Goal: Task Accomplishment & Management: Complete application form

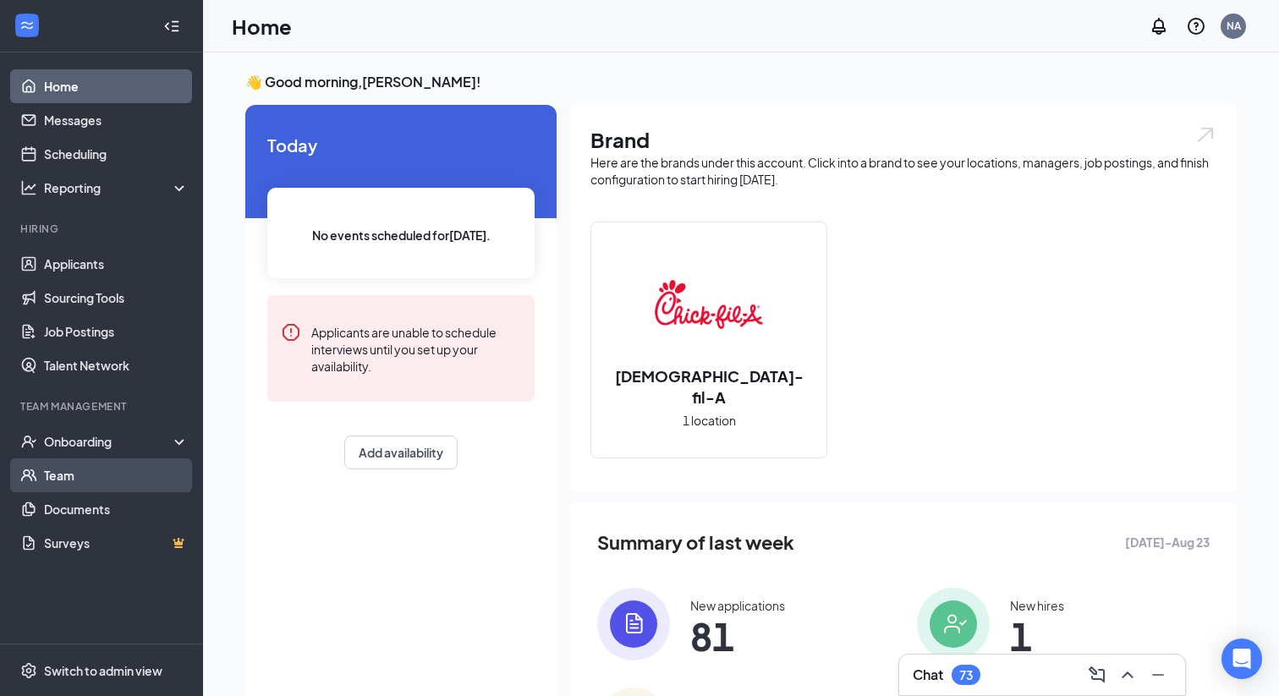
click at [64, 474] on link "Team" at bounding box center [116, 475] width 145 height 34
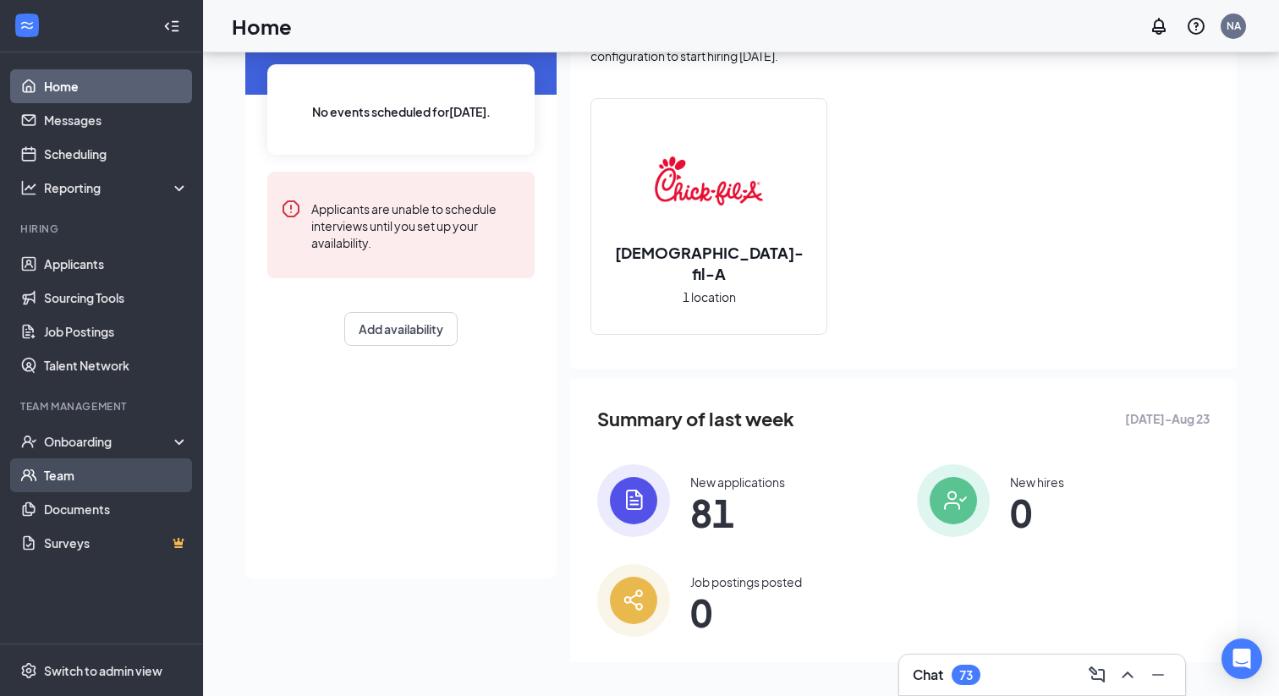
scroll to position [118, 0]
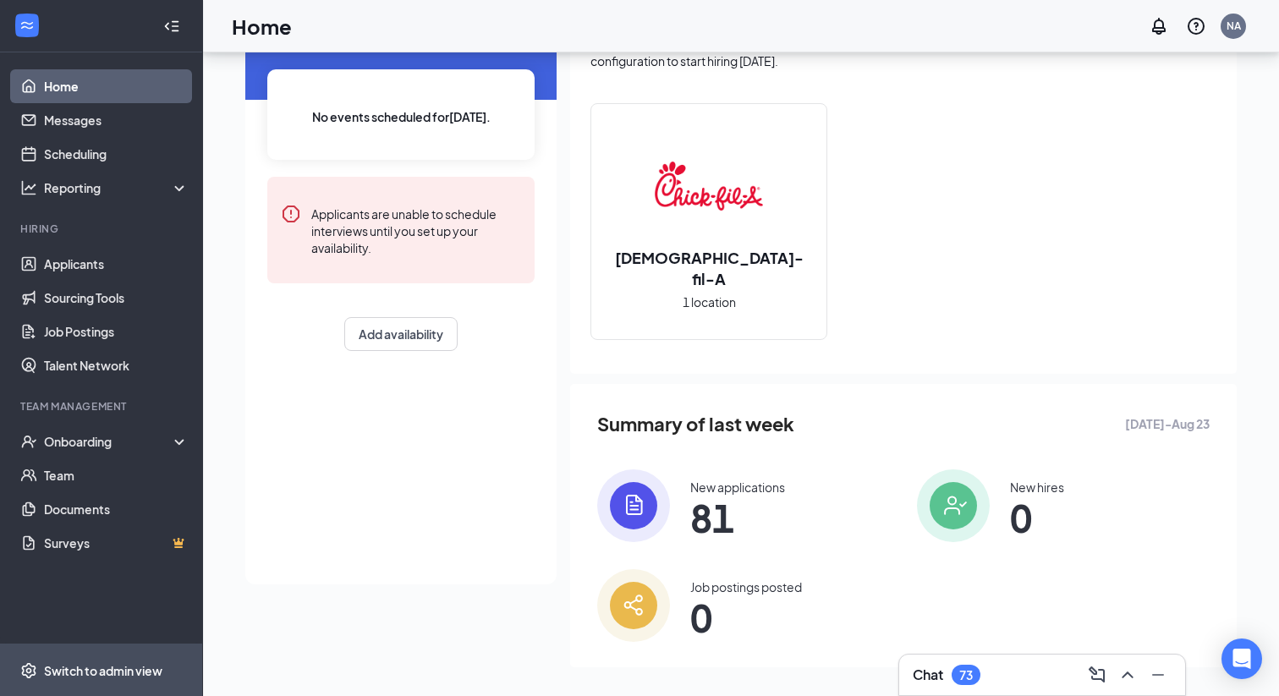
click at [86, 666] on div "Switch to admin view" at bounding box center [103, 670] width 118 height 17
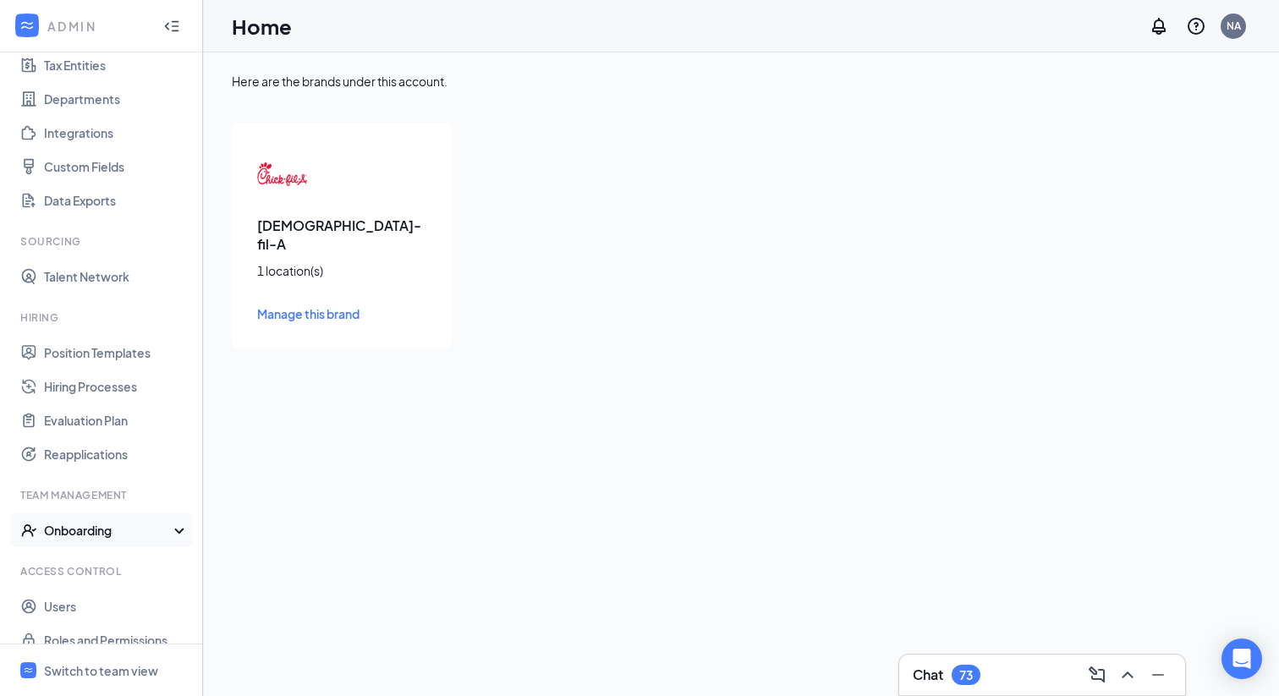
scroll to position [151, 0]
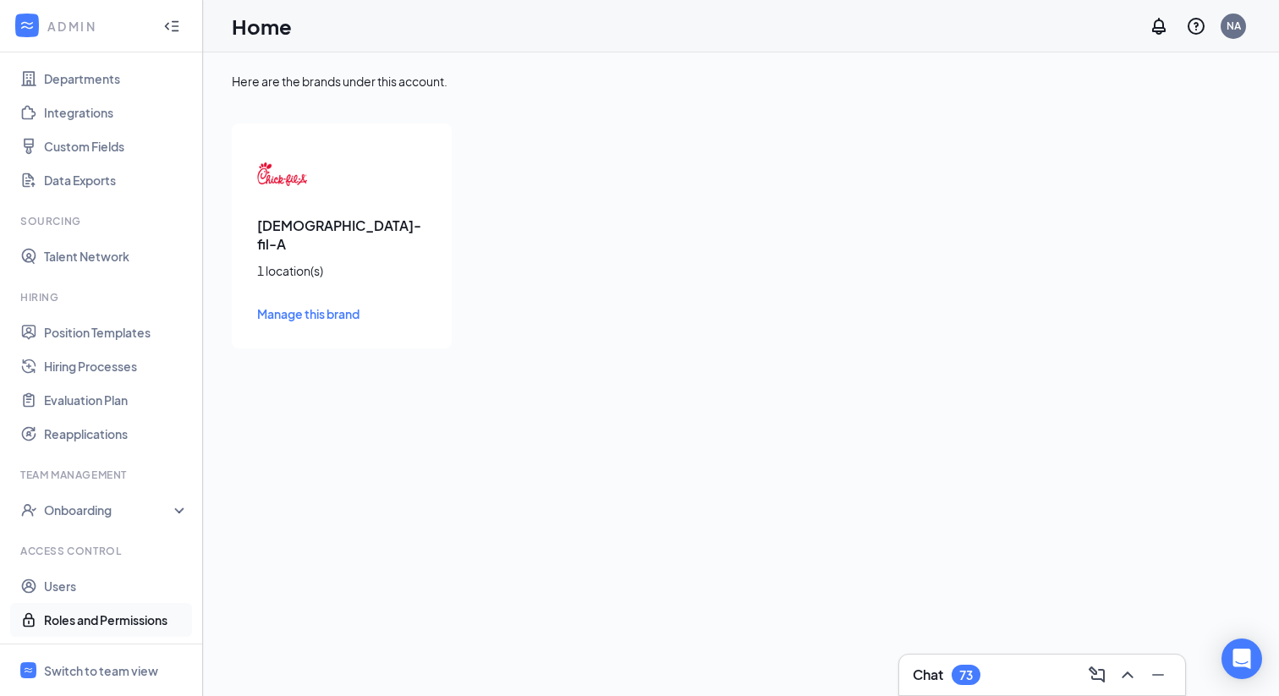
click at [91, 626] on link "Roles and Permissions" at bounding box center [116, 620] width 145 height 34
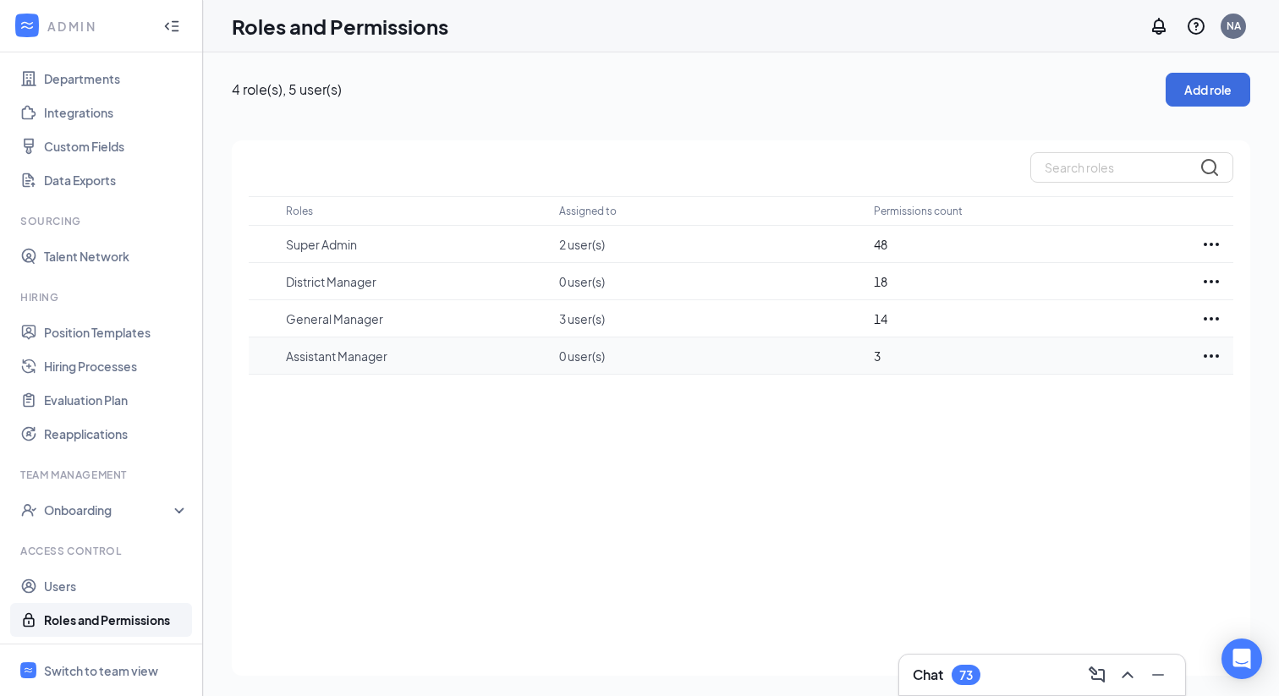
click at [1213, 354] on icon "Ellipses" at bounding box center [1211, 356] width 20 height 20
click at [1080, 411] on p "Edit" at bounding box center [1137, 406] width 142 height 17
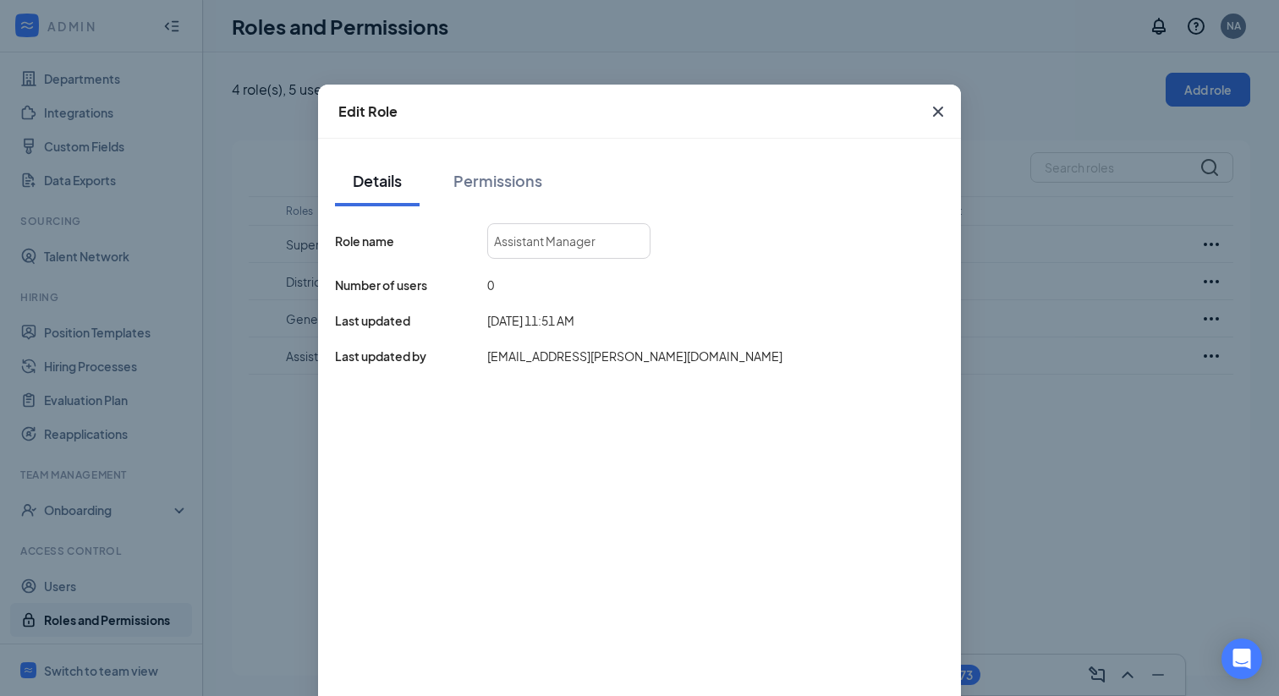
click at [935, 113] on icon "Cross" at bounding box center [938, 112] width 10 height 10
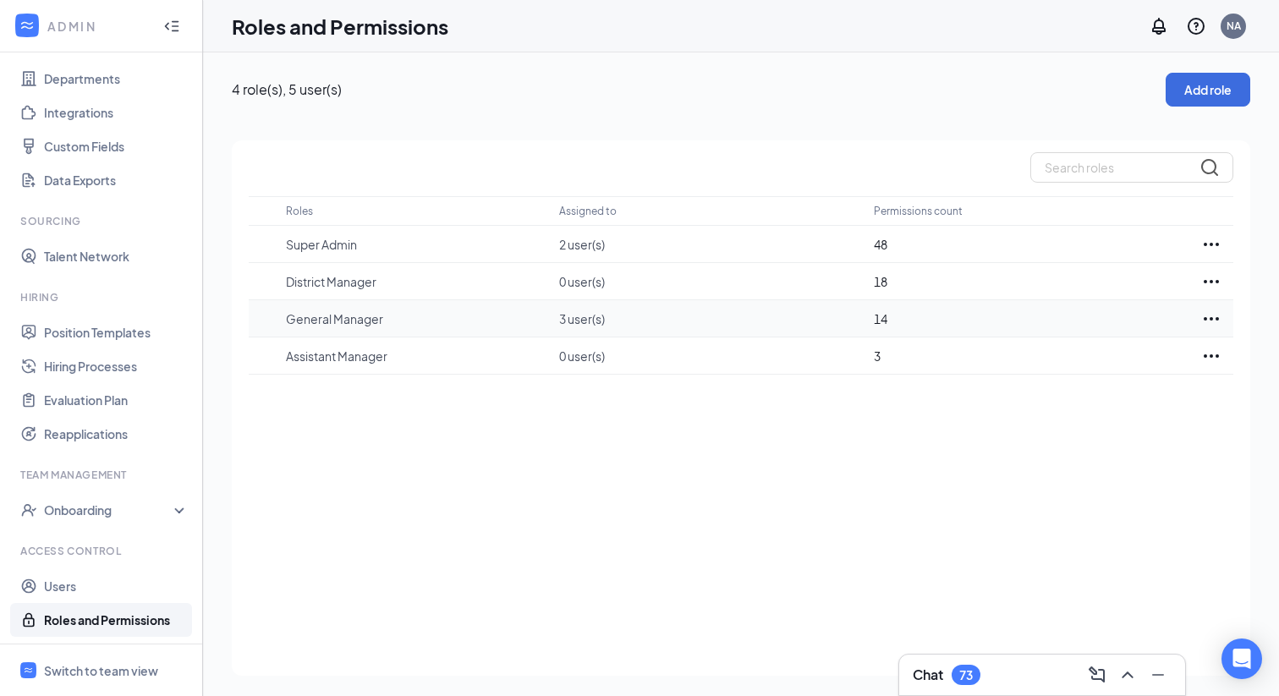
click at [1220, 317] on icon "Ellipses" at bounding box center [1211, 319] width 20 height 20
click at [1075, 370] on p "Edit" at bounding box center [1137, 369] width 142 height 17
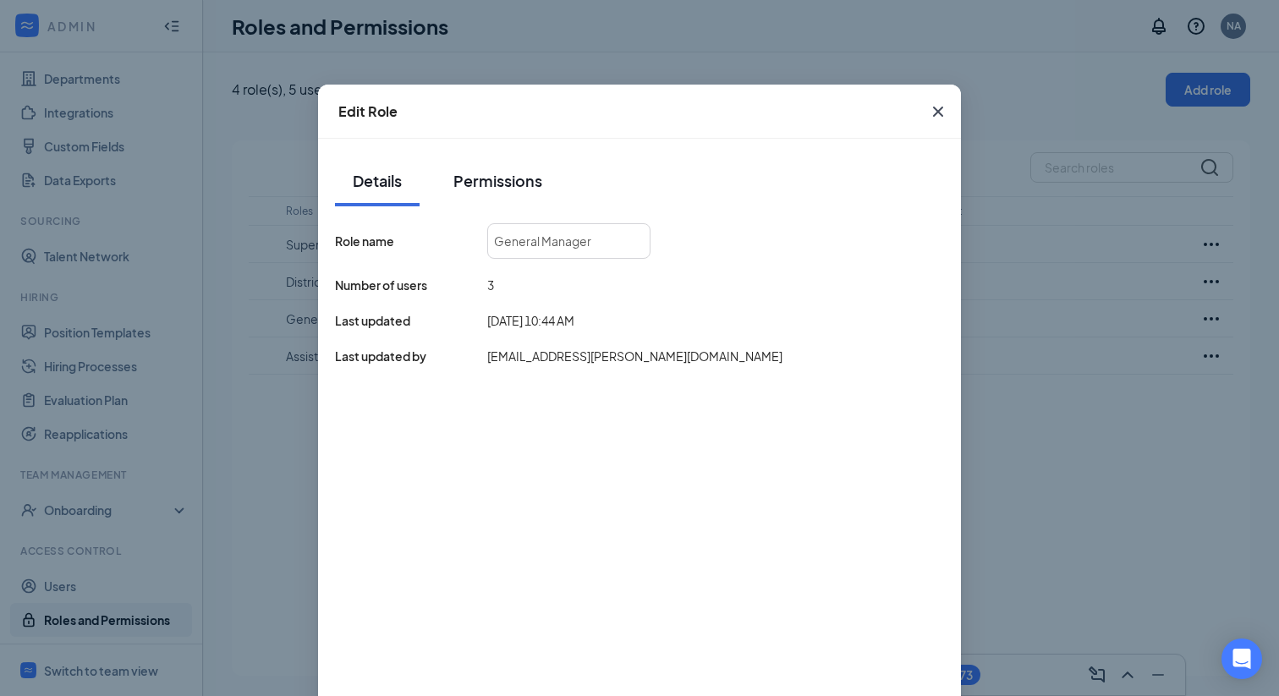
click at [500, 178] on div "Permissions" at bounding box center [497, 180] width 89 height 21
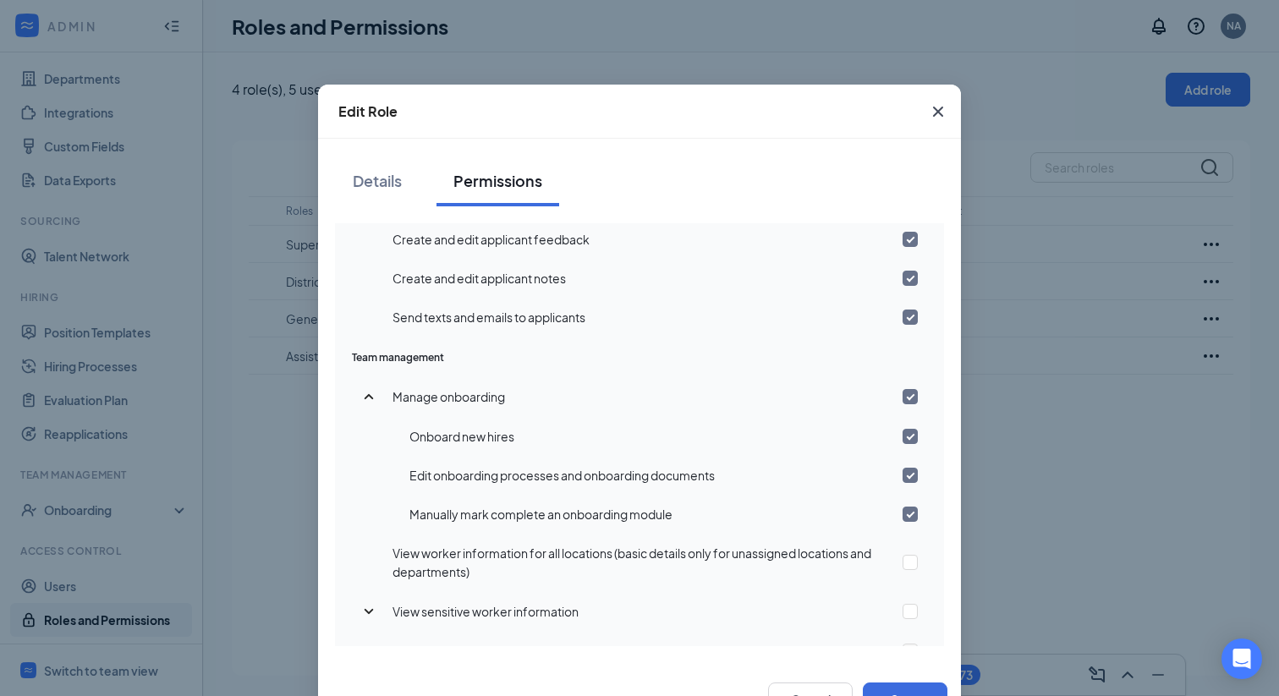
scroll to position [883, 0]
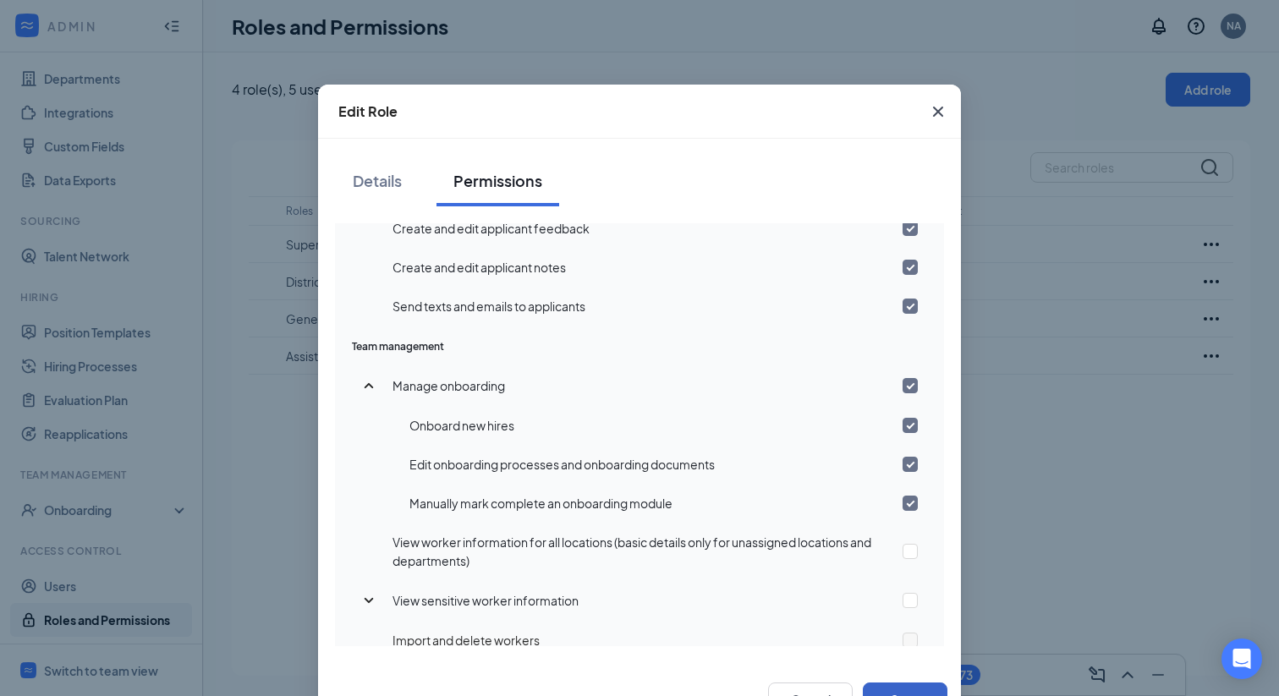
click at [893, 688] on button "Save" at bounding box center [905, 700] width 85 height 34
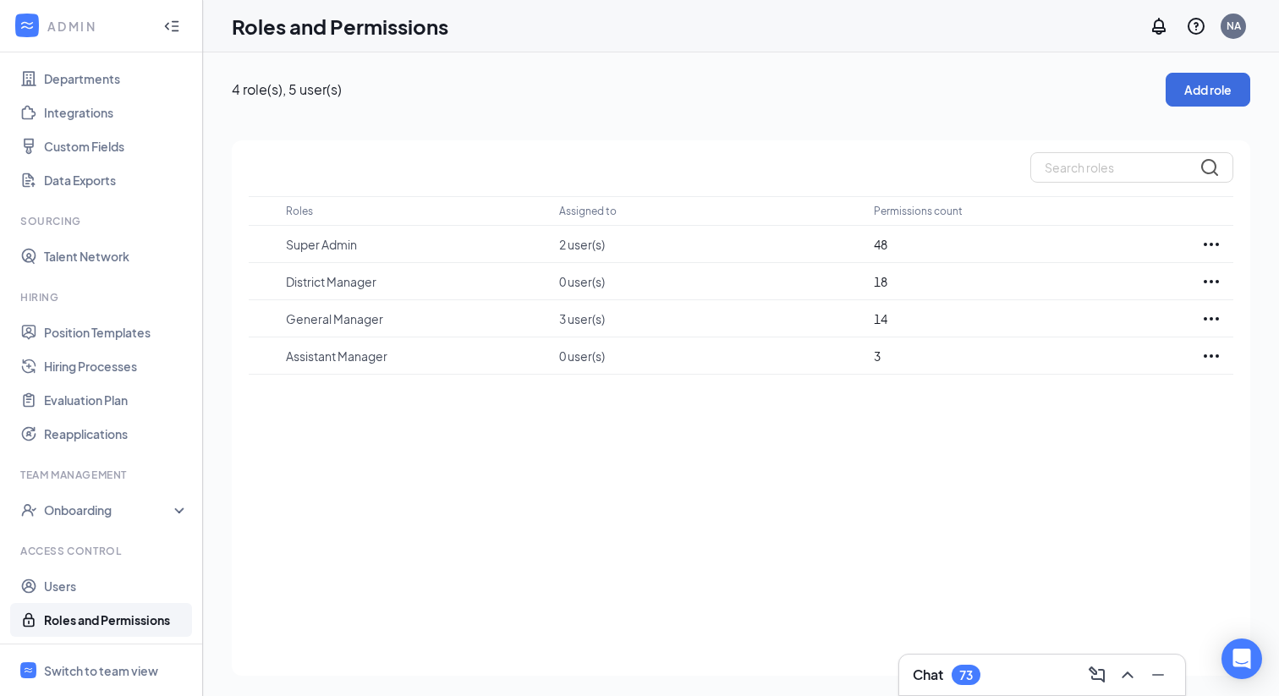
click at [92, 619] on link "Roles and Permissions" at bounding box center [116, 620] width 145 height 34
click at [78, 588] on link "Users" at bounding box center [116, 586] width 145 height 34
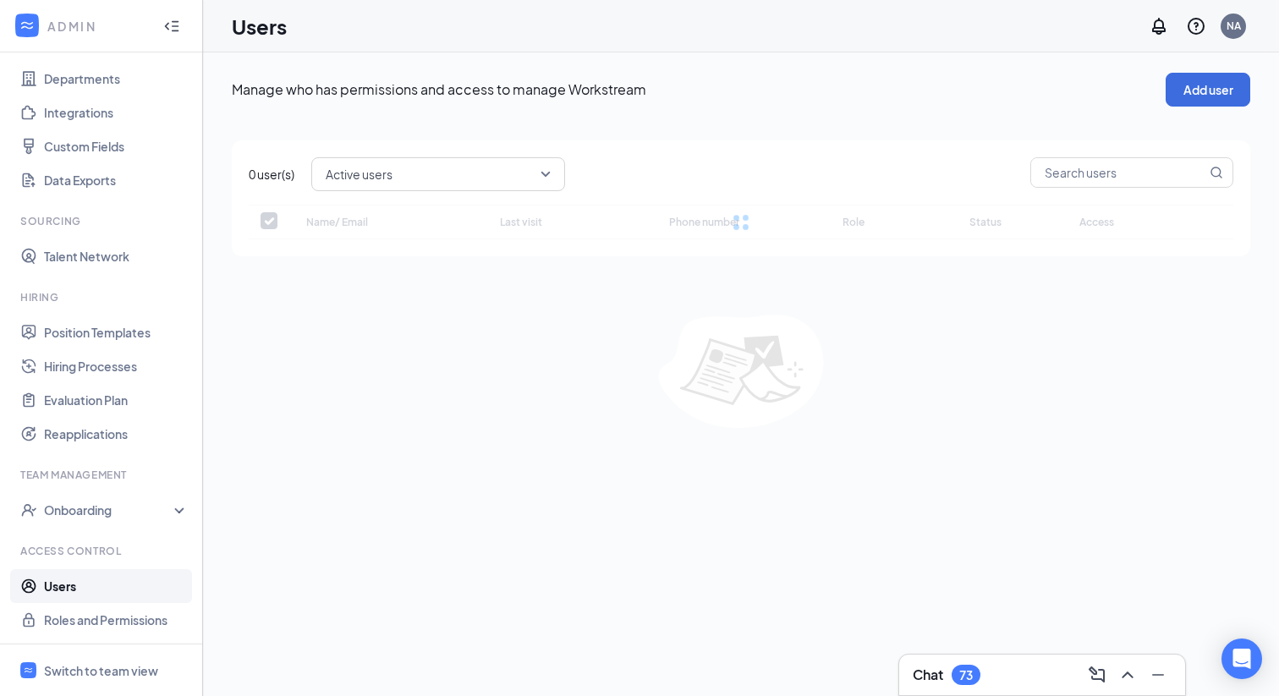
checkbox input "false"
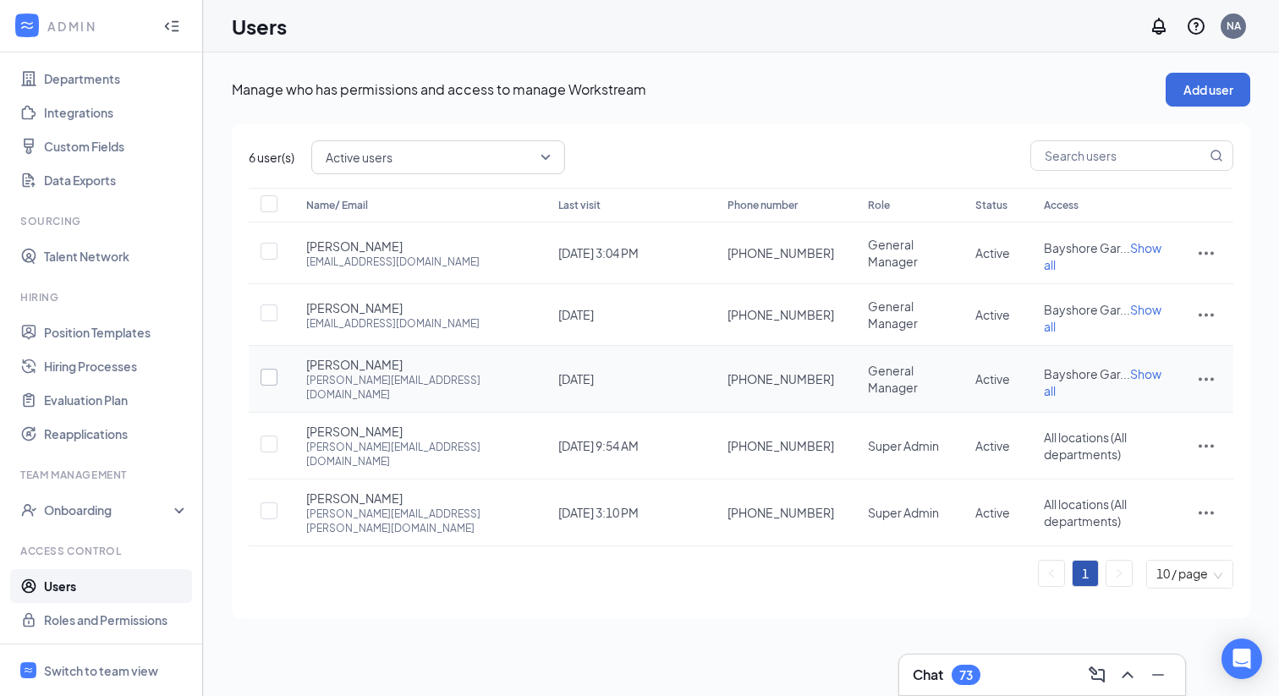
click at [267, 369] on input "checkbox" at bounding box center [269, 377] width 17 height 17
click at [432, 155] on button "Disable user(s)" at bounding box center [411, 157] width 111 height 34
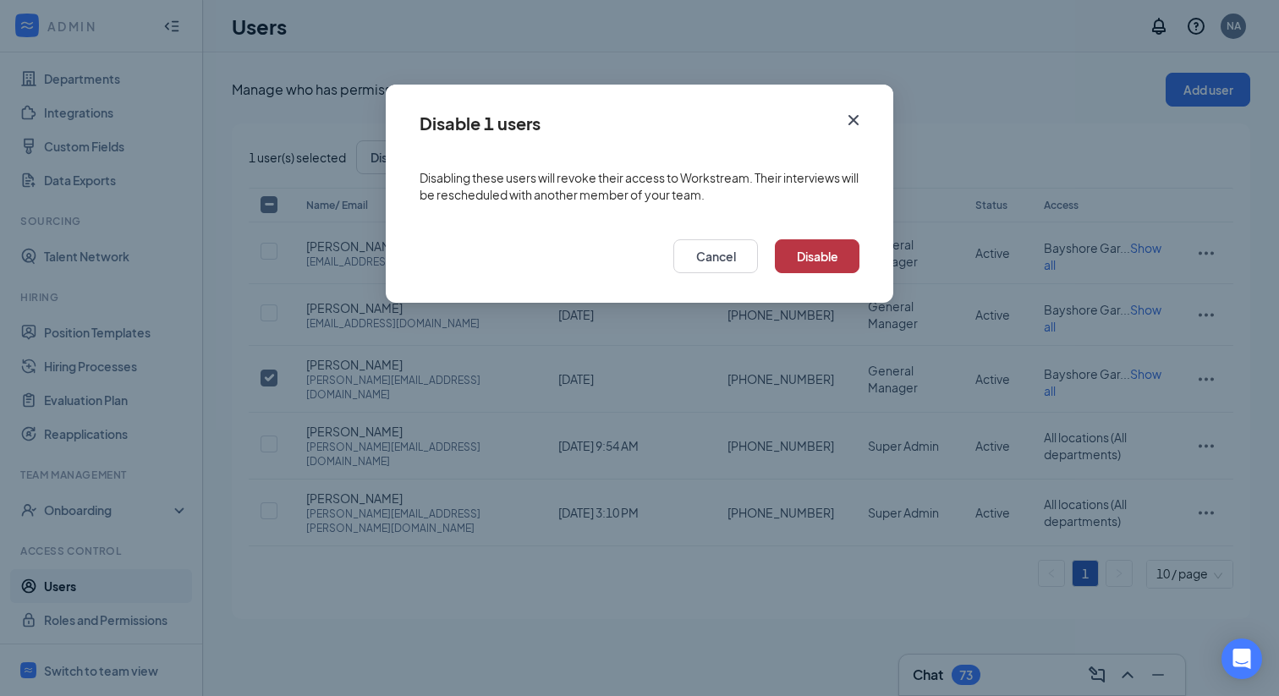
click at [832, 253] on button "Disable" at bounding box center [817, 256] width 85 height 34
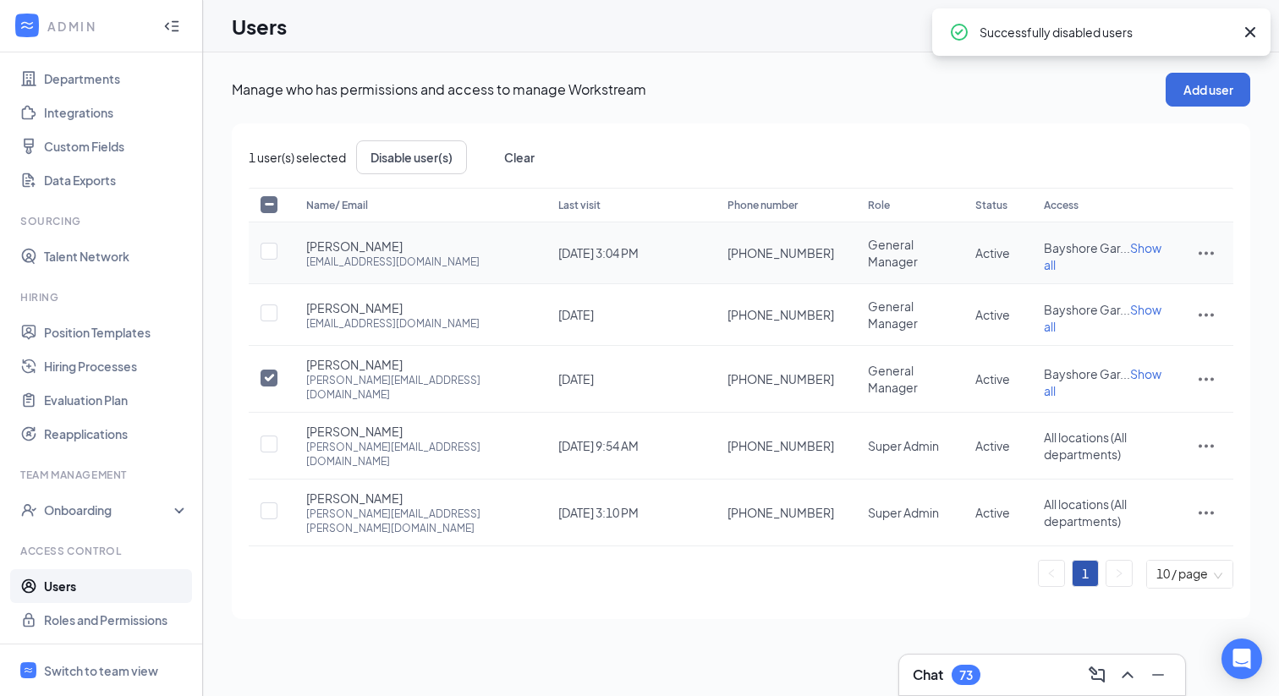
checkbox input "false"
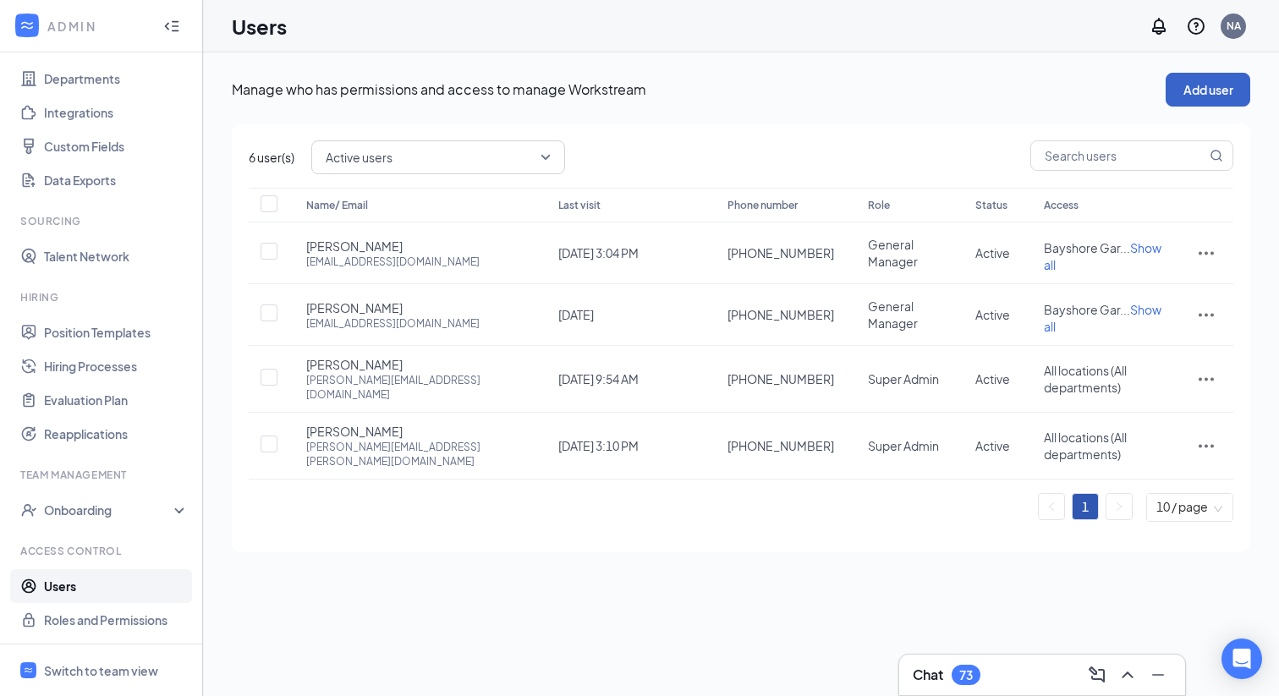
click at [1188, 94] on button "Add user" at bounding box center [1208, 90] width 85 height 34
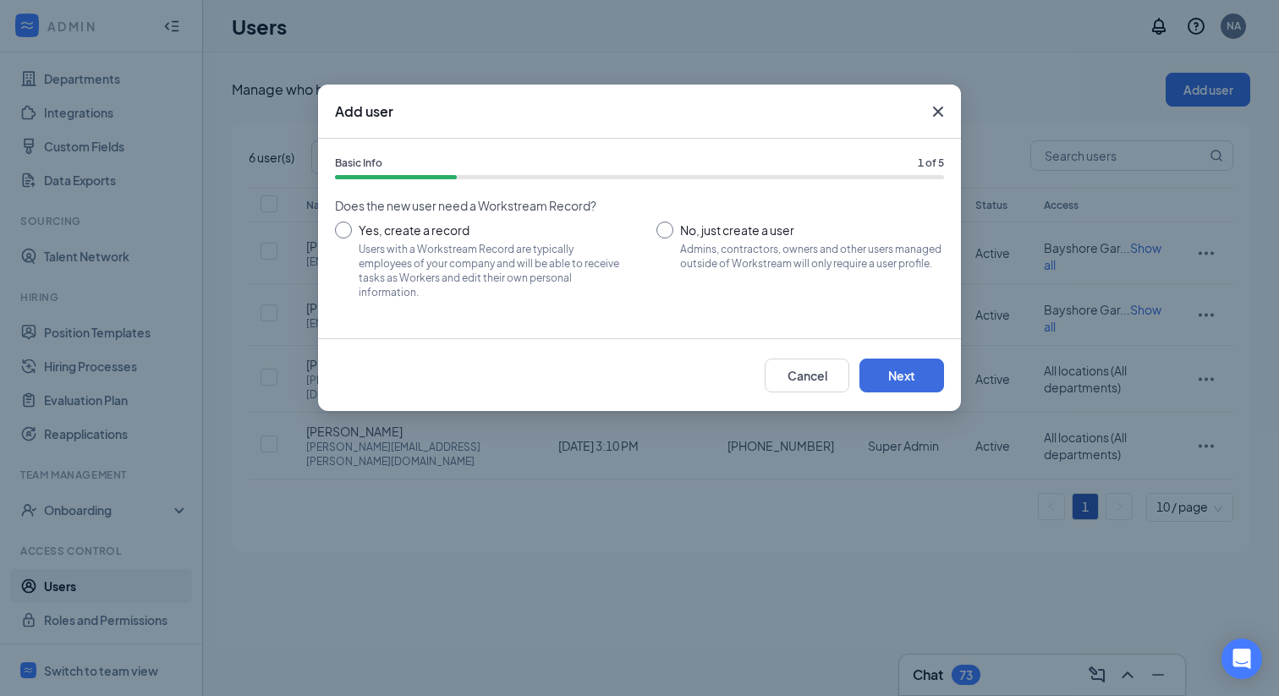
click at [343, 230] on input "Yes, create a record Users with a Workstream Record are typically employees of …" at bounding box center [479, 260] width 288 height 76
radio input "true"
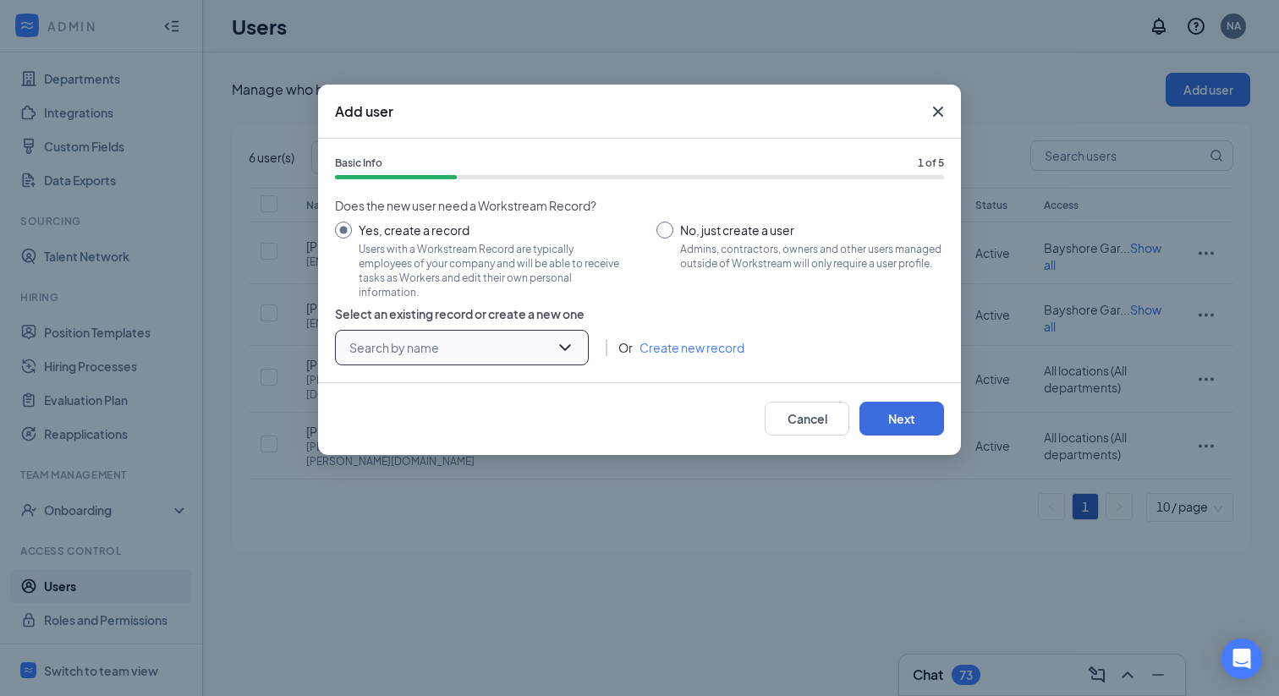
click at [515, 342] on input "search" at bounding box center [456, 348] width 222 height 34
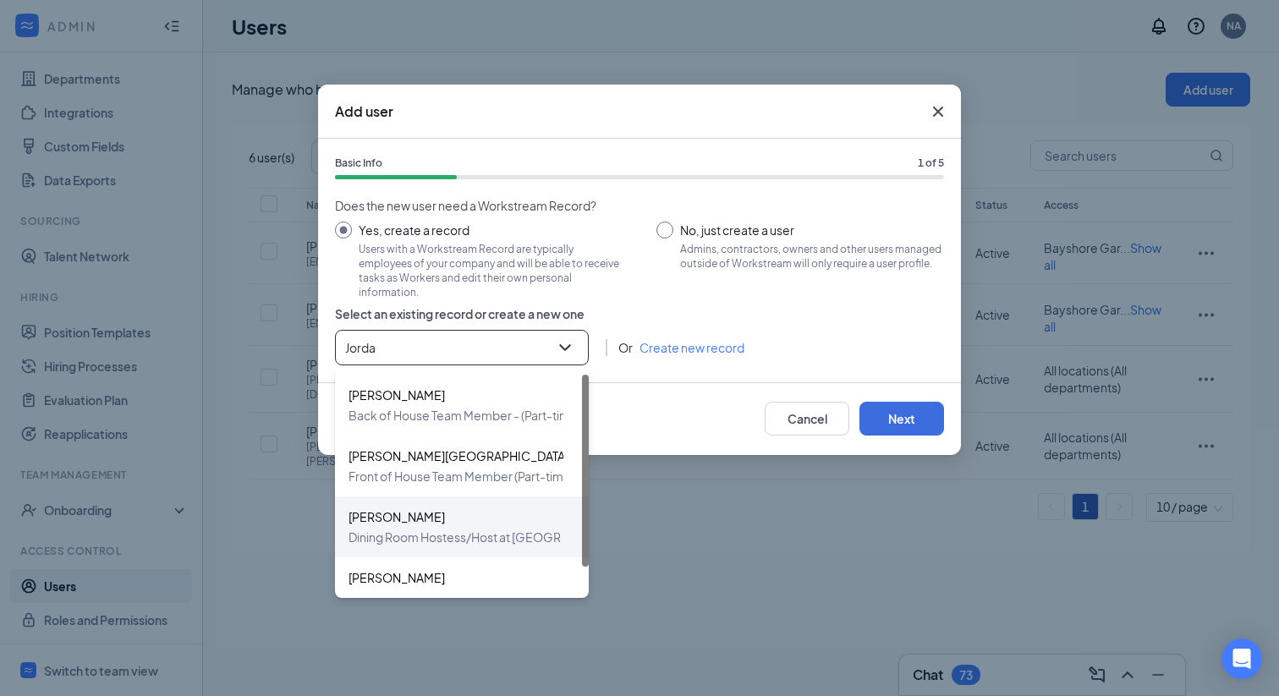
type input "Jordan"
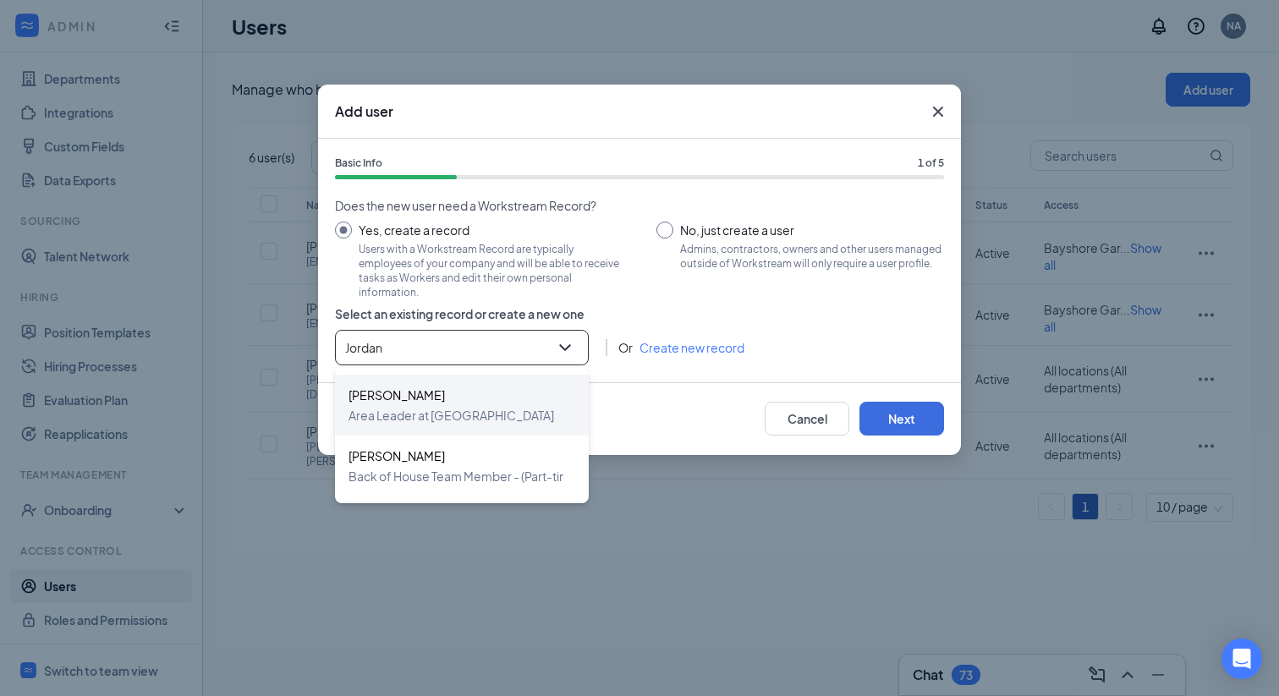
click at [413, 426] on div "[PERSON_NAME] Area Leader at [GEOGRAPHIC_DATA]" at bounding box center [462, 405] width 254 height 61
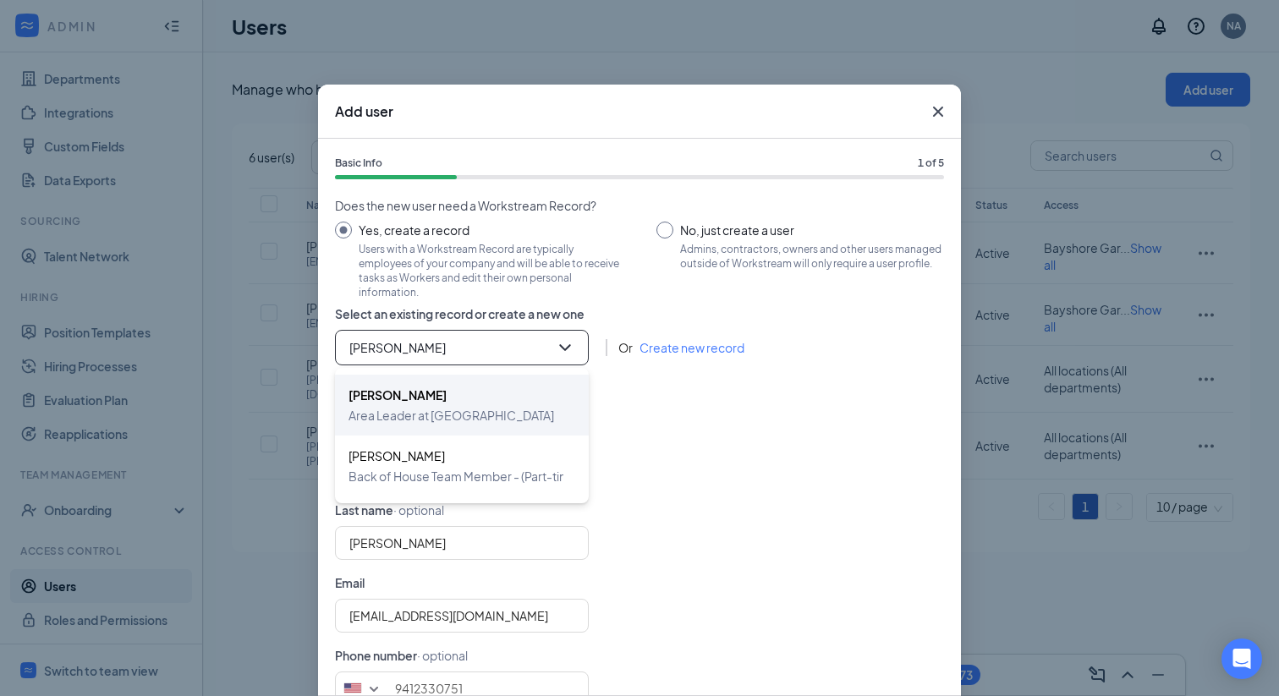
type input "[PHONE_NUMBER]"
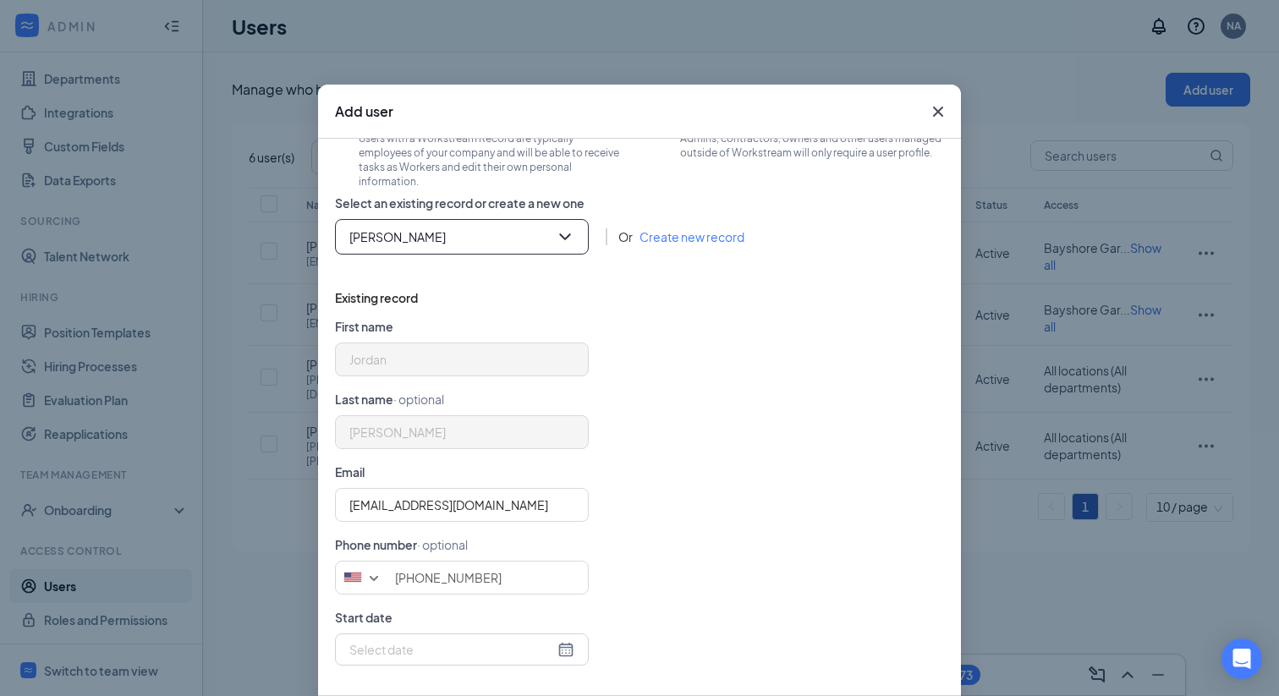
scroll to position [92, 0]
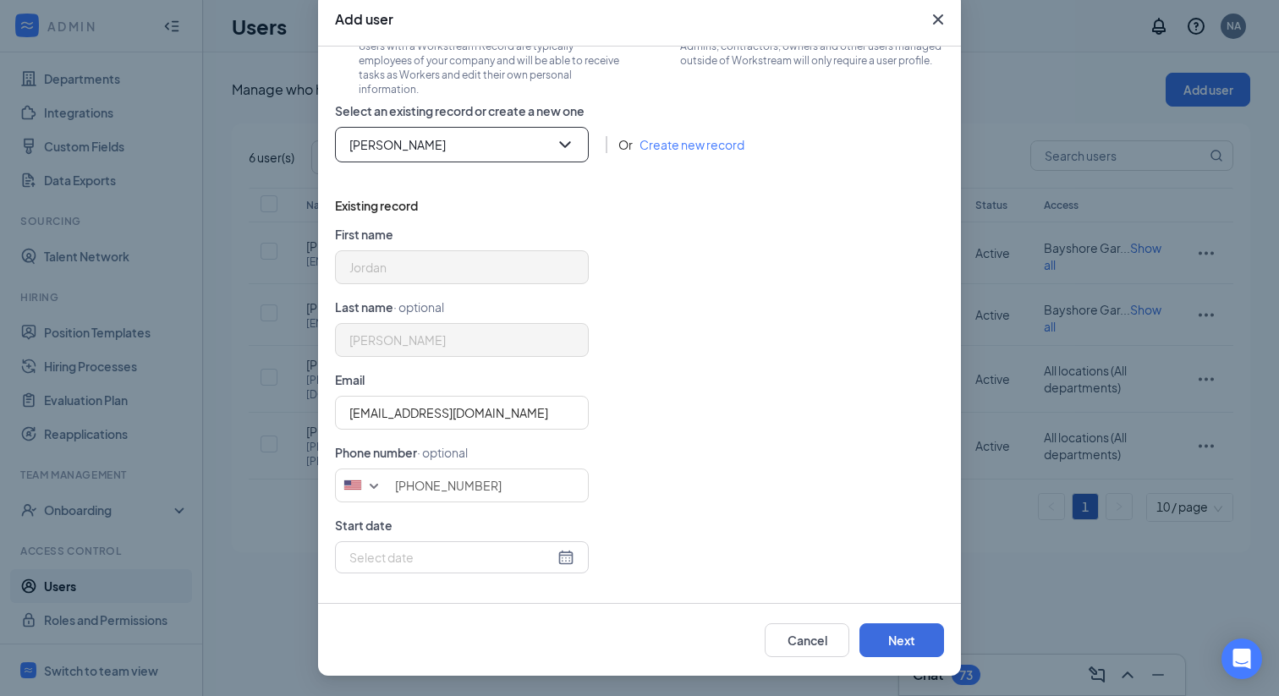
click at [576, 554] on div at bounding box center [462, 557] width 254 height 32
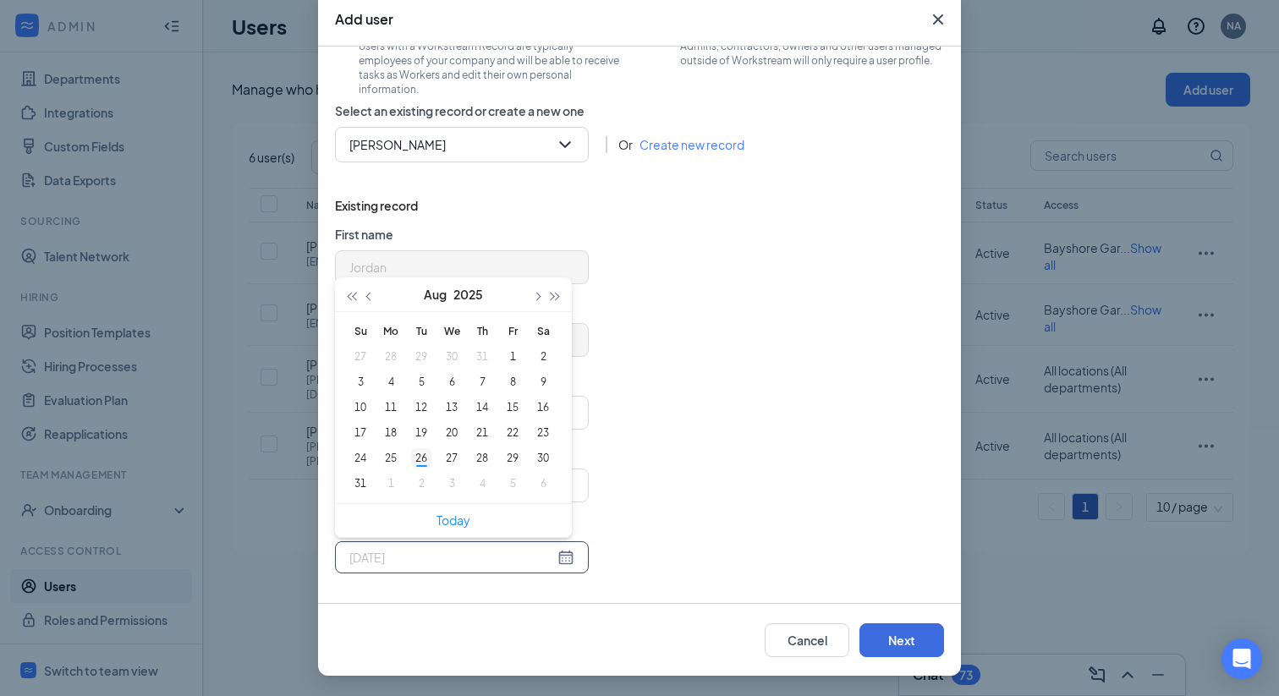
type input "[DATE]"
click at [421, 456] on div "26" at bounding box center [421, 458] width 20 height 20
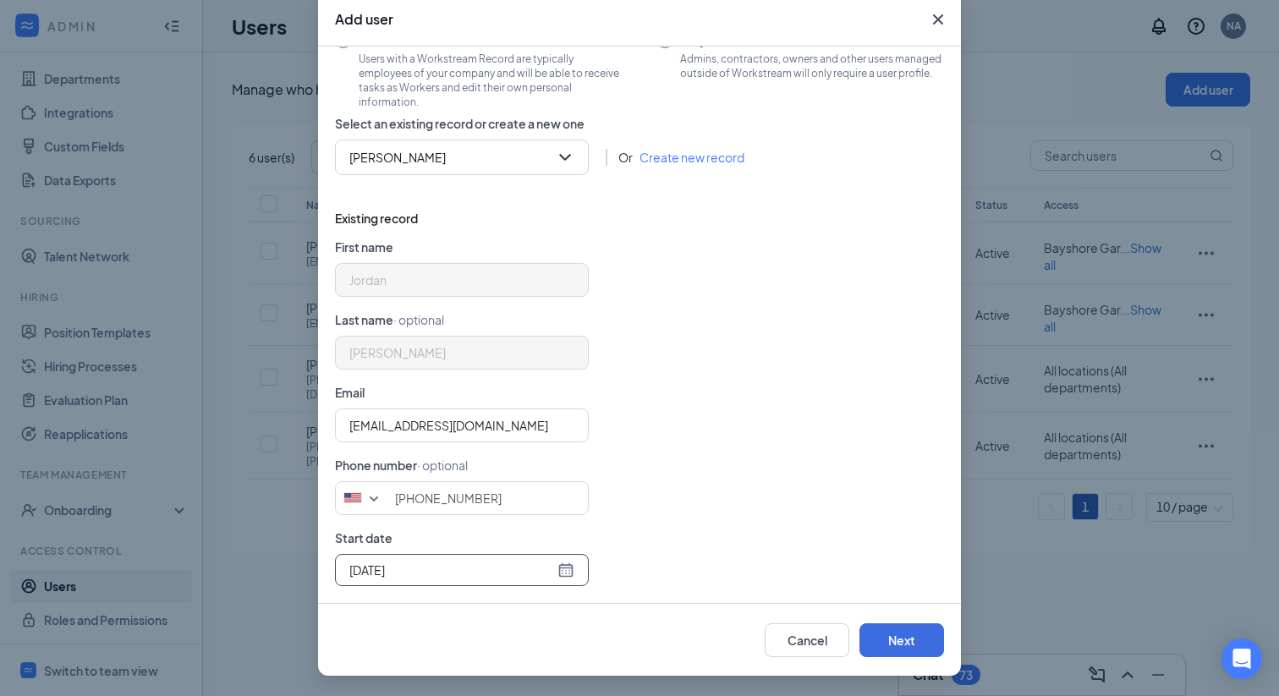
scroll to position [94, 0]
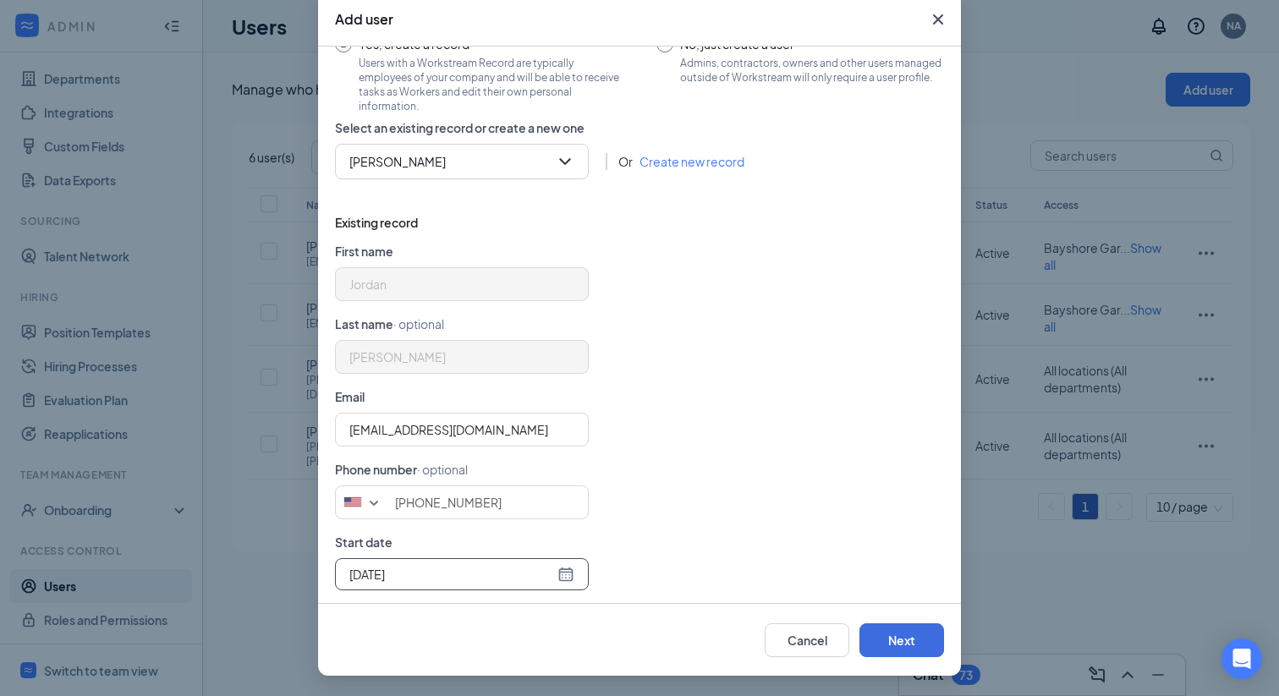
click at [723, 462] on form "First name [PERSON_NAME] Last name · optional [PERSON_NAME] Email [EMAIL_ADDRES…" at bounding box center [639, 423] width 609 height 362
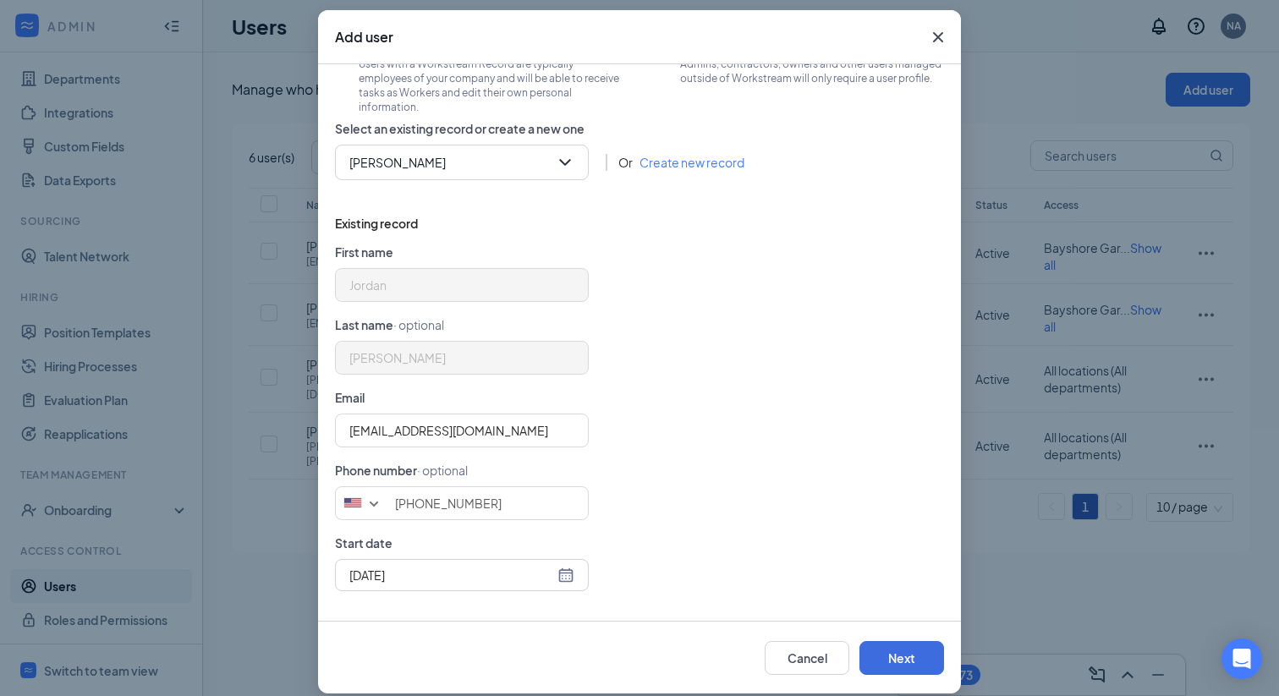
scroll to position [0, 0]
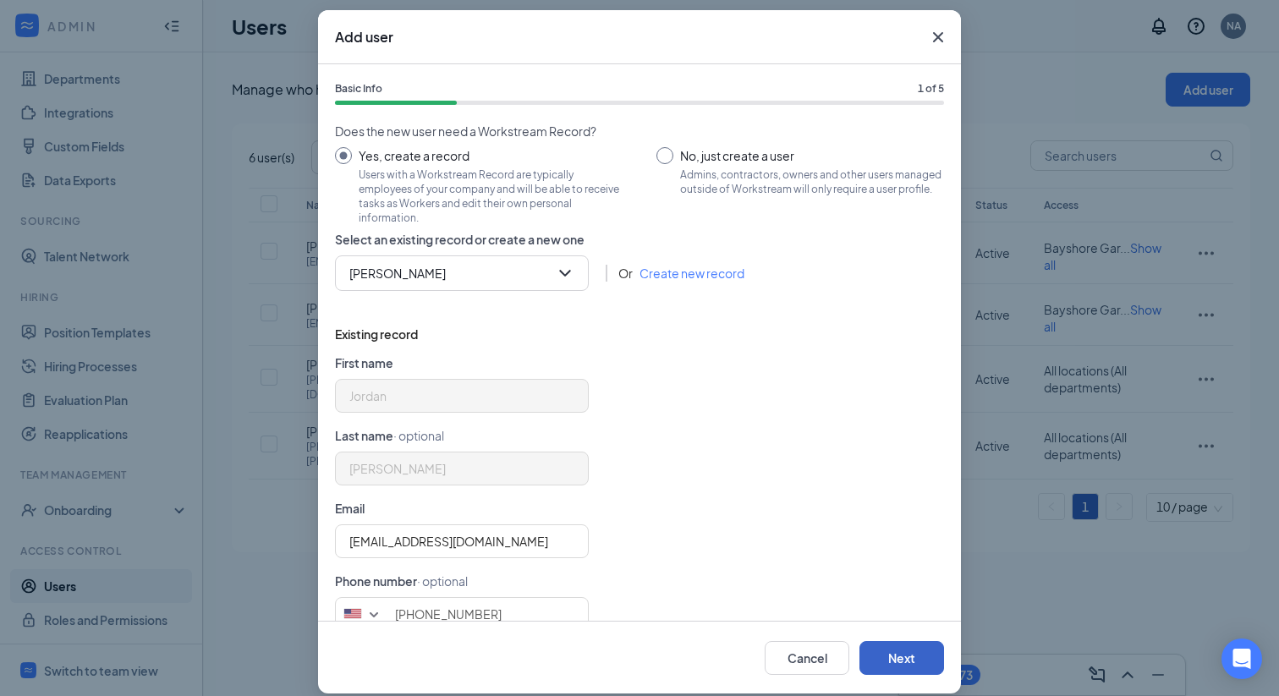
click at [901, 650] on button "Next" at bounding box center [901, 658] width 85 height 34
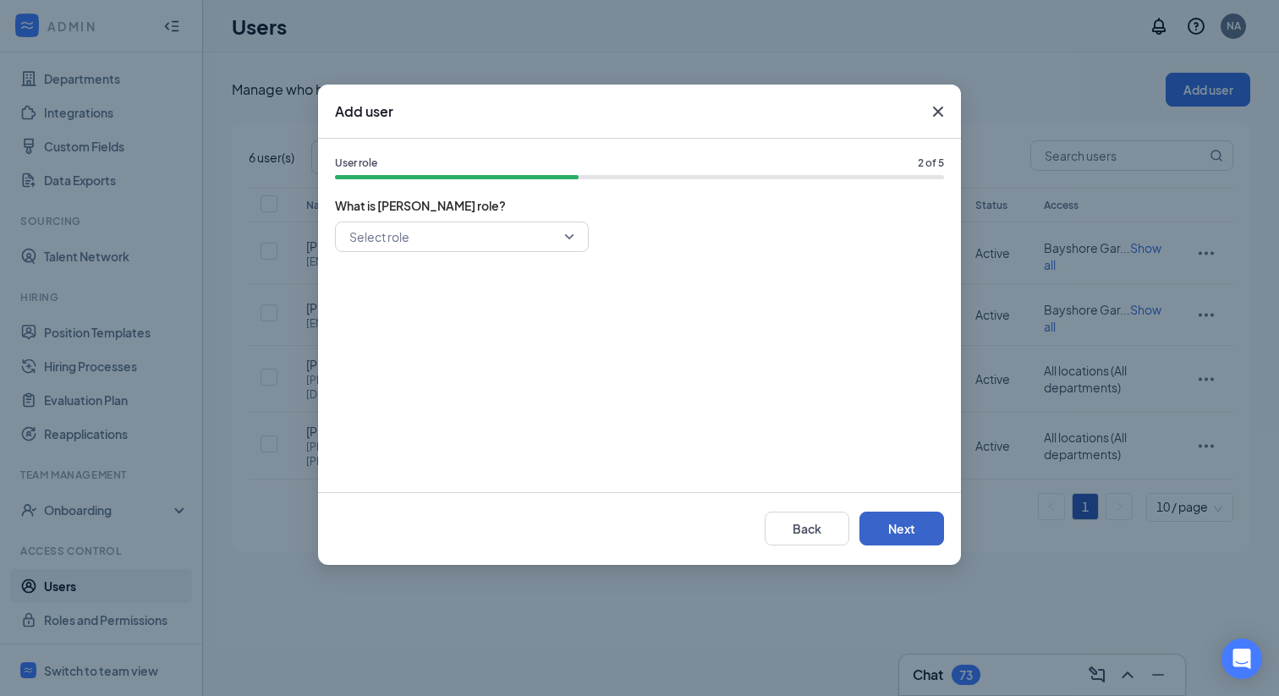
click at [576, 234] on div "Select role" at bounding box center [462, 237] width 254 height 30
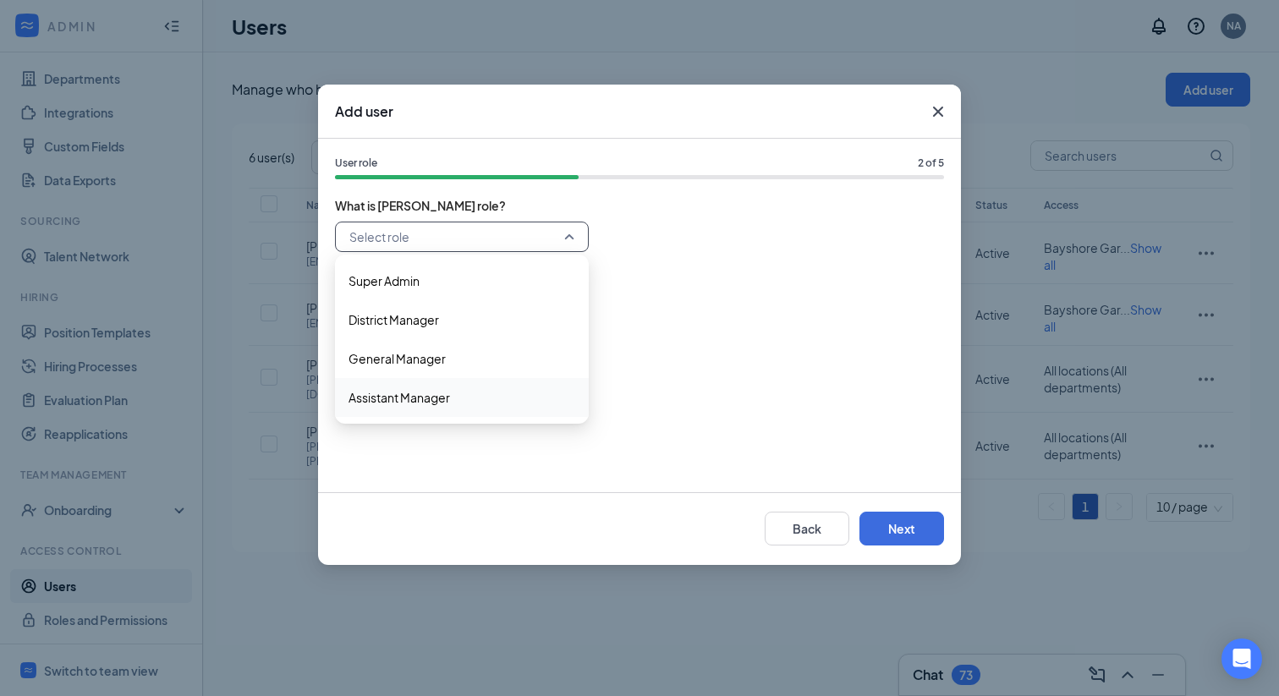
click at [414, 401] on span "Assistant Manager" at bounding box center [398, 397] width 101 height 19
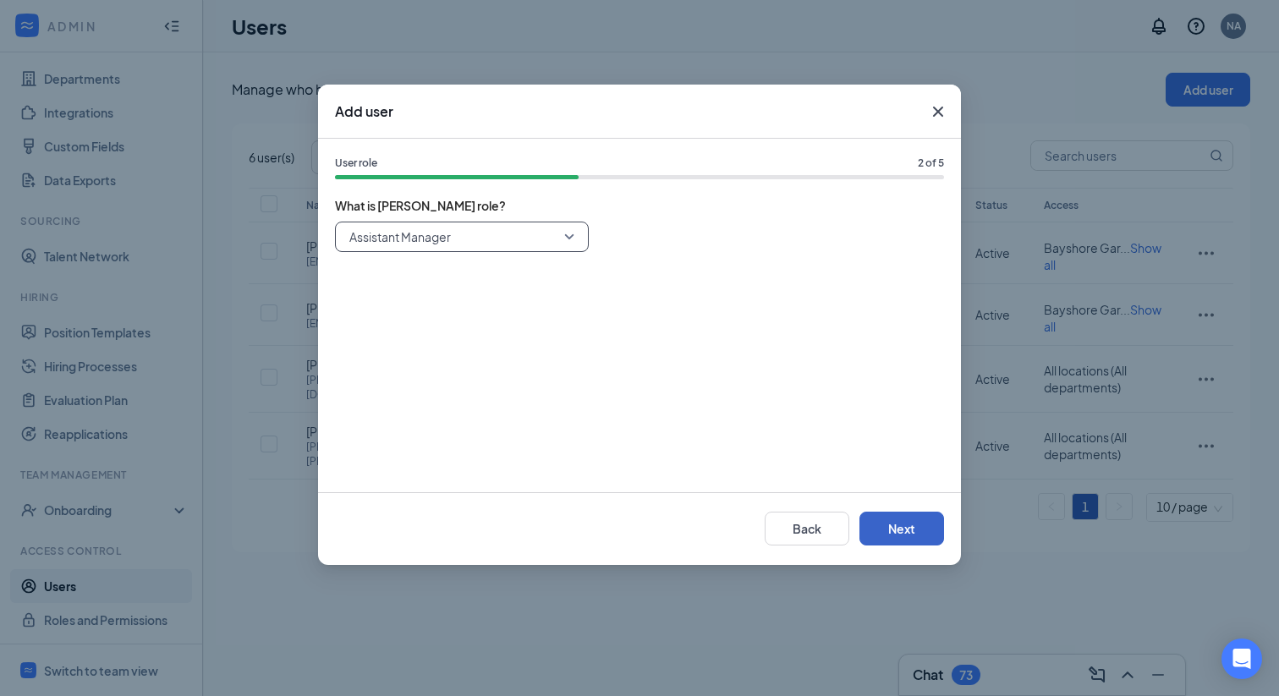
click at [869, 516] on button "Next" at bounding box center [901, 529] width 85 height 34
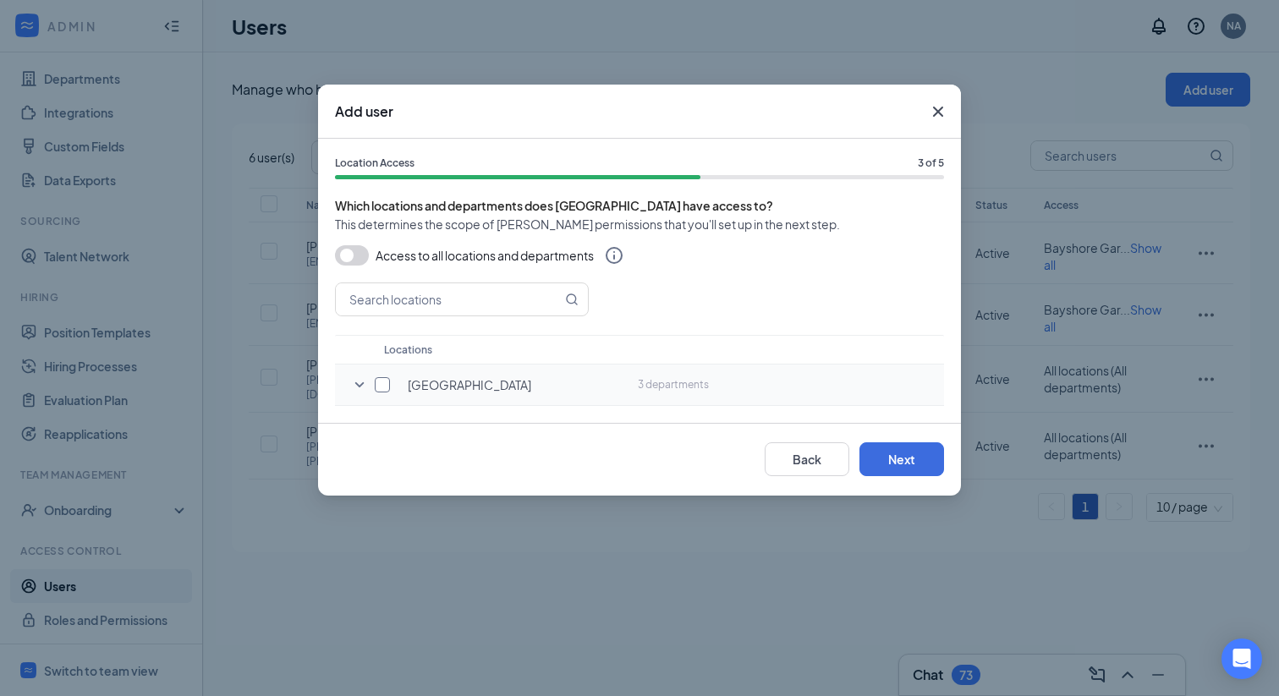
click at [381, 387] on input "checkbox" at bounding box center [382, 384] width 15 height 15
checkbox input "true"
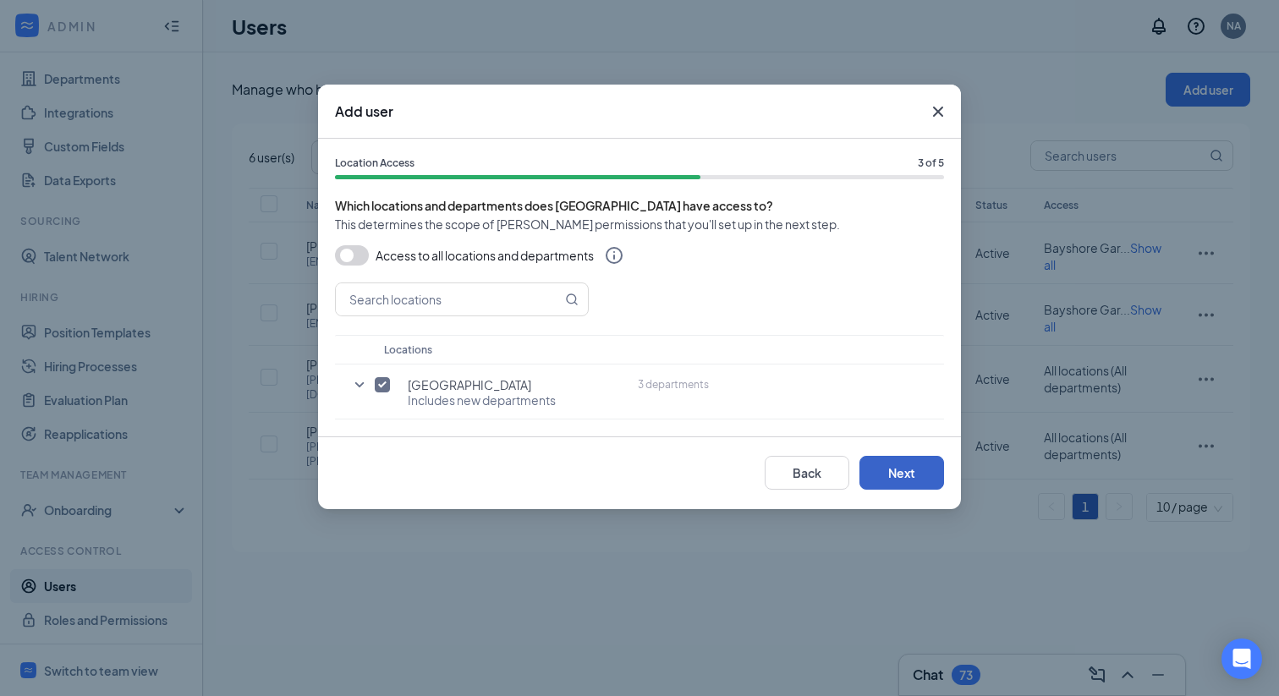
click at [874, 468] on button "Next" at bounding box center [901, 473] width 85 height 34
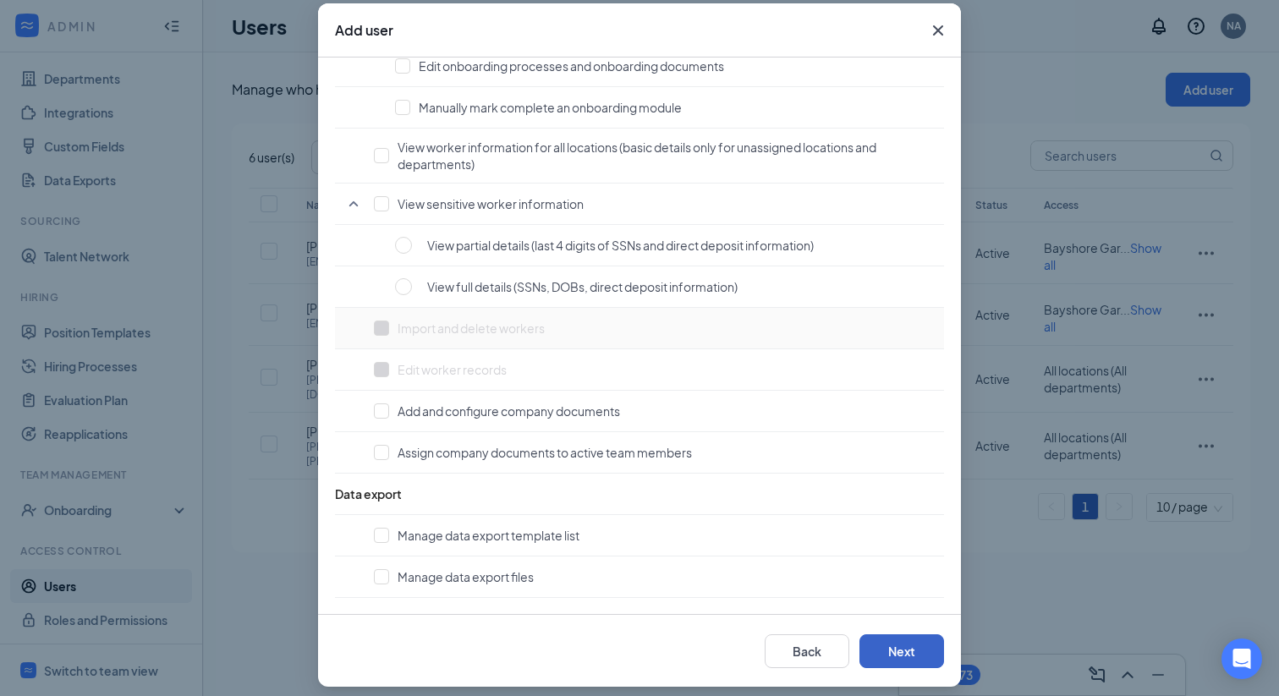
scroll to position [92, 0]
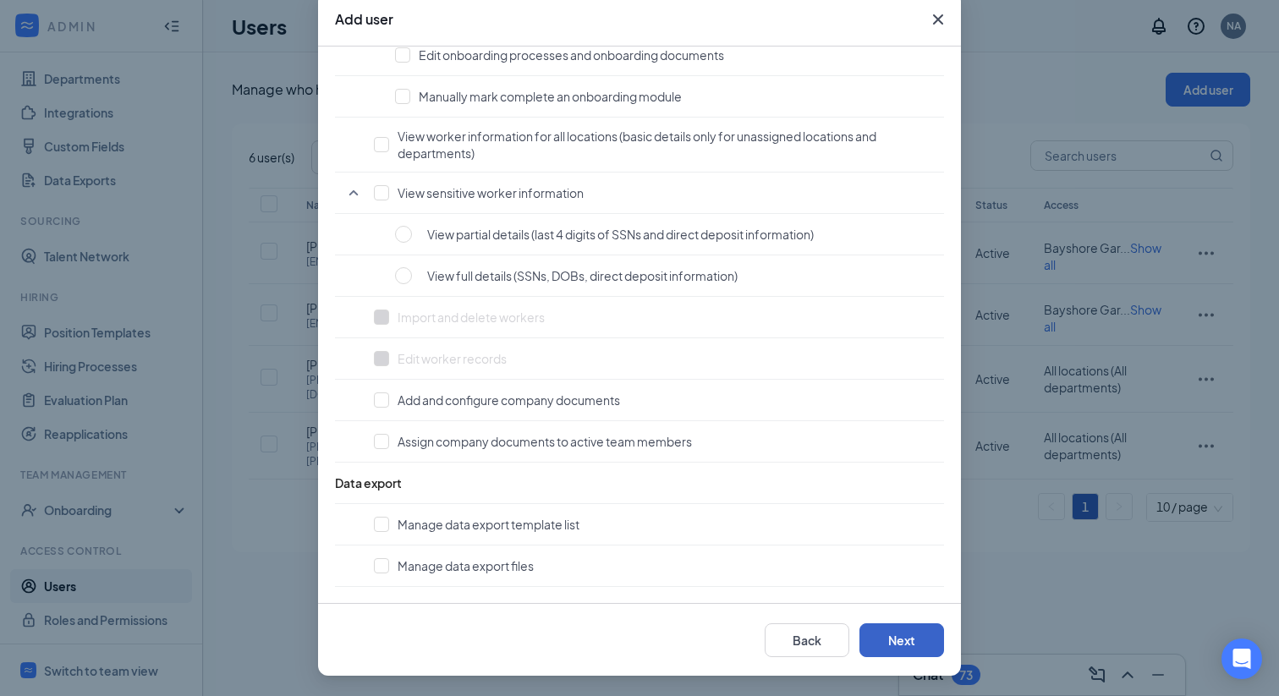
click at [905, 646] on button "Next" at bounding box center [901, 640] width 85 height 34
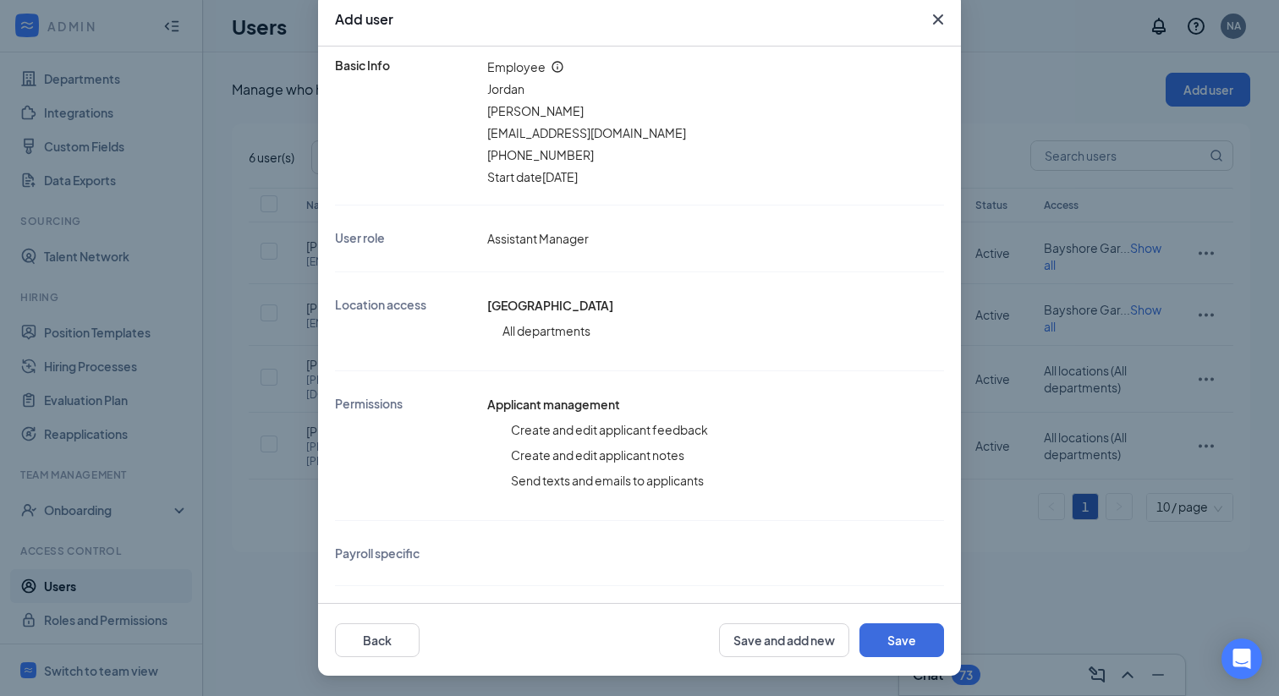
scroll to position [127, 0]
click at [908, 638] on button "Save" at bounding box center [901, 640] width 85 height 34
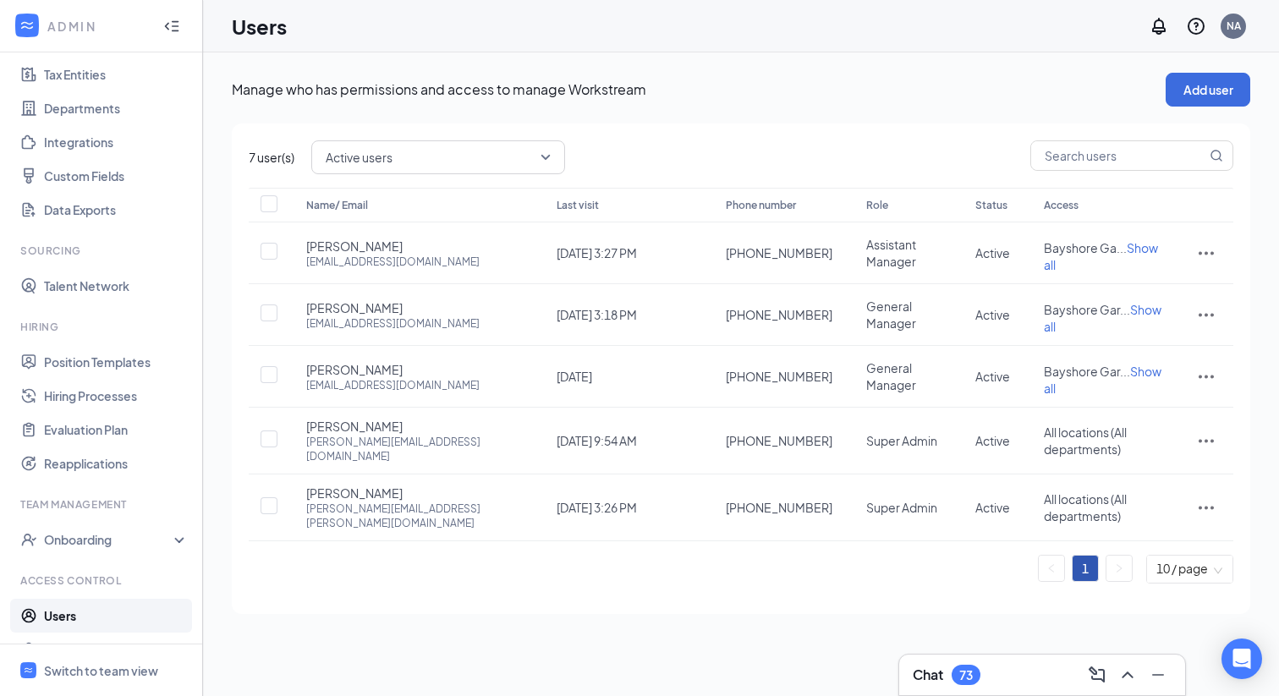
scroll to position [151, 0]
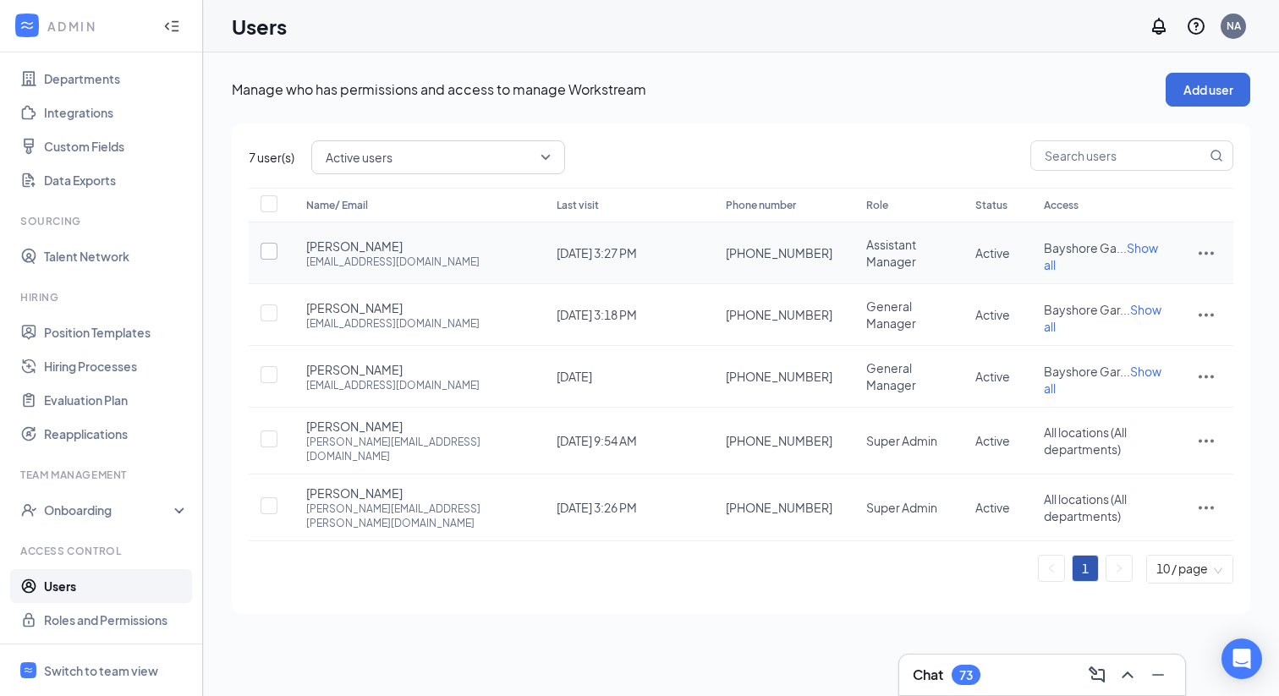
click at [270, 245] on input "checkbox" at bounding box center [269, 251] width 17 height 17
click at [1200, 252] on icon "ActionsIcon" at bounding box center [1206, 253] width 15 height 3
click at [1125, 281] on span "Edit user" at bounding box center [1121, 285] width 48 height 15
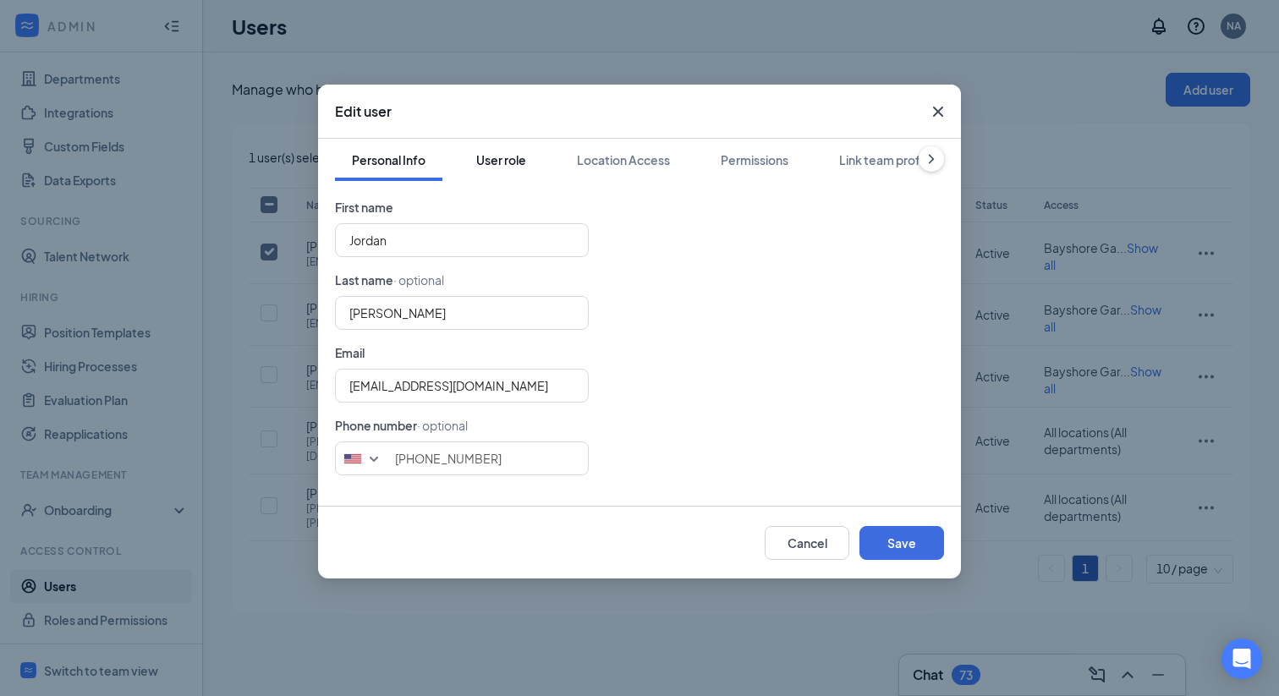
click at [502, 150] on button "User role" at bounding box center [501, 160] width 84 height 42
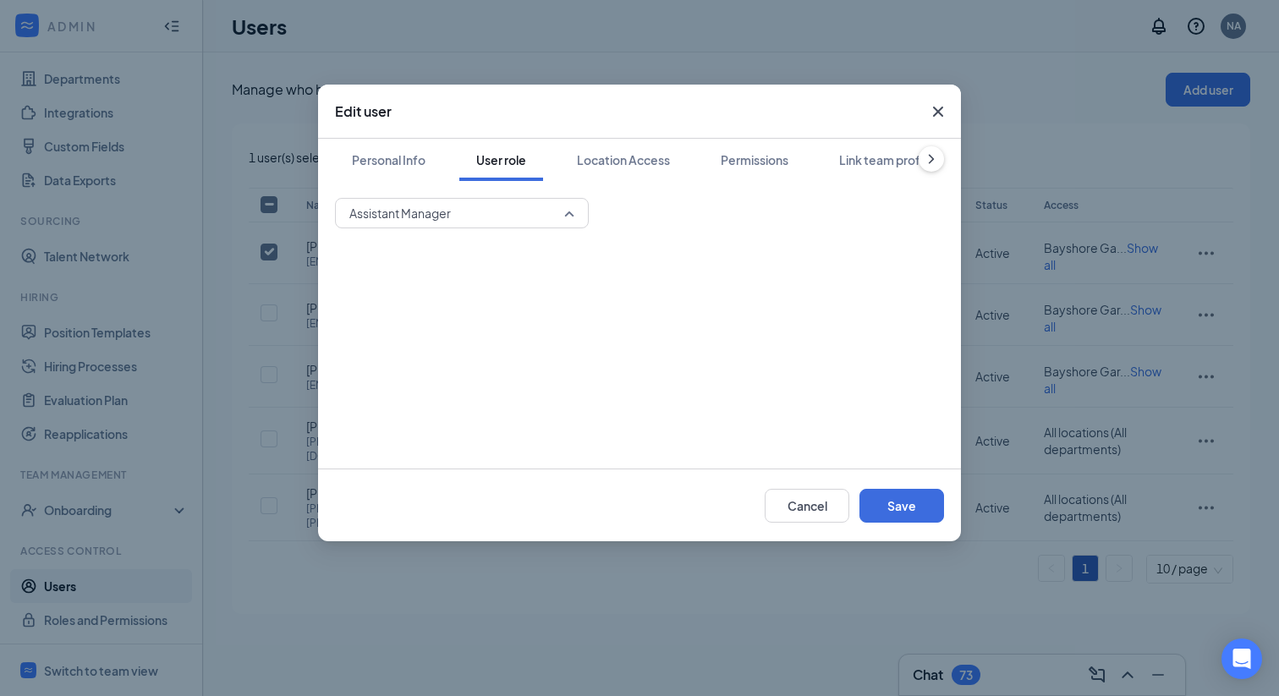
click at [529, 213] on span "Assistant Manager" at bounding box center [454, 212] width 210 height 25
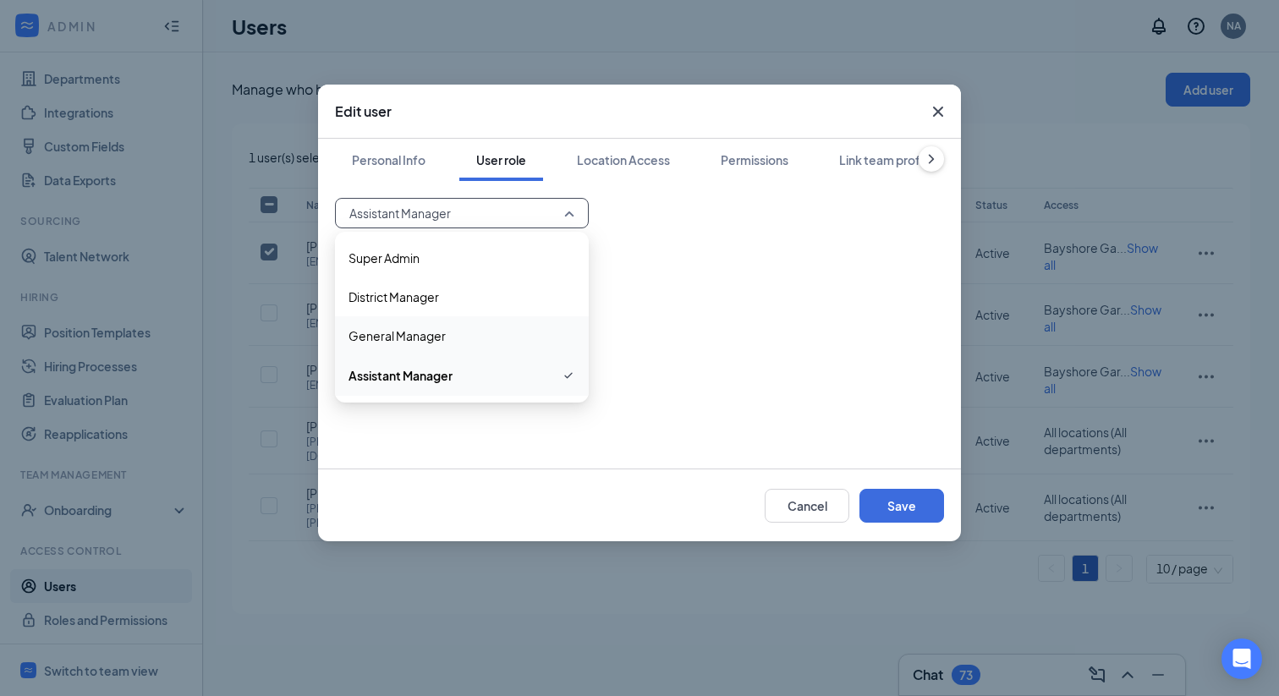
click at [399, 338] on span "General Manager" at bounding box center [396, 335] width 97 height 19
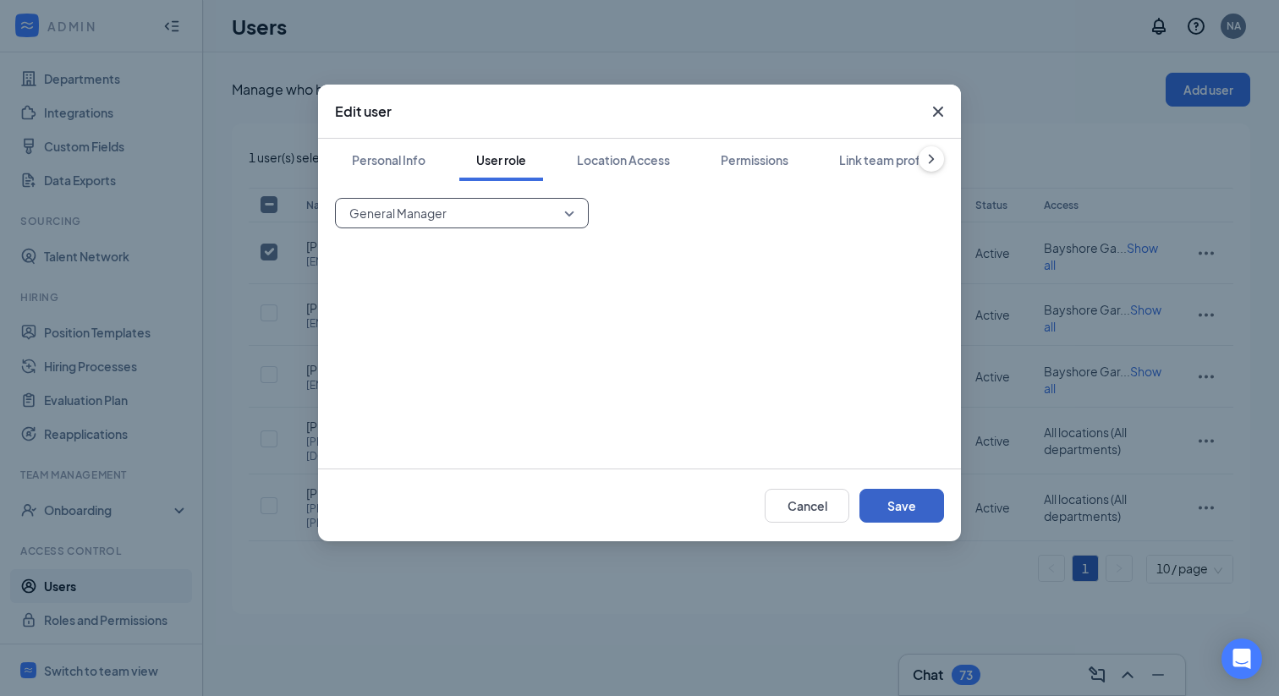
click at [898, 506] on button "Save" at bounding box center [901, 506] width 85 height 34
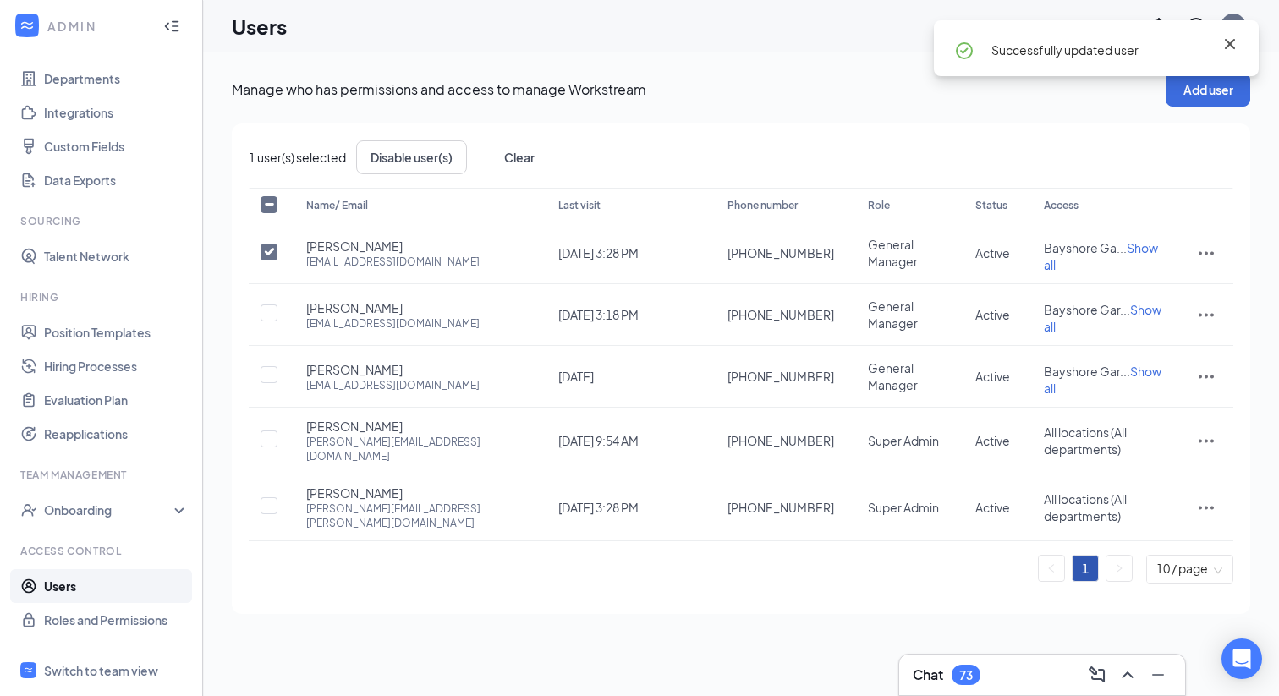
click at [1228, 45] on icon "Cross" at bounding box center [1230, 44] width 10 height 10
click at [272, 249] on input "checkbox" at bounding box center [269, 252] width 17 height 17
checkbox input "false"
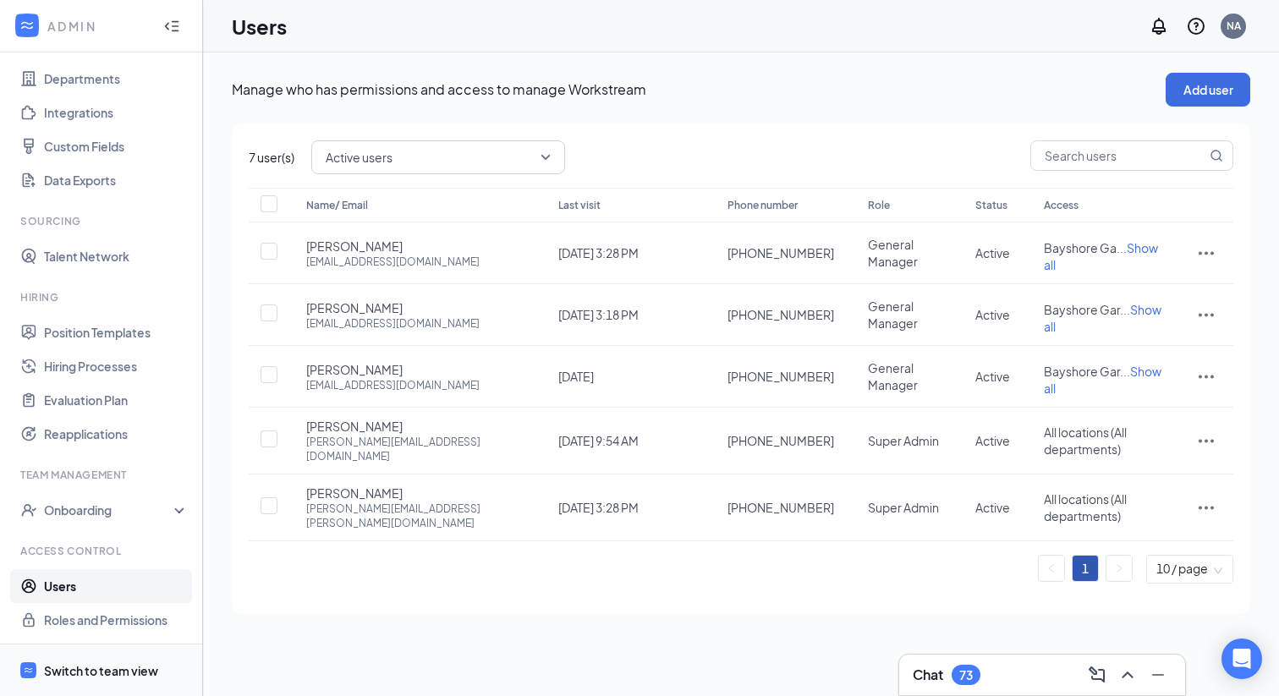
click at [93, 666] on div "Switch to team view" at bounding box center [101, 670] width 114 height 17
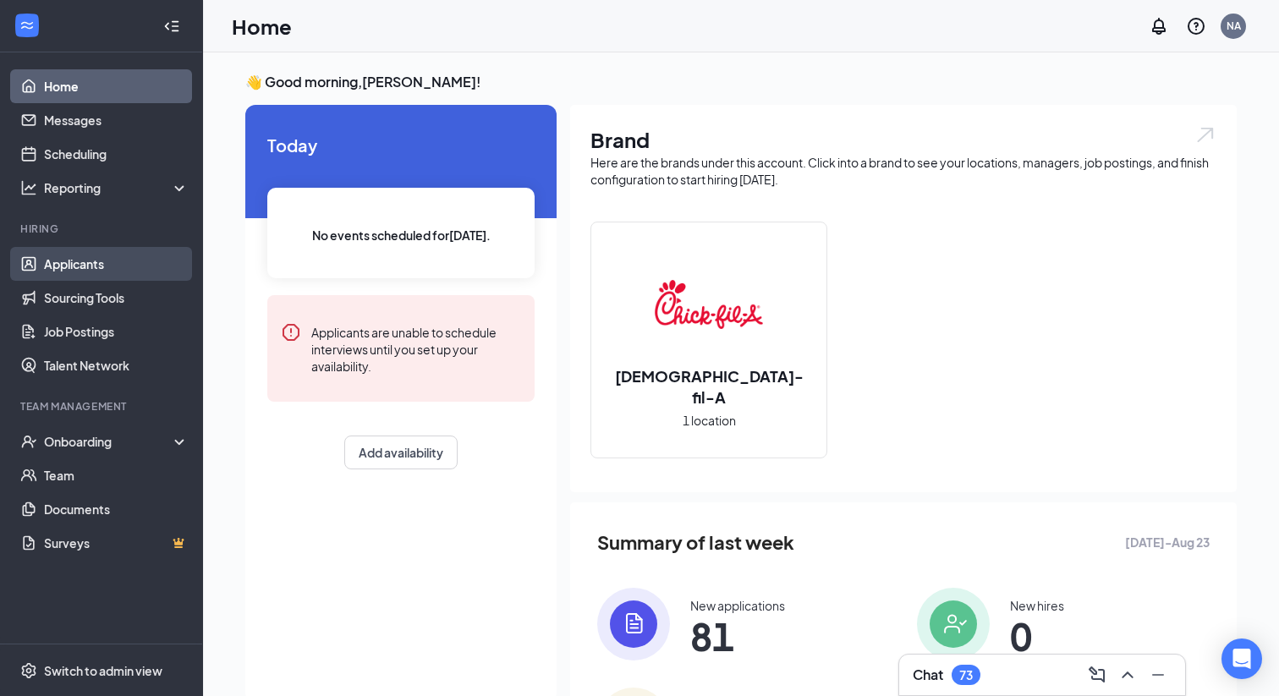
click at [83, 264] on link "Applicants" at bounding box center [116, 264] width 145 height 34
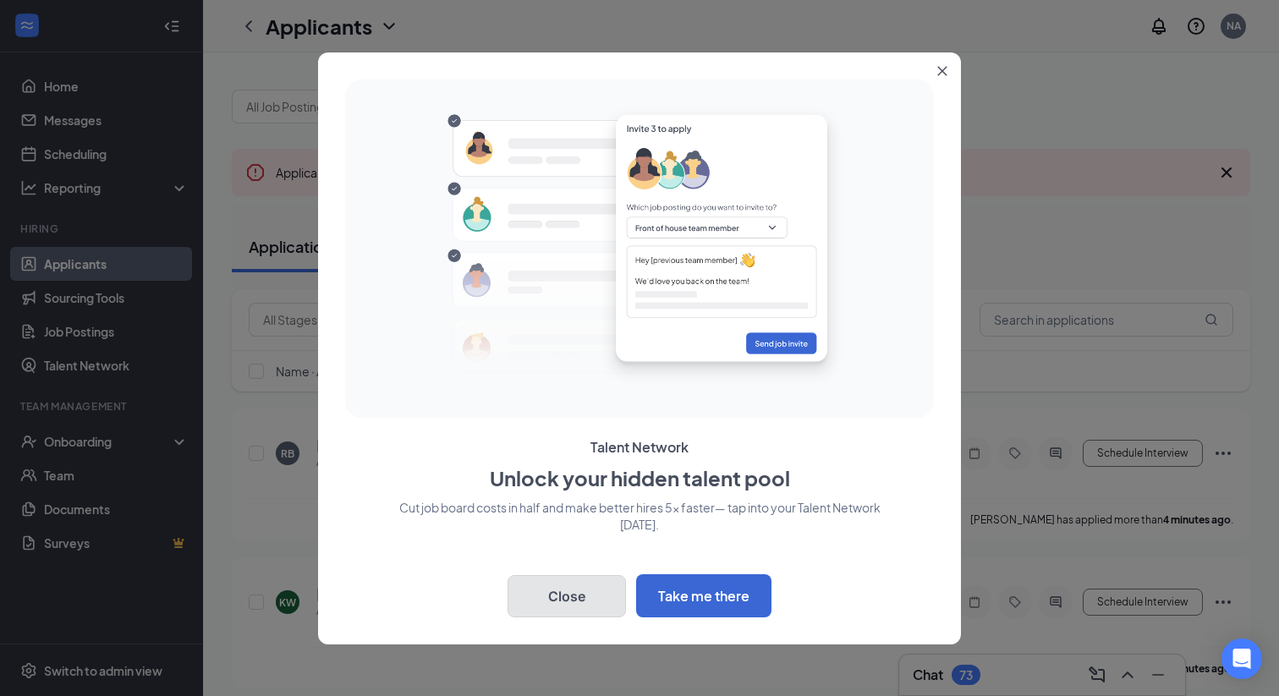
click at [570, 605] on button "Close" at bounding box center [566, 596] width 118 height 42
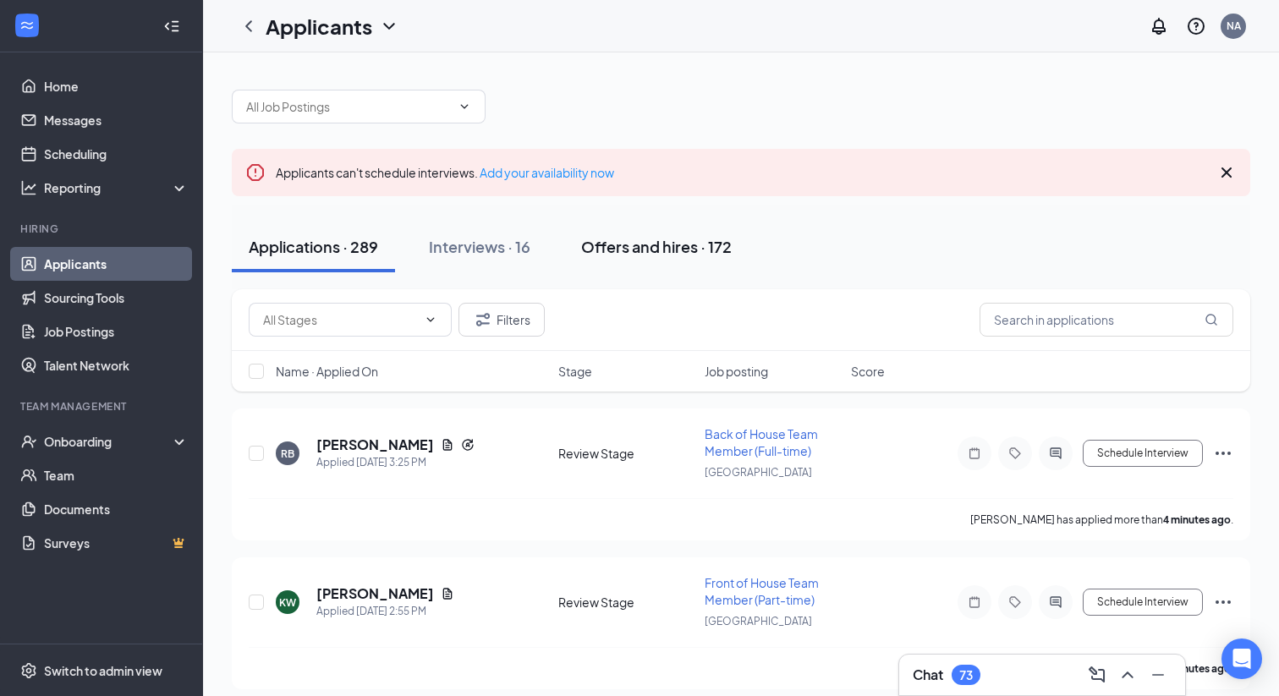
click at [639, 250] on div "Offers and hires · 172" at bounding box center [656, 246] width 151 height 21
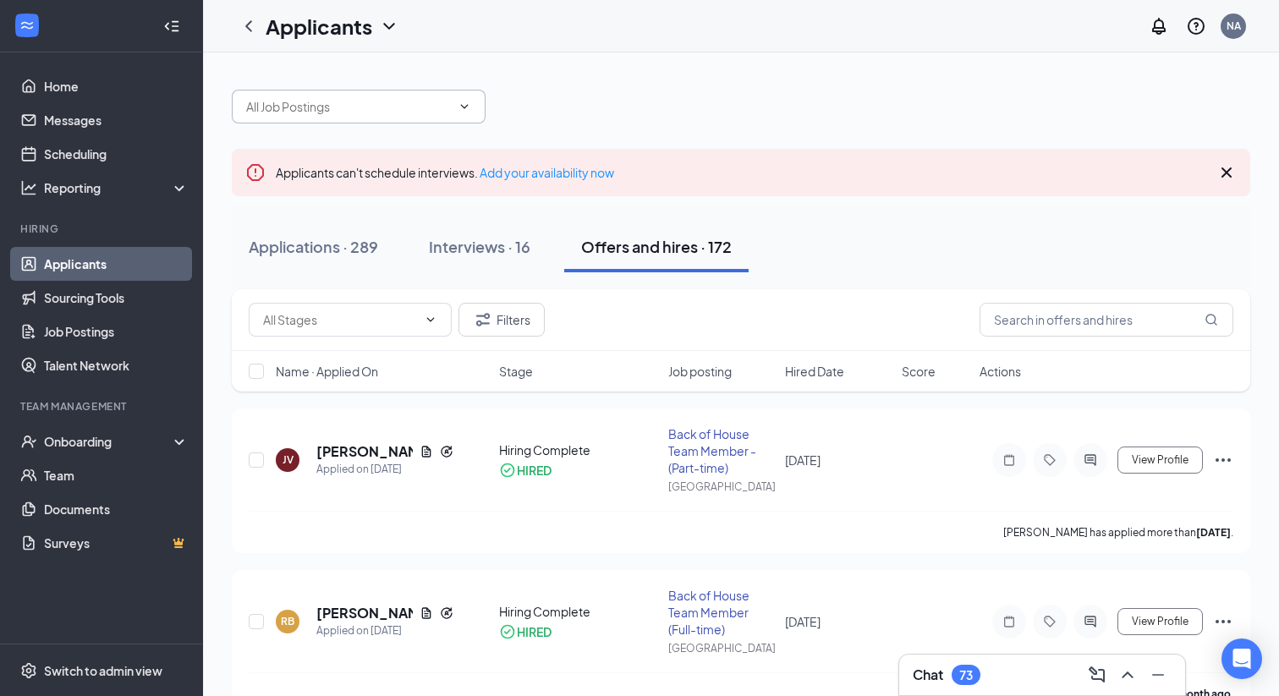
click at [348, 123] on span at bounding box center [359, 107] width 254 height 34
type input "t"
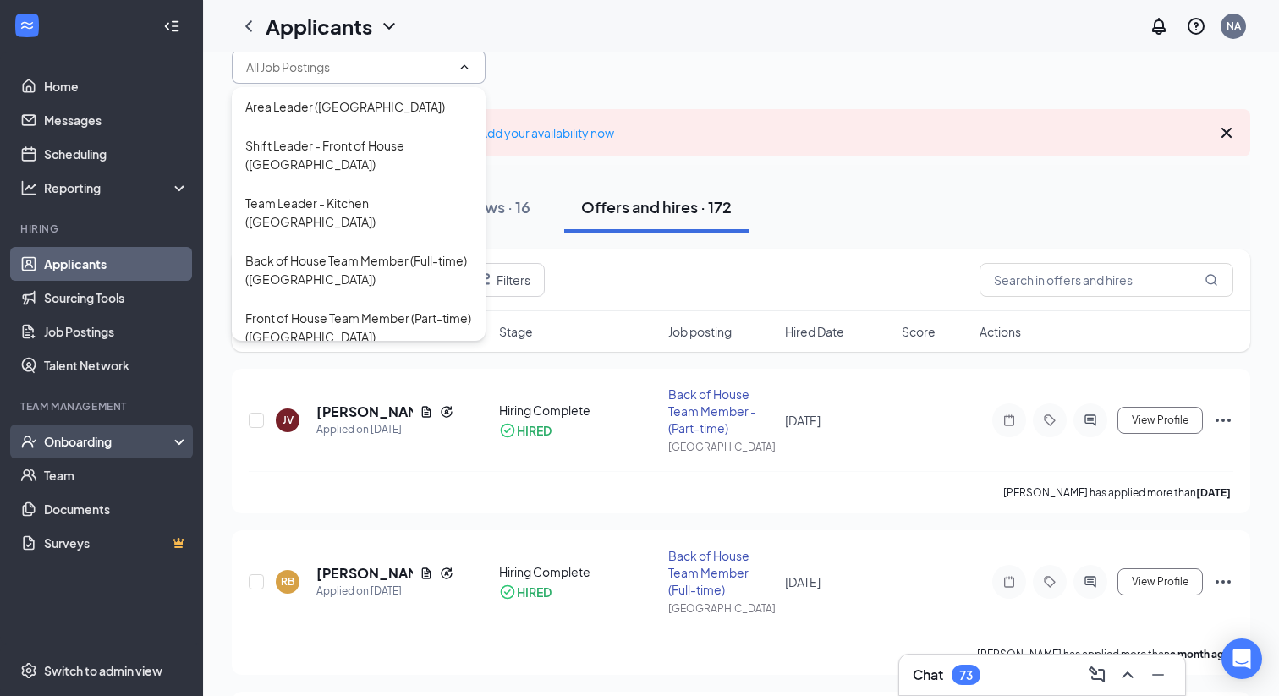
scroll to position [41, 0]
click at [74, 442] on div "Onboarding" at bounding box center [109, 441] width 130 height 17
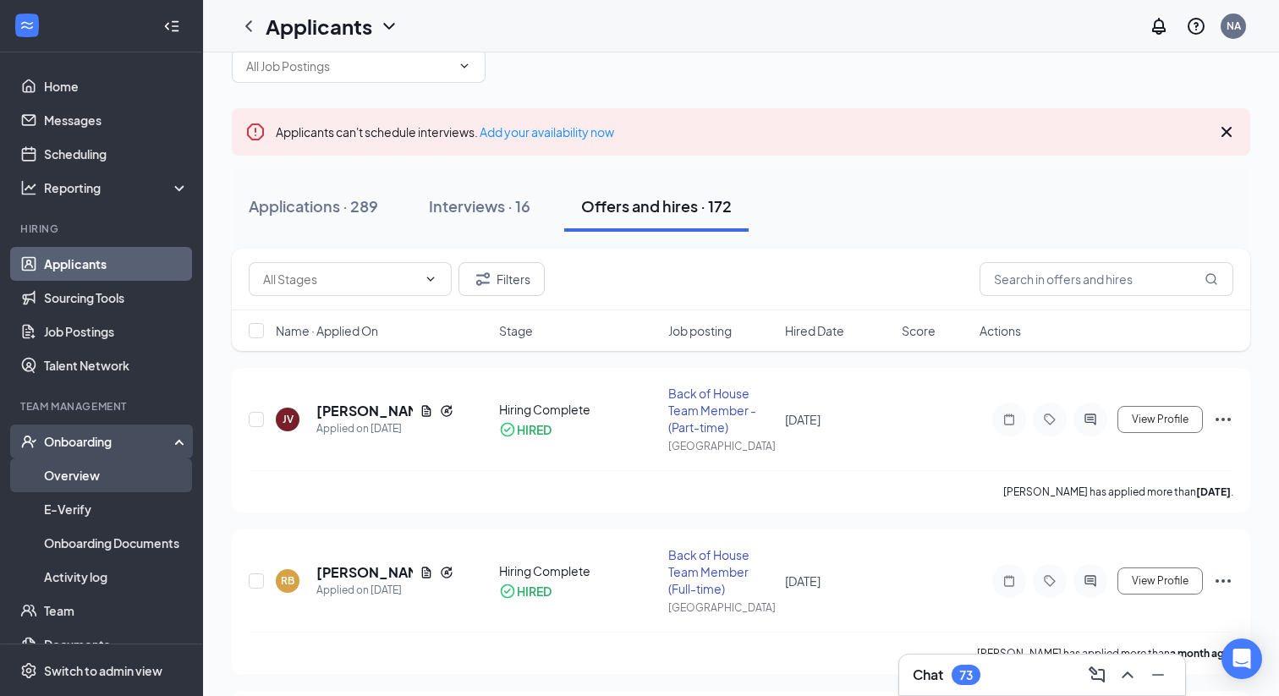
click at [78, 472] on link "Overview" at bounding box center [116, 475] width 145 height 34
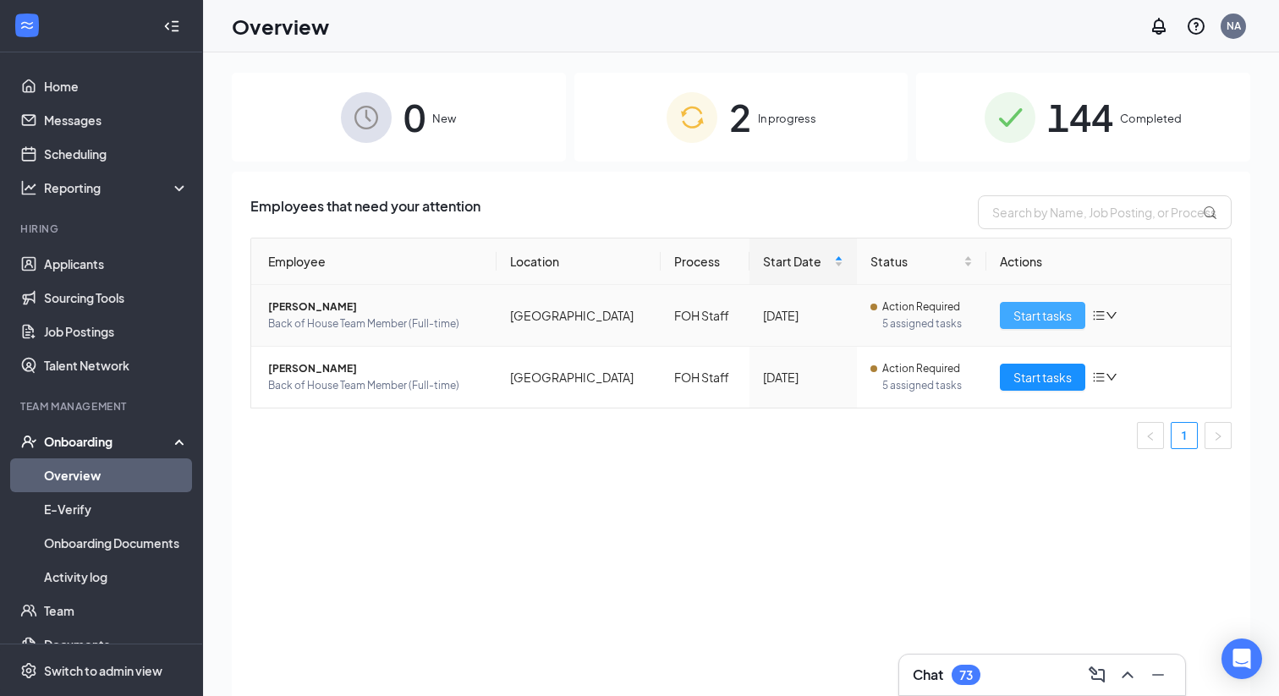
click at [1051, 319] on span "Start tasks" at bounding box center [1042, 315] width 58 height 19
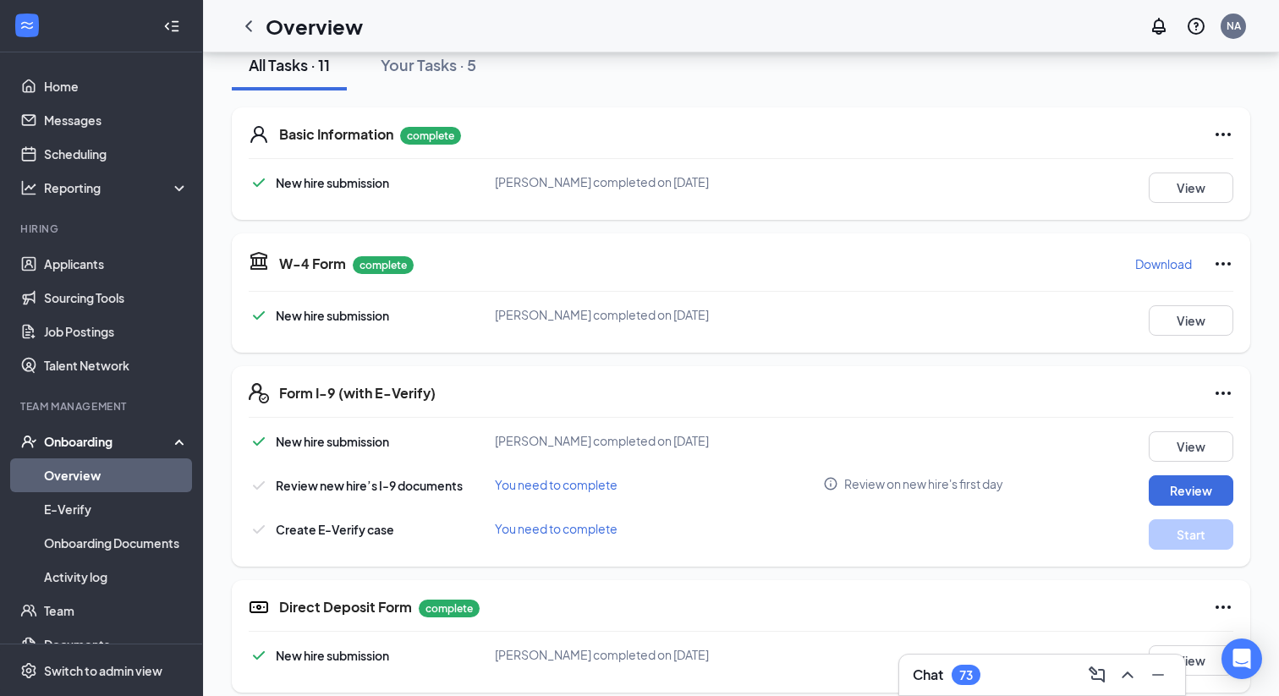
scroll to position [210, 0]
click at [1193, 494] on button "Review" at bounding box center [1191, 489] width 85 height 30
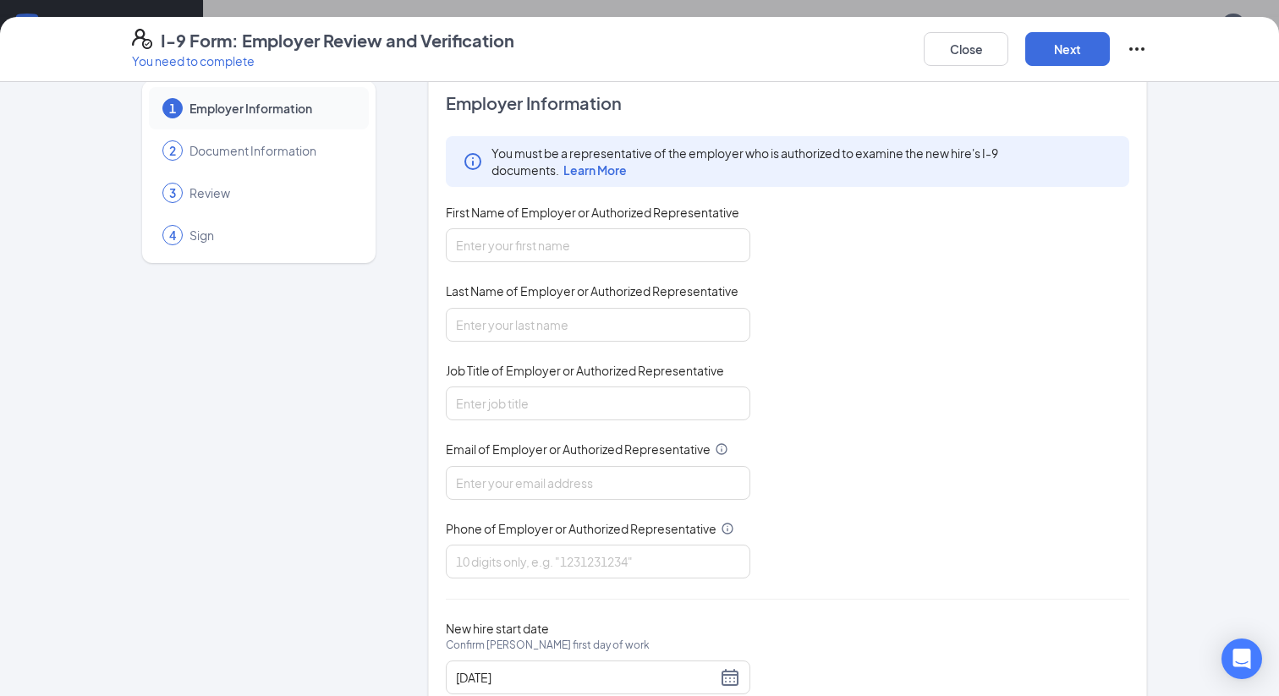
scroll to position [35, 0]
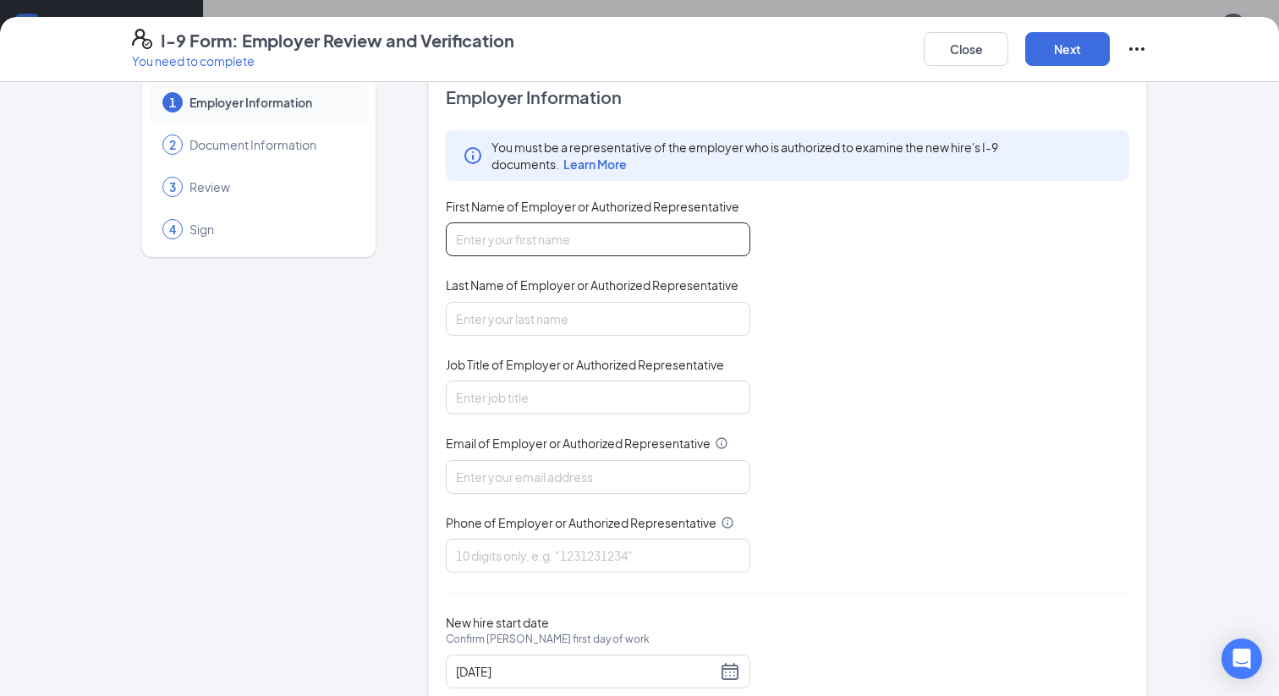
click at [603, 244] on input "First Name of Employer or Authorized Representative" at bounding box center [598, 239] width 304 height 34
type input "[PERSON_NAME]"
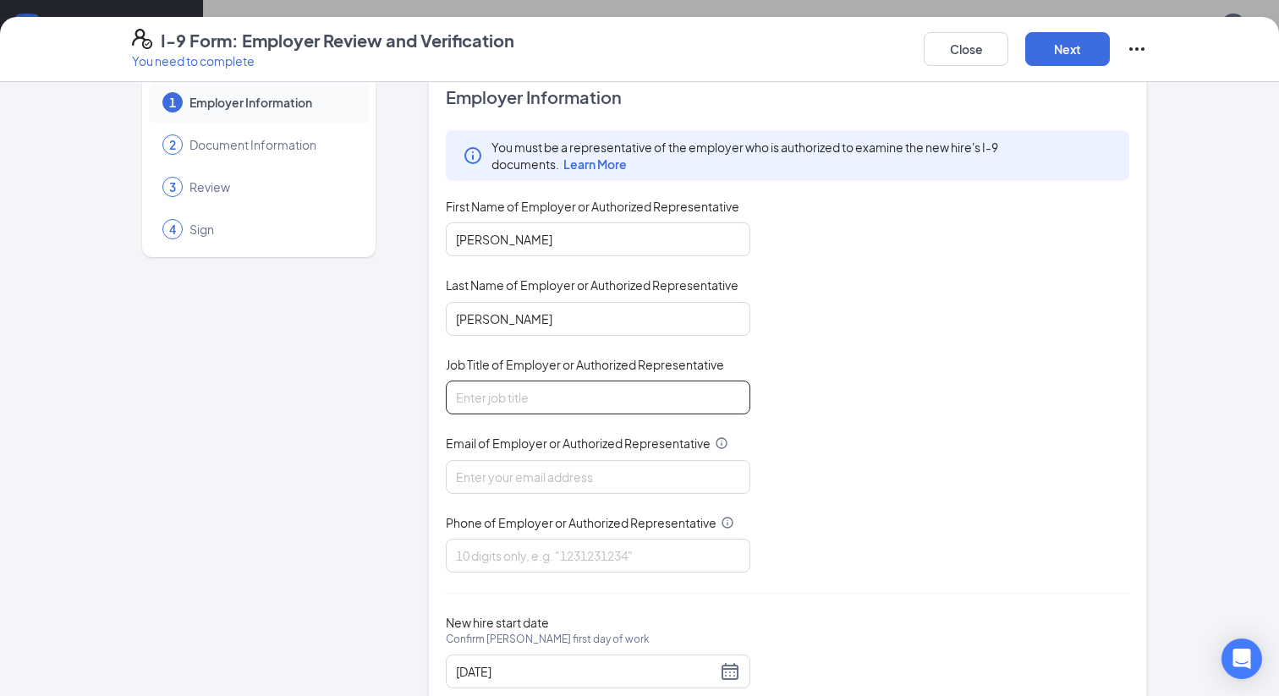
click at [513, 399] on input "Job Title of Employer or Authorized Representative" at bounding box center [598, 398] width 304 height 34
type input "Operator"
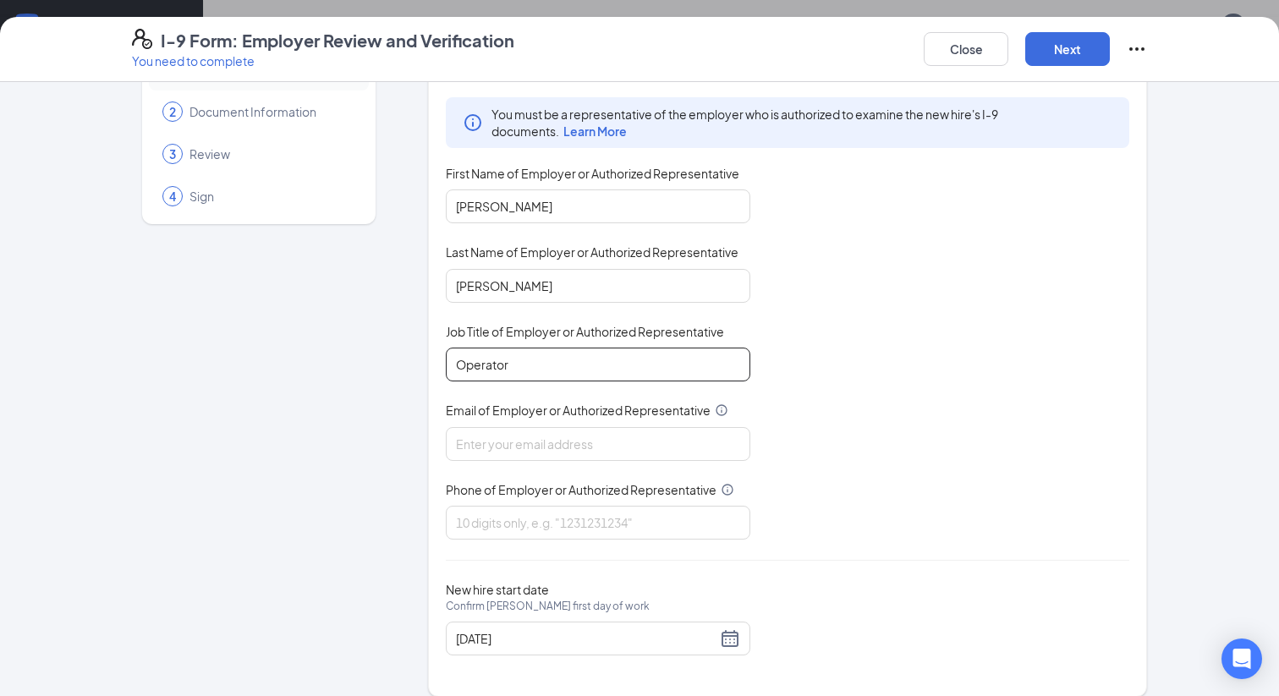
scroll to position [84, 0]
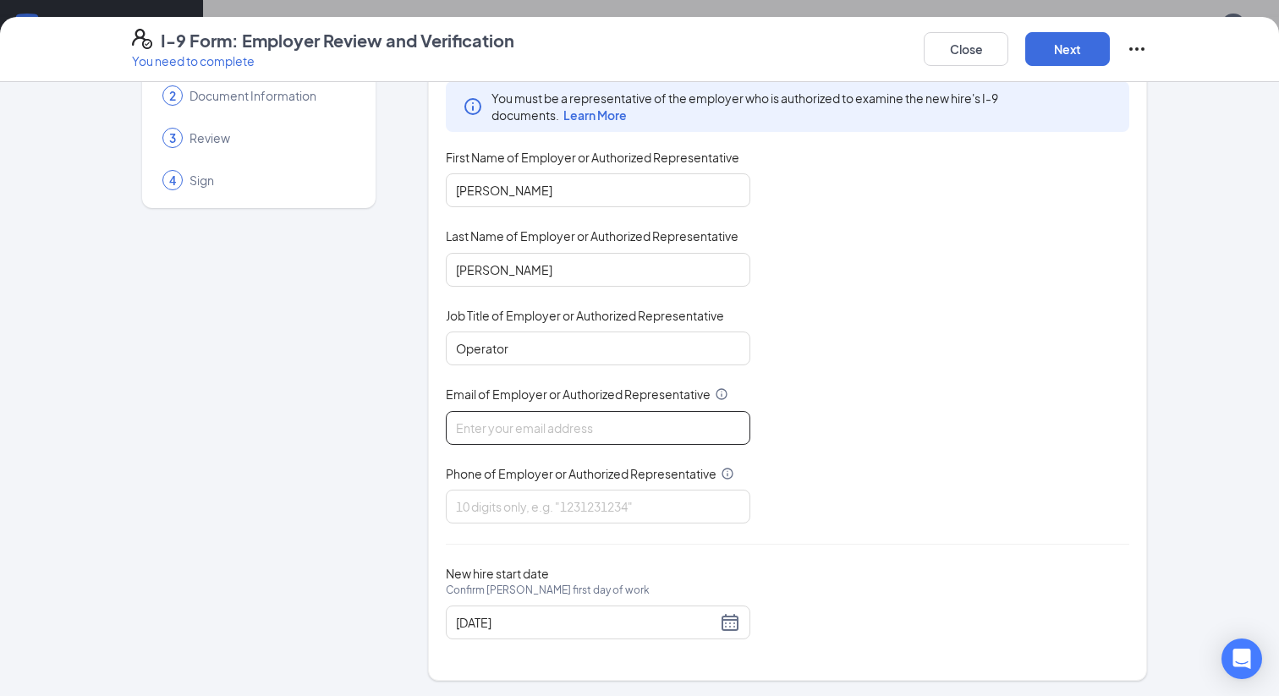
click at [569, 430] on input "Email of Employer or Authorized Representative" at bounding box center [598, 428] width 304 height 34
type input "[PERSON_NAME][EMAIL_ADDRESS][PERSON_NAME][DOMAIN_NAME]"
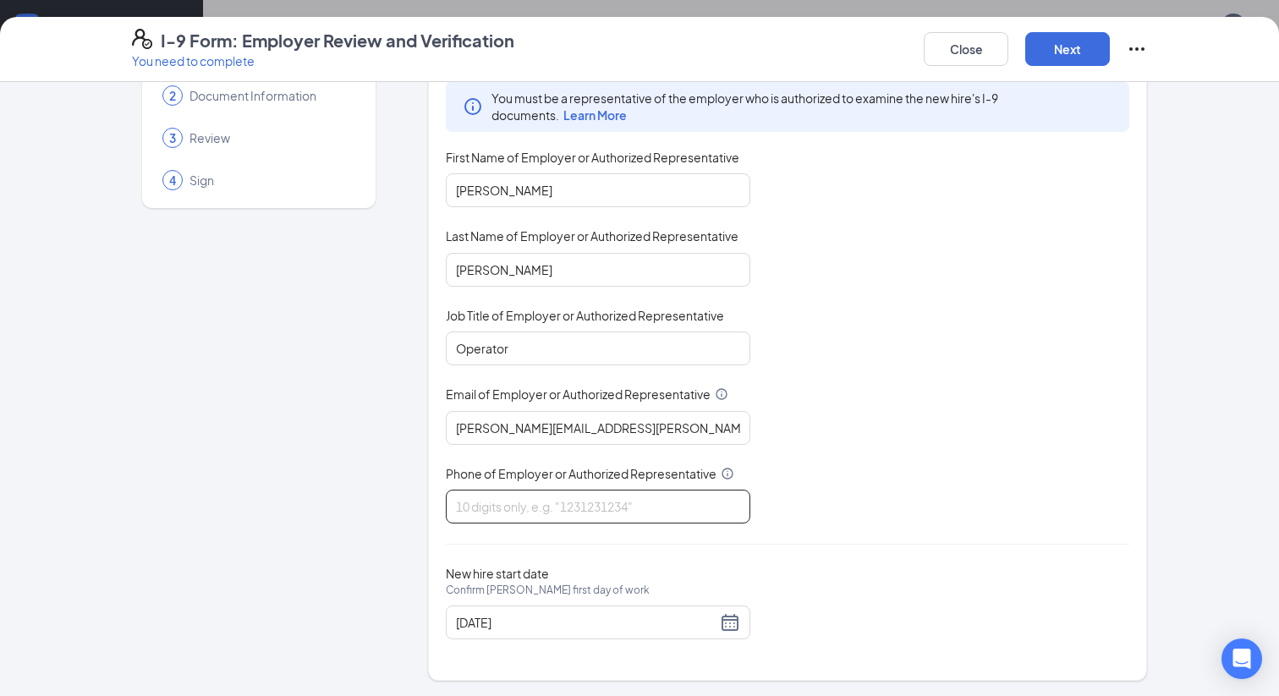
click at [573, 513] on input "Phone of Employer or Authorized Representative" at bounding box center [598, 507] width 304 height 34
type input "9412530088"
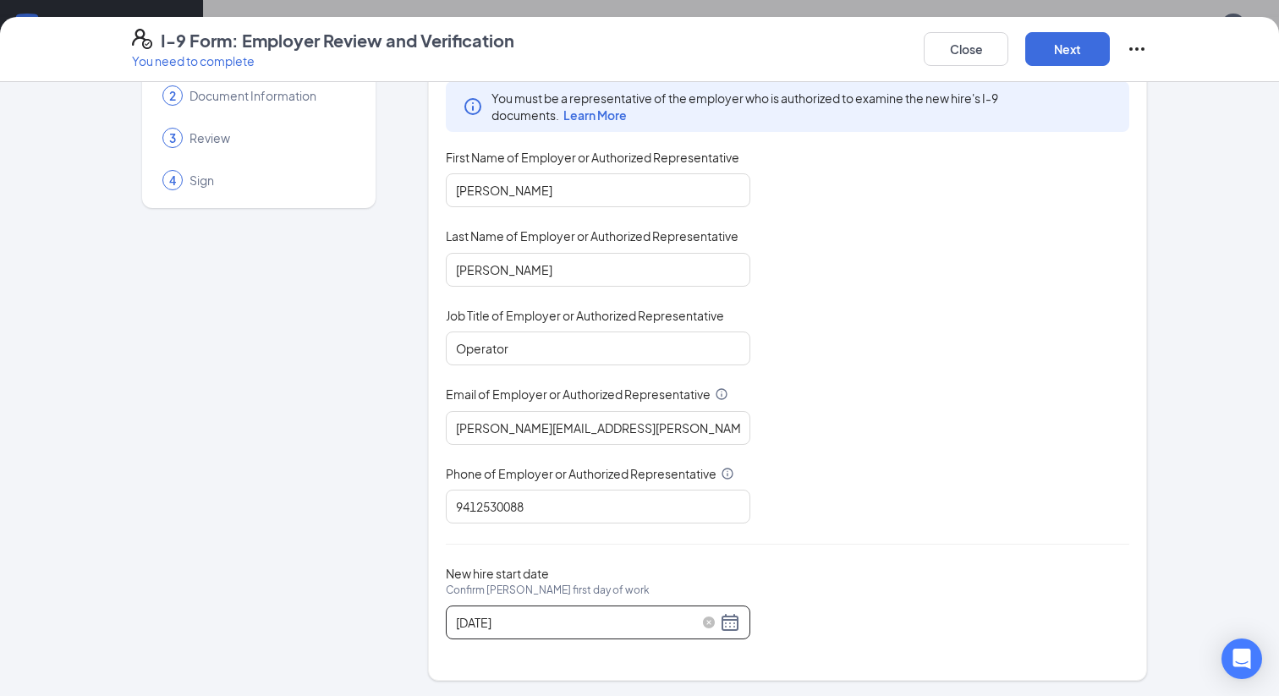
click at [727, 621] on div "[DATE]" at bounding box center [598, 622] width 284 height 20
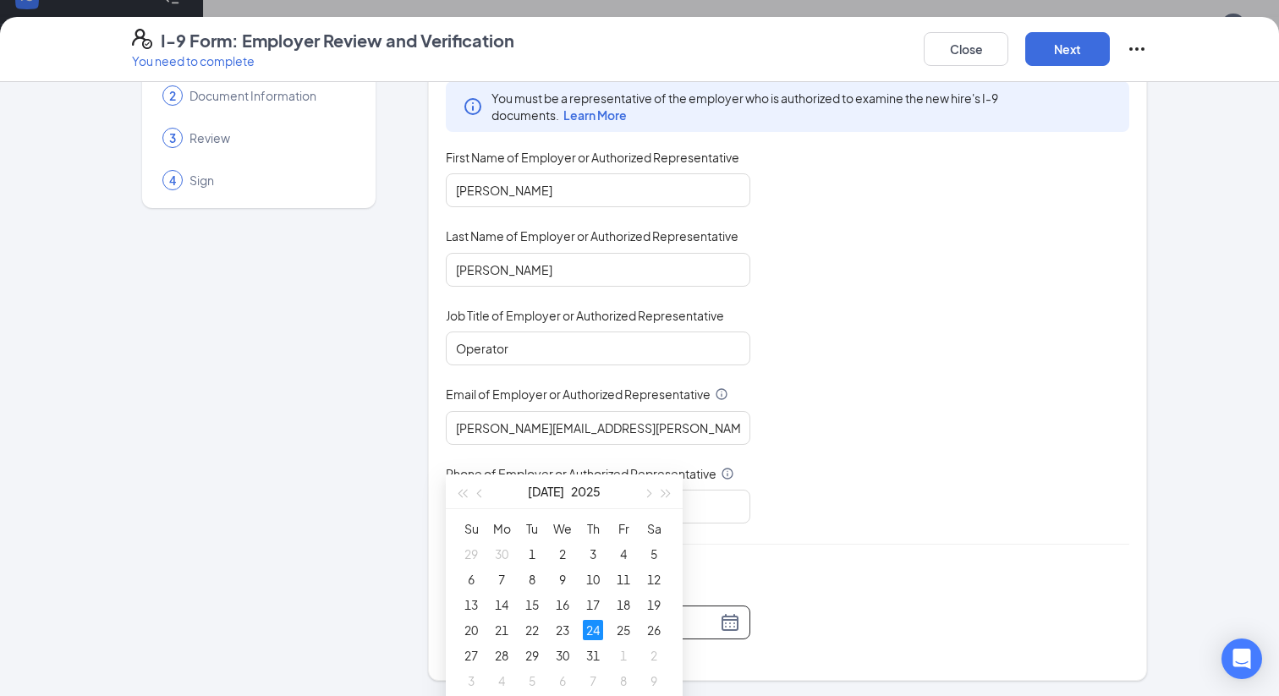
scroll to position [831, 0]
click at [647, 473] on span "button" at bounding box center [647, 472] width 8 height 8
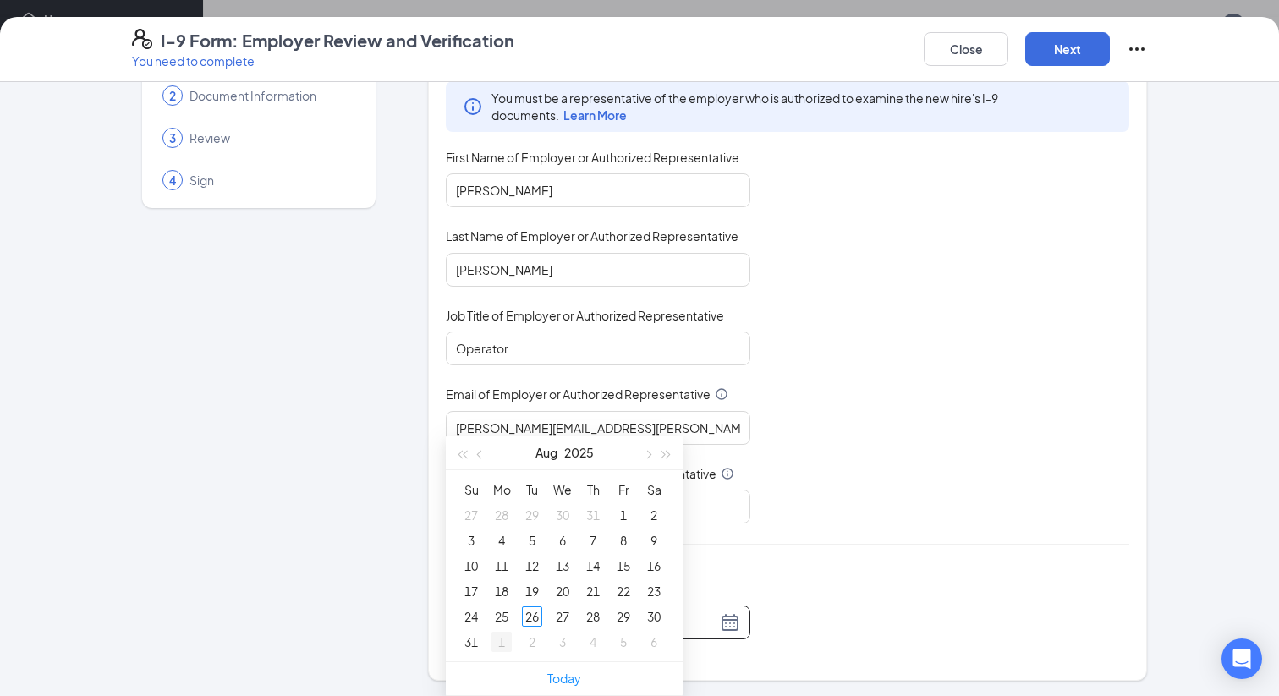
click at [502, 639] on div "1" at bounding box center [501, 642] width 20 height 20
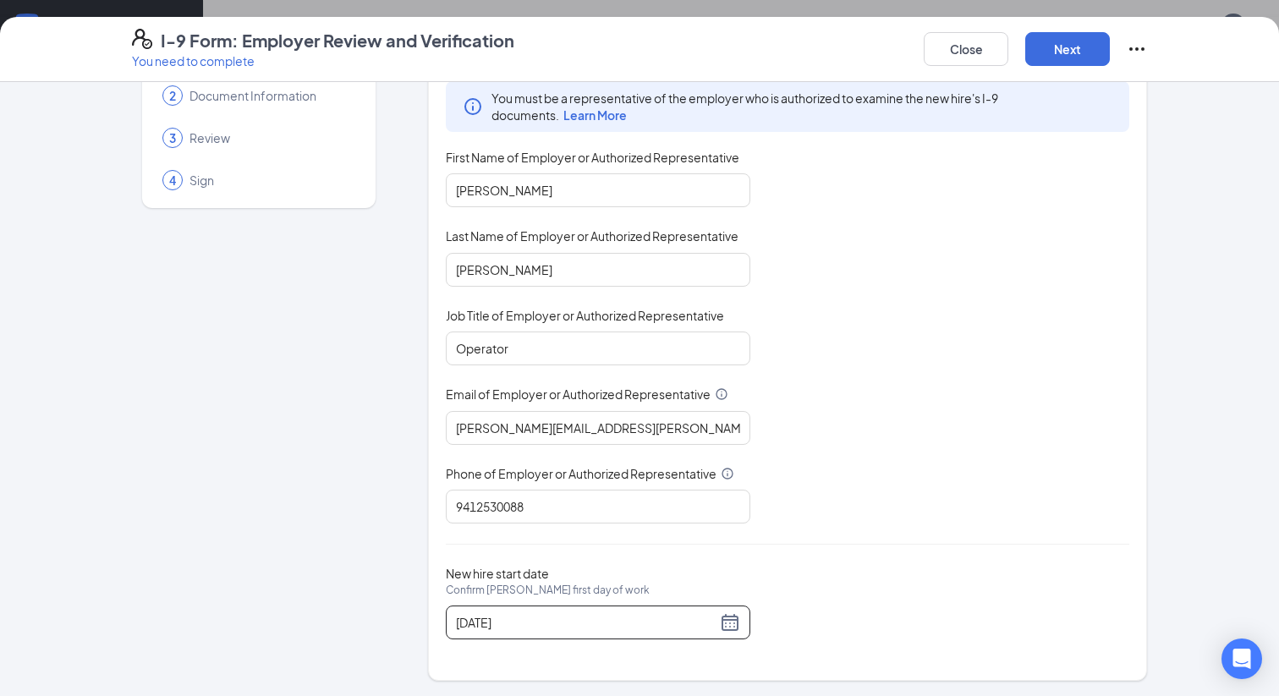
scroll to position [782, 0]
click at [731, 624] on div "[DATE]" at bounding box center [598, 622] width 284 height 20
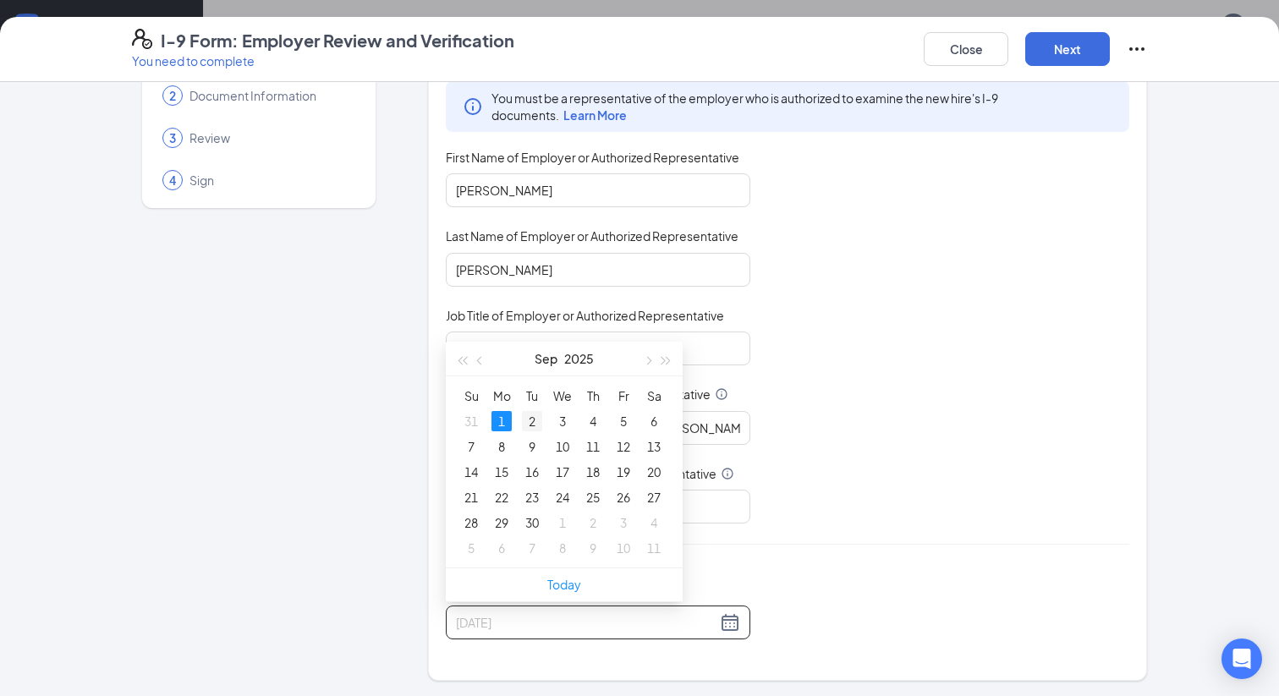
type input "[DATE]"
click at [531, 415] on div "2" at bounding box center [532, 421] width 20 height 20
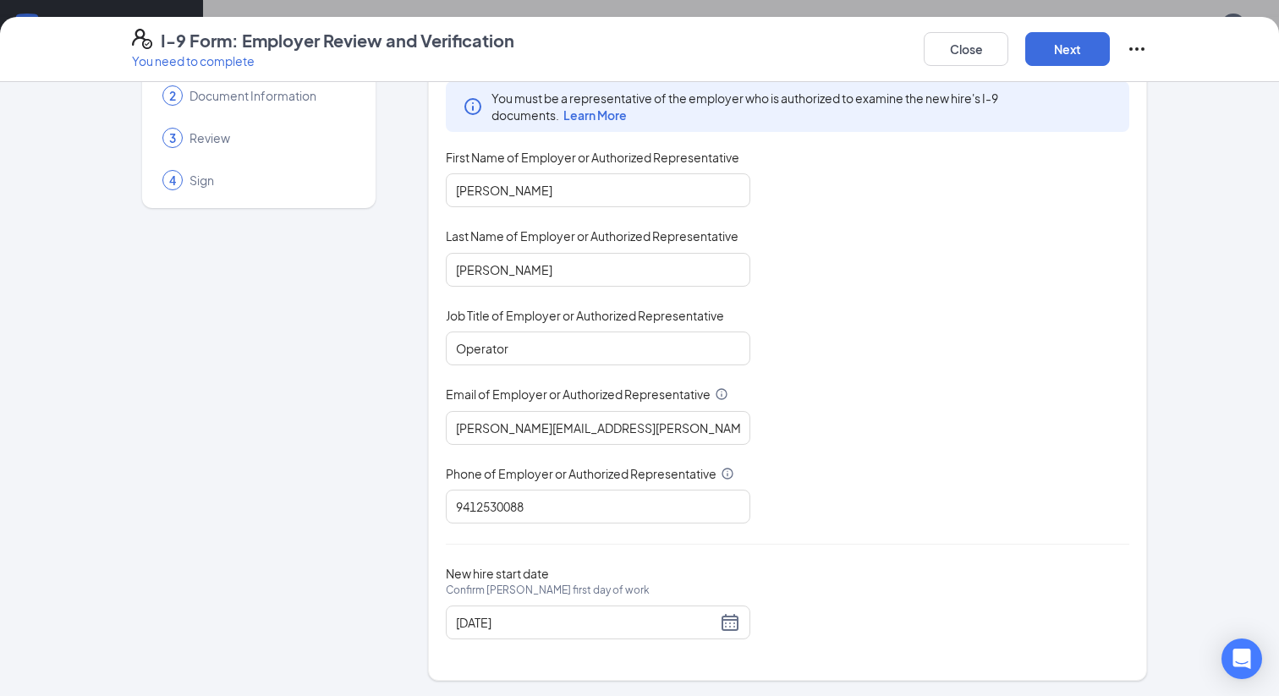
click at [963, 569] on div "New hire start date Confirm [PERSON_NAME] first day of work [DATE]" at bounding box center [787, 603] width 683 height 74
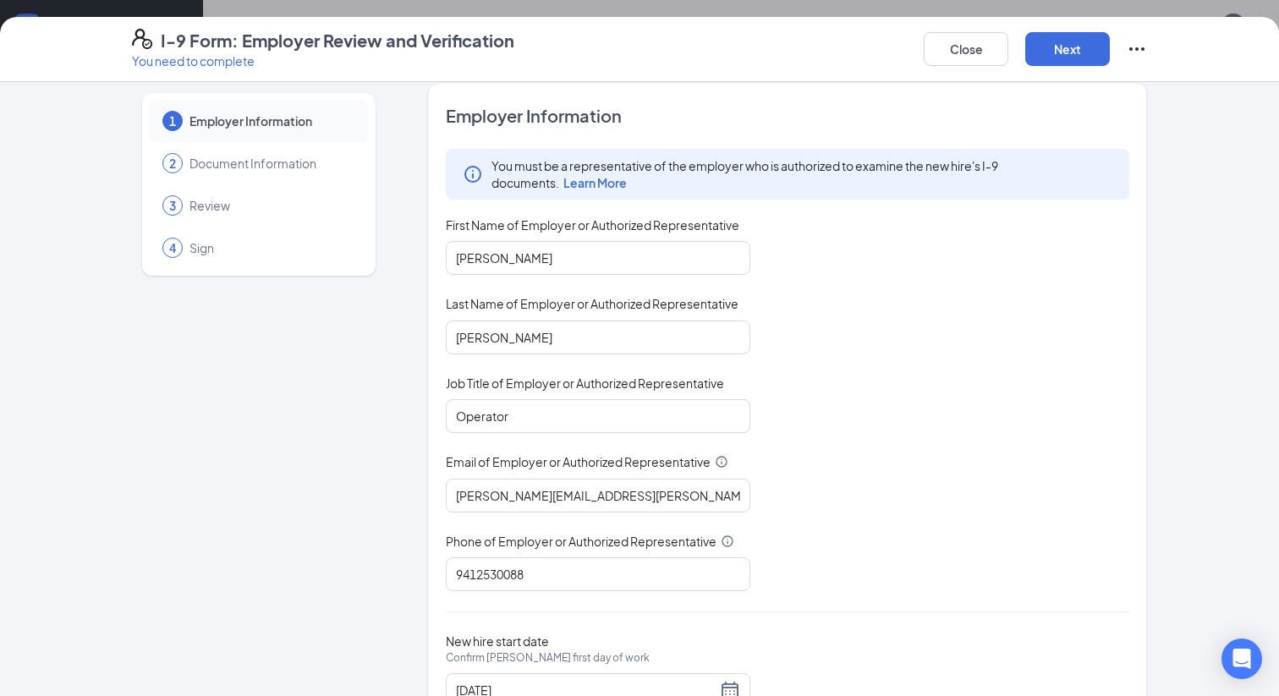
scroll to position [0, 0]
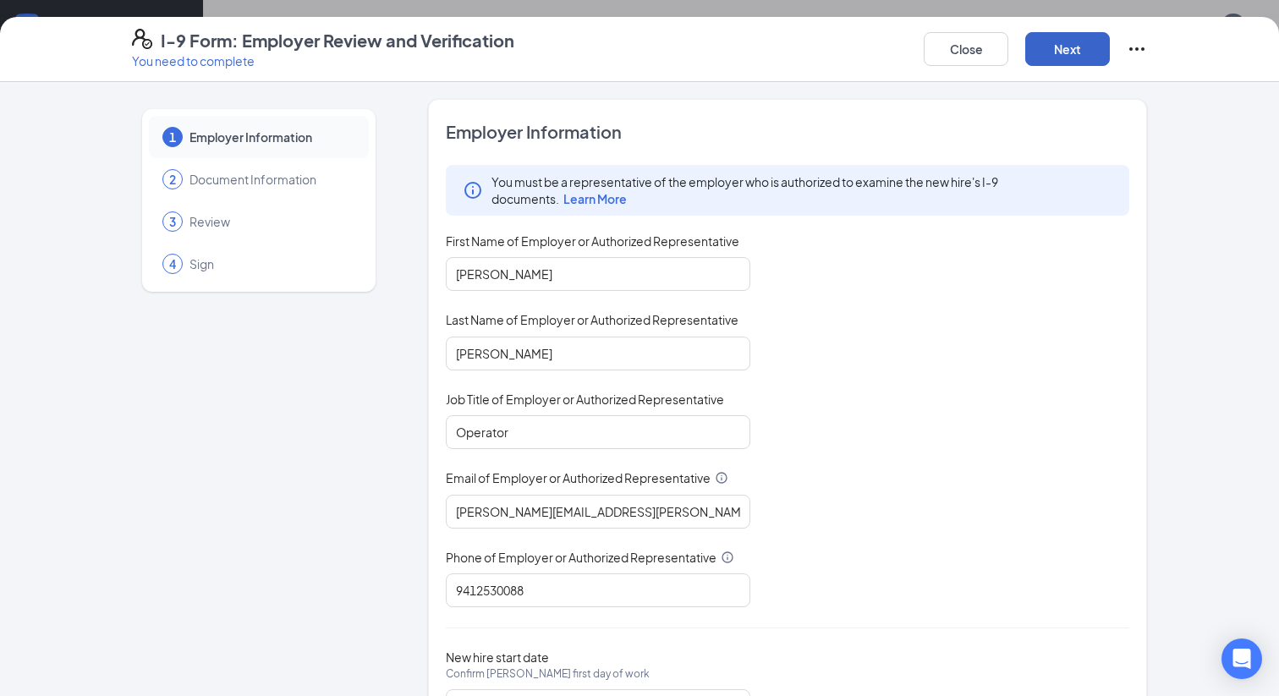
click at [1062, 47] on button "Next" at bounding box center [1067, 49] width 85 height 34
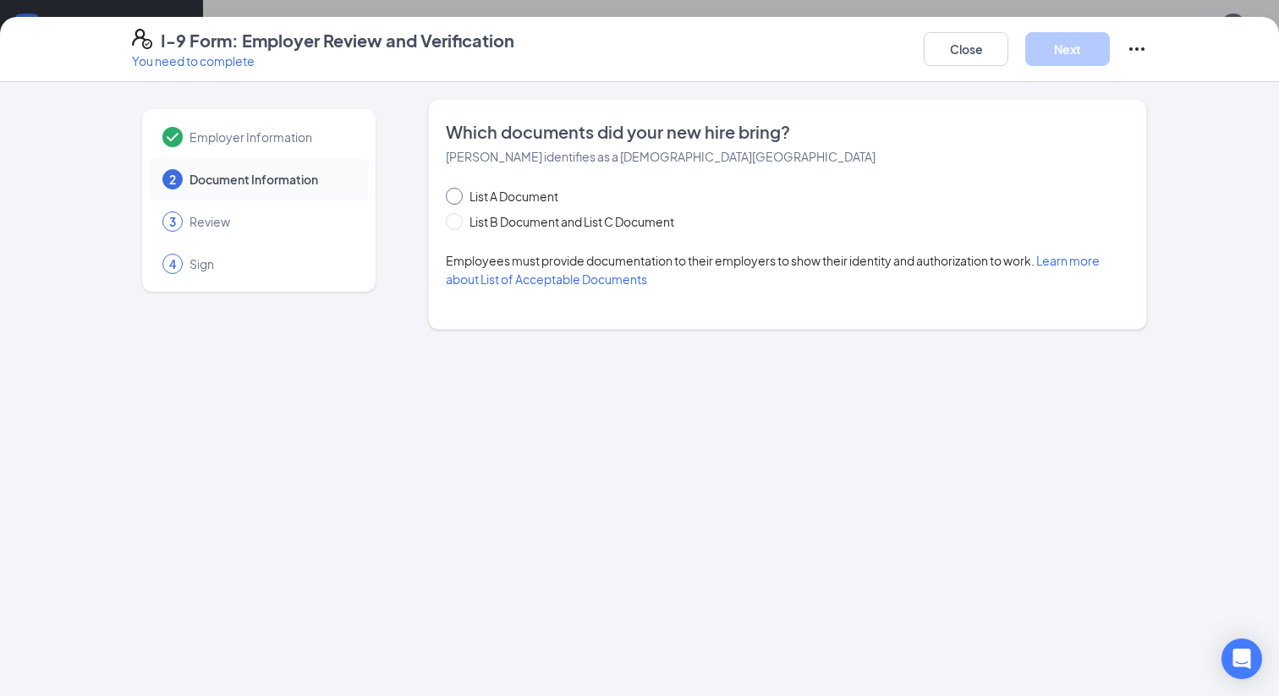
click at [456, 192] on input "List A Document" at bounding box center [452, 194] width 12 height 12
radio input "true"
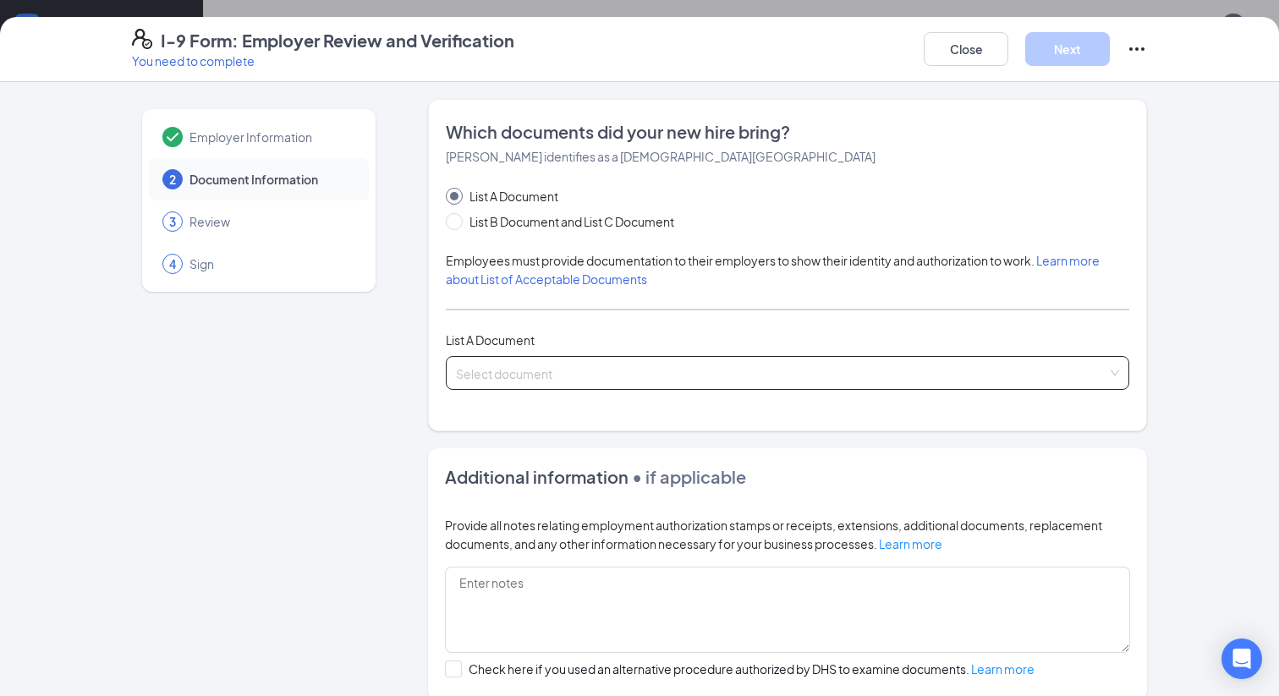
click at [561, 369] on input "search" at bounding box center [781, 369] width 651 height 25
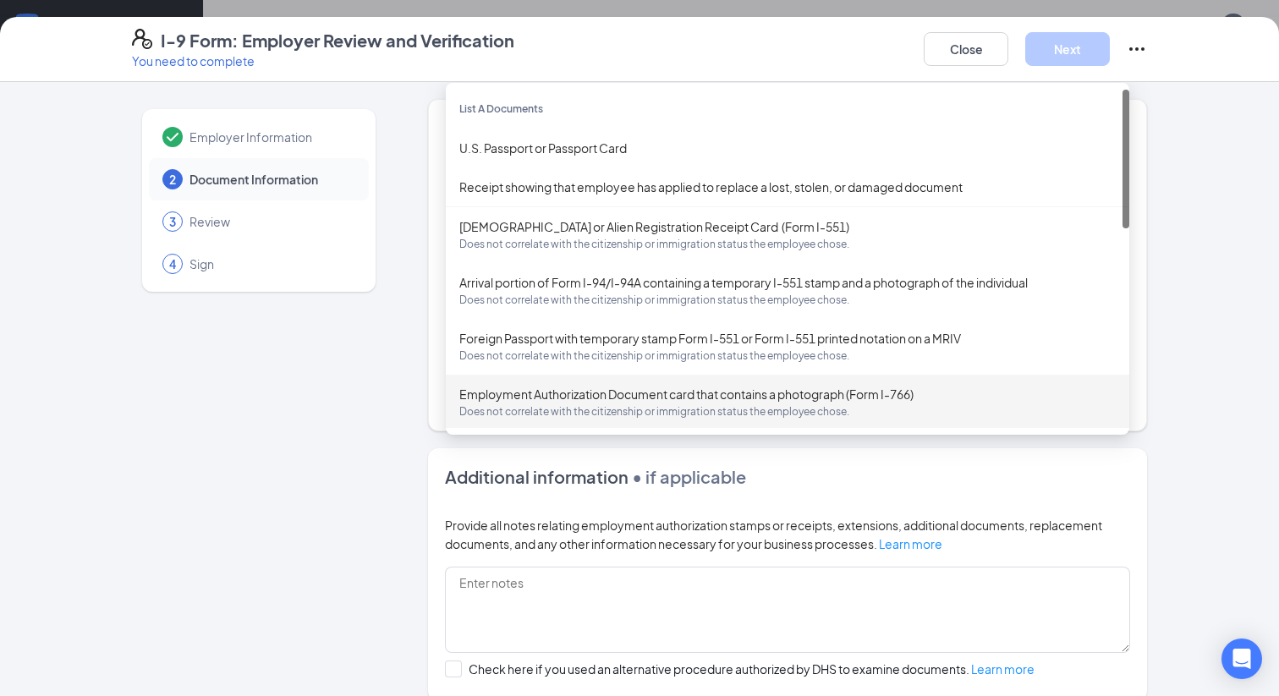
click at [326, 381] on div "Employer Information 2 Document Information 3 Review 4 Sign" at bounding box center [259, 480] width 254 height 763
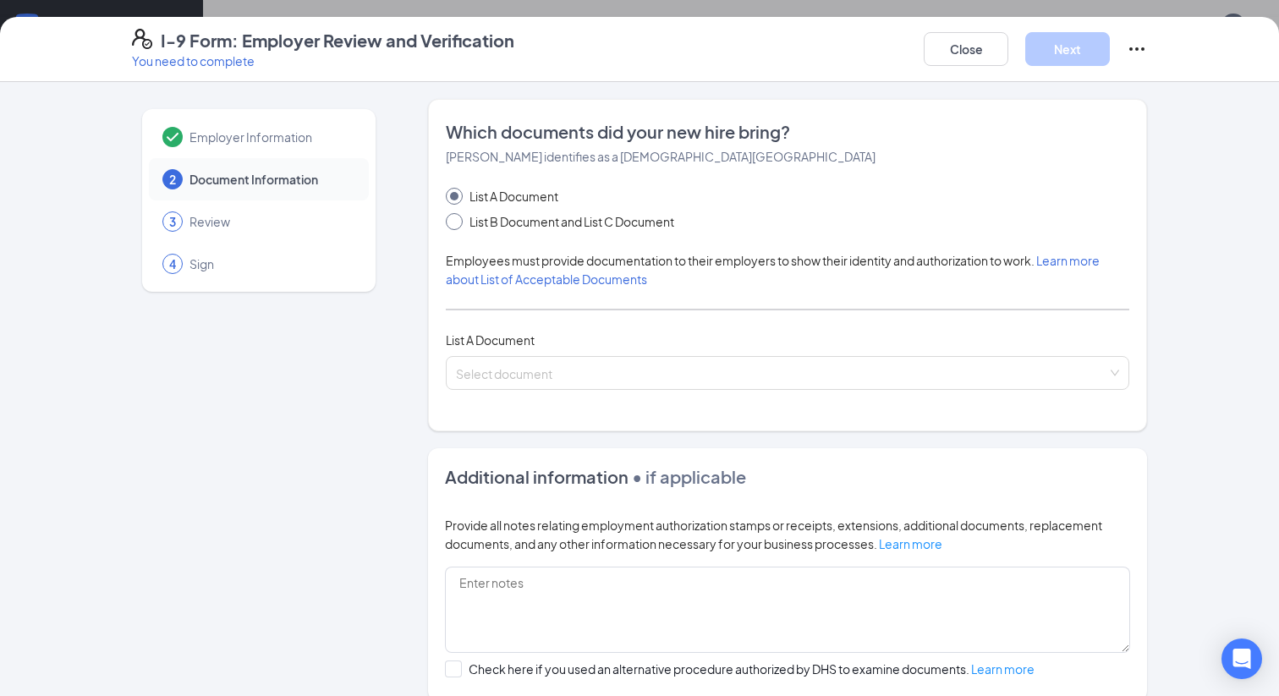
click at [453, 226] on span at bounding box center [454, 221] width 17 height 17
click at [453, 225] on input "List B Document and List C Document" at bounding box center [452, 219] width 12 height 12
radio input "true"
radio input "false"
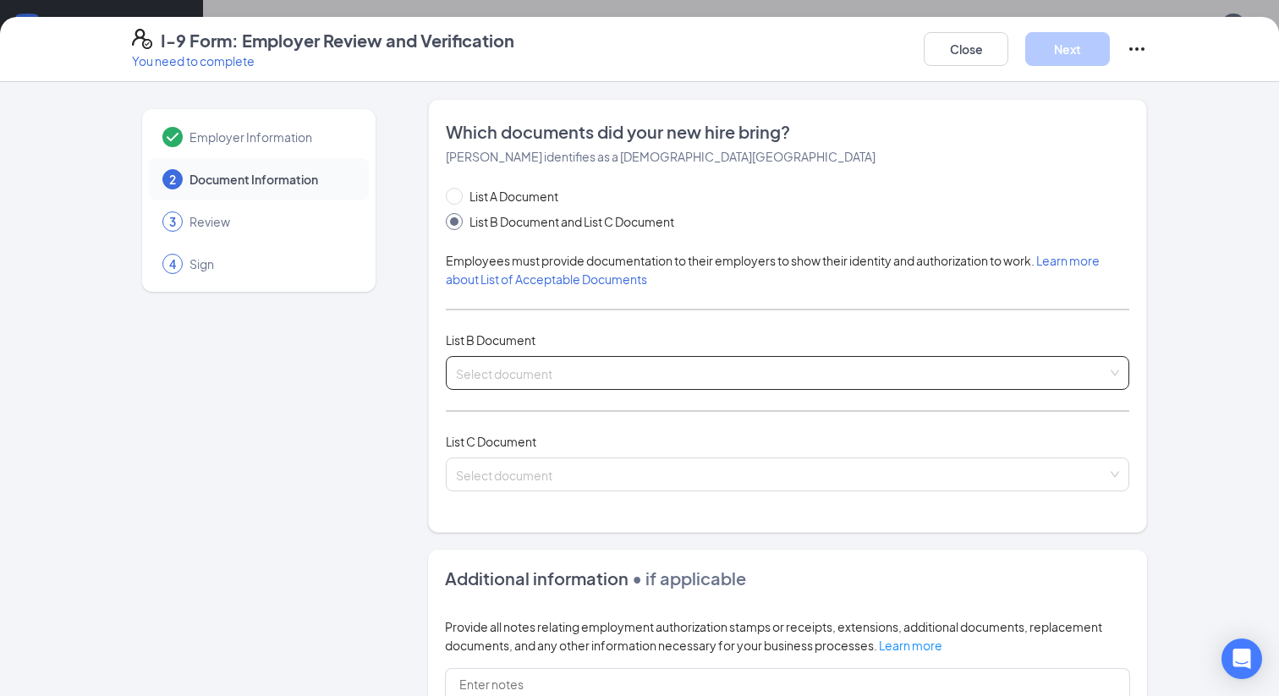
click at [539, 366] on input "search" at bounding box center [781, 369] width 651 height 25
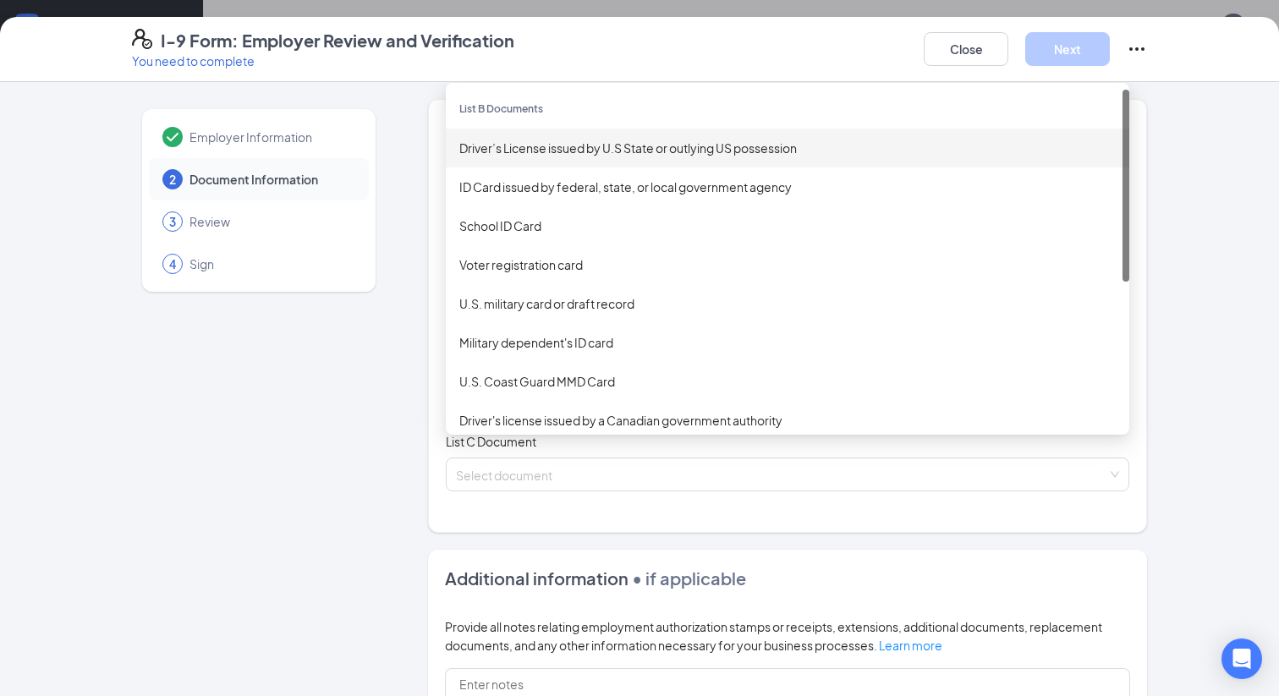
click at [562, 150] on div "Driver’s License issued by U.S State or outlying US possession" at bounding box center [787, 148] width 656 height 19
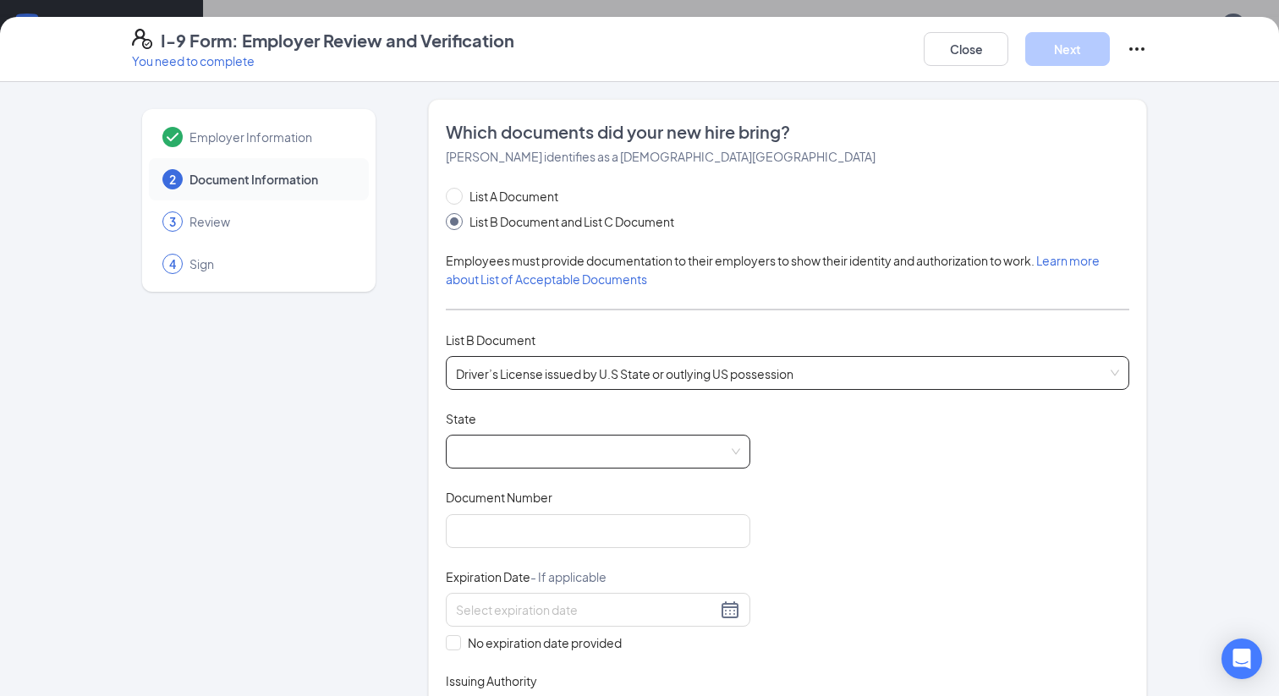
click at [607, 450] on span at bounding box center [598, 452] width 284 height 32
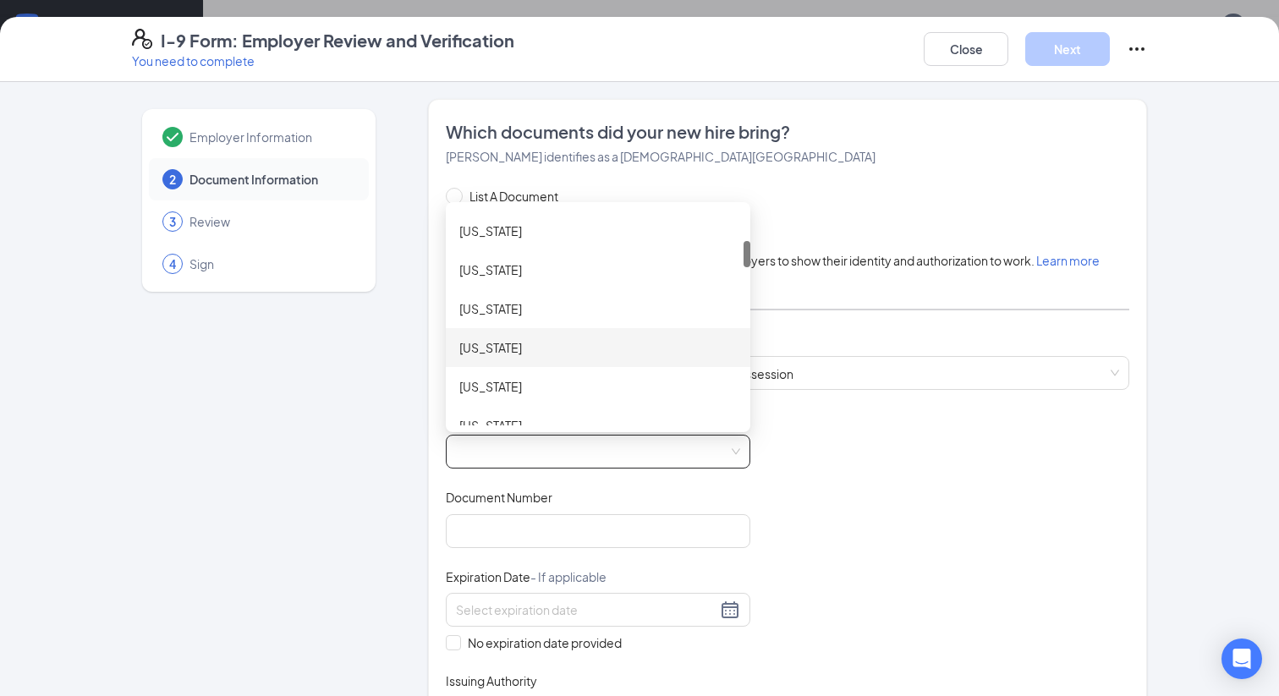
scroll to position [262, 0]
click at [484, 349] on div "[US_STATE]" at bounding box center [597, 355] width 277 height 19
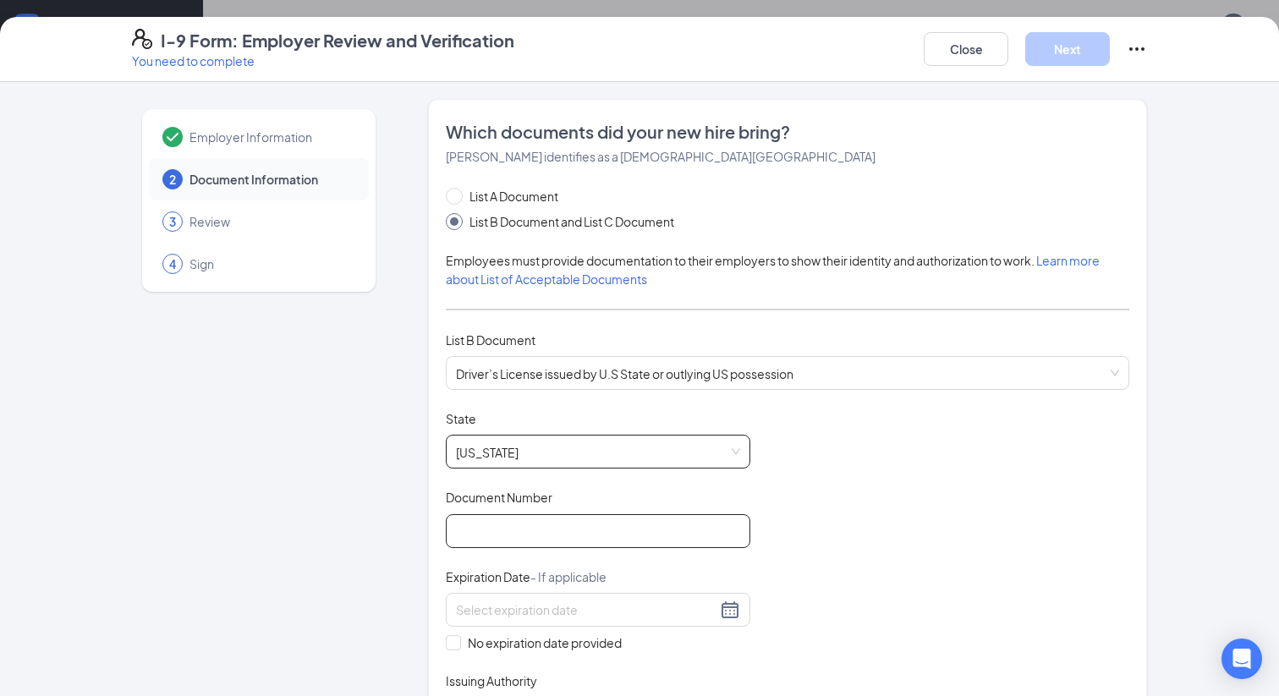
click at [556, 538] on input "Document Number" at bounding box center [598, 531] width 304 height 34
click at [595, 538] on input "B603084549000" at bounding box center [598, 531] width 304 height 34
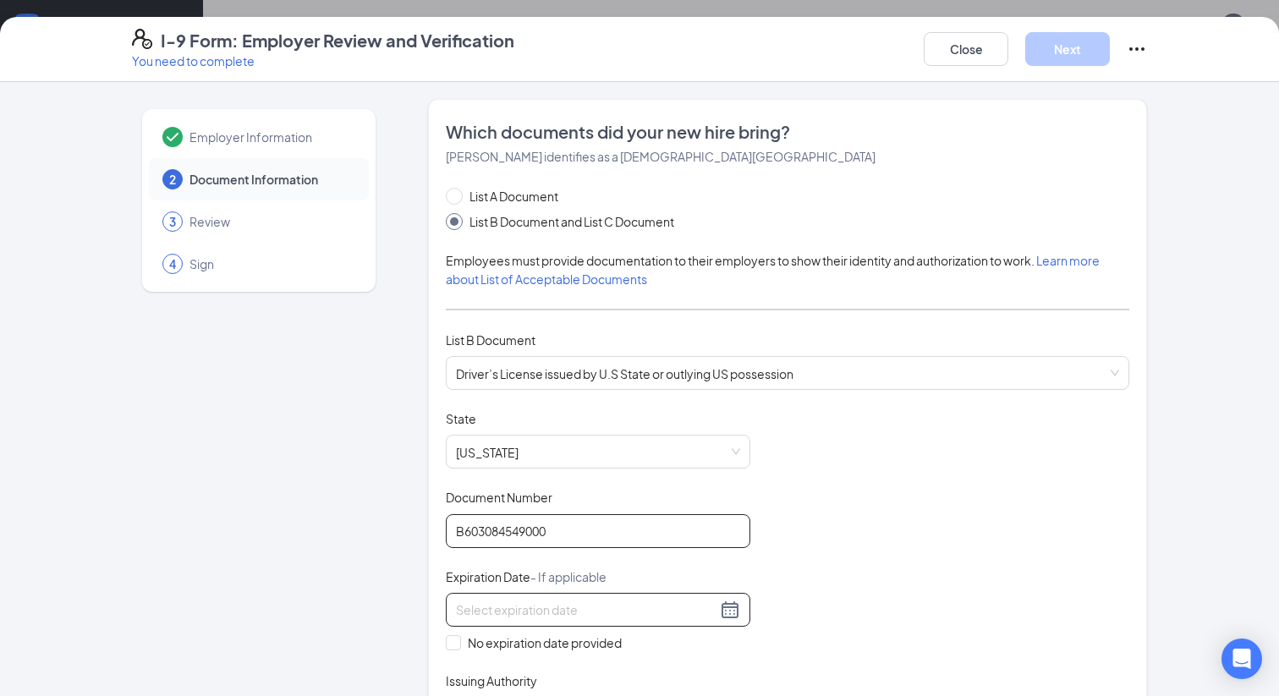
type input "B603084549000"
click at [587, 607] on input at bounding box center [586, 610] width 261 height 19
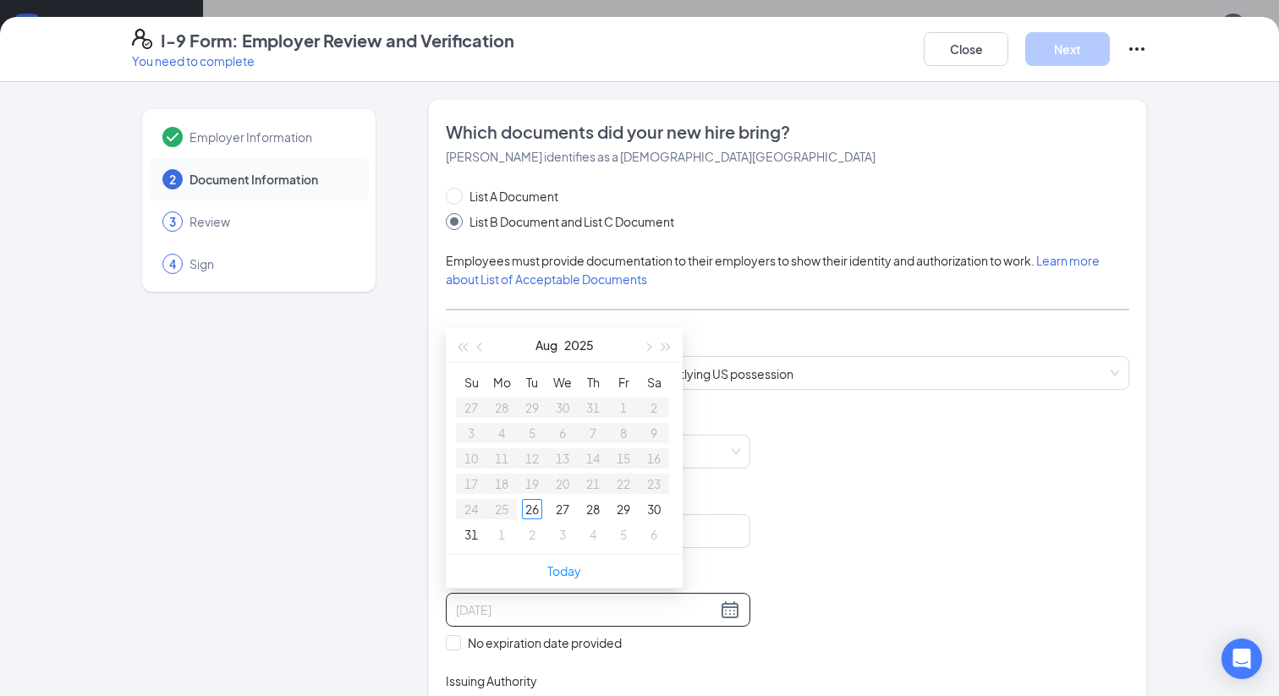
type input "[DATE]"
click at [669, 344] on span "button" at bounding box center [666, 347] width 8 height 8
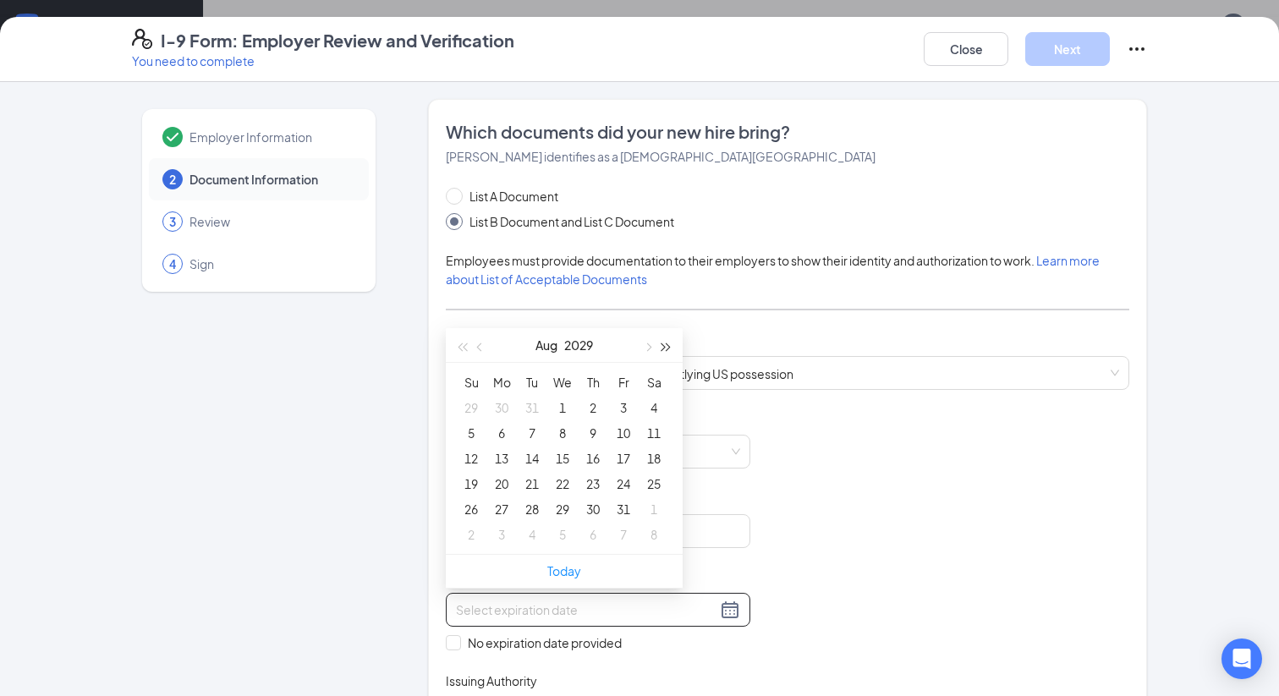
click at [669, 344] on span "button" at bounding box center [666, 347] width 8 height 8
click at [483, 348] on button "button" at bounding box center [480, 345] width 19 height 34
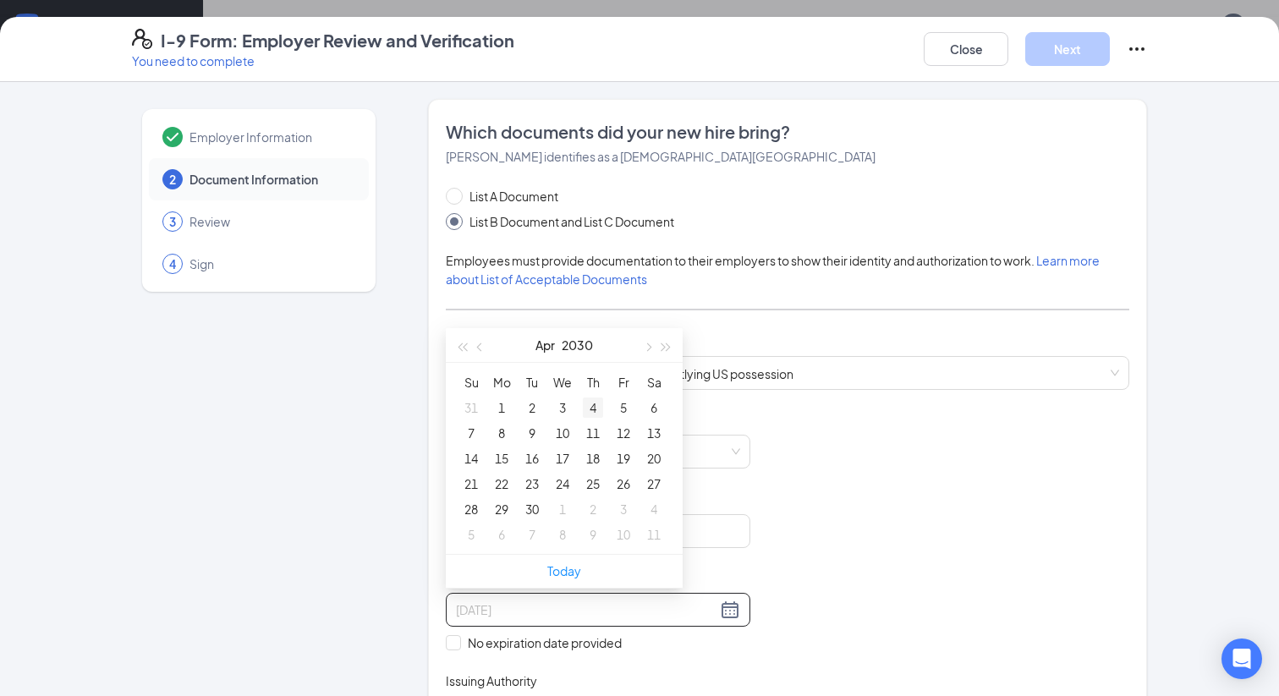
type input "[DATE]"
click at [597, 406] on div "4" at bounding box center [593, 408] width 20 height 20
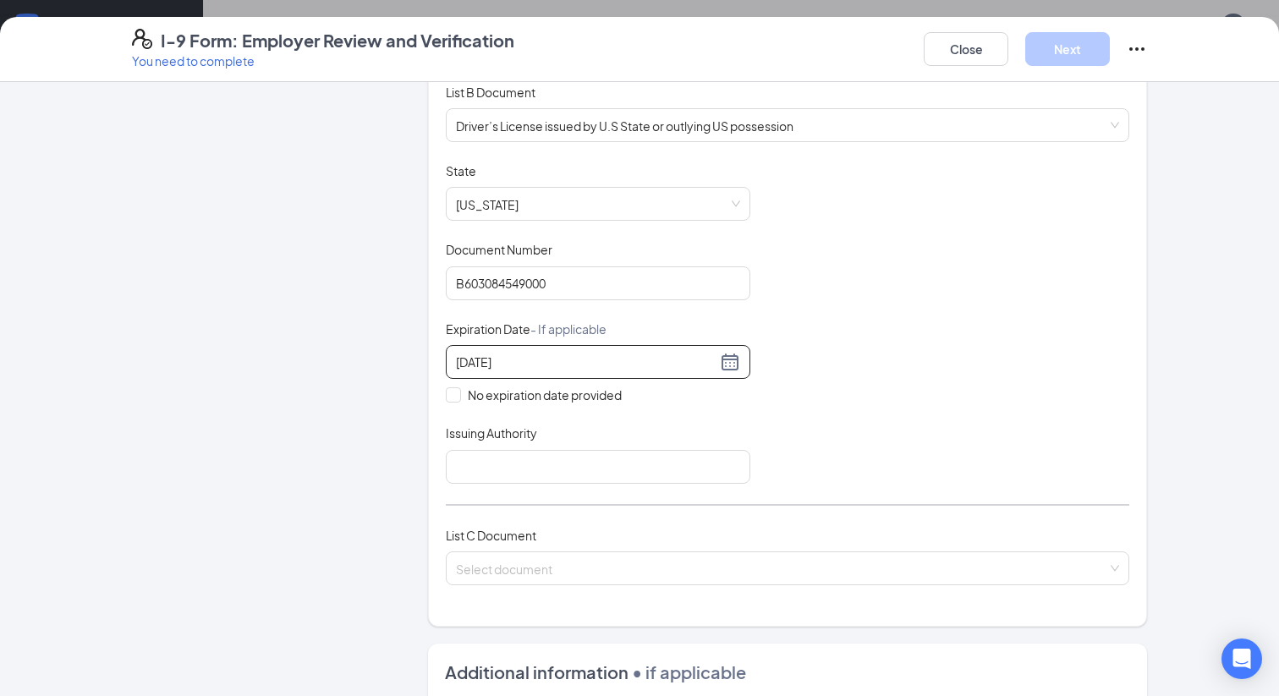
scroll to position [259, 0]
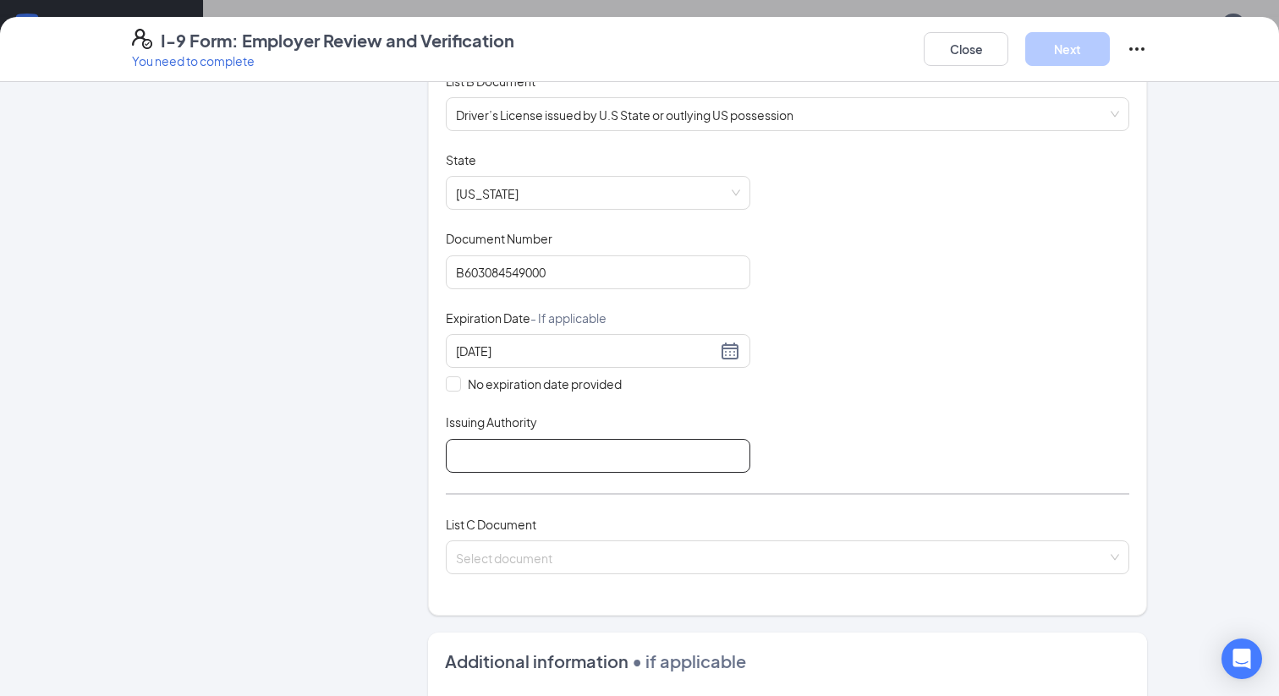
click at [603, 460] on input "Issuing Authority" at bounding box center [598, 456] width 304 height 34
type input "FL Department of Highway Safety and Motor Vehicles"
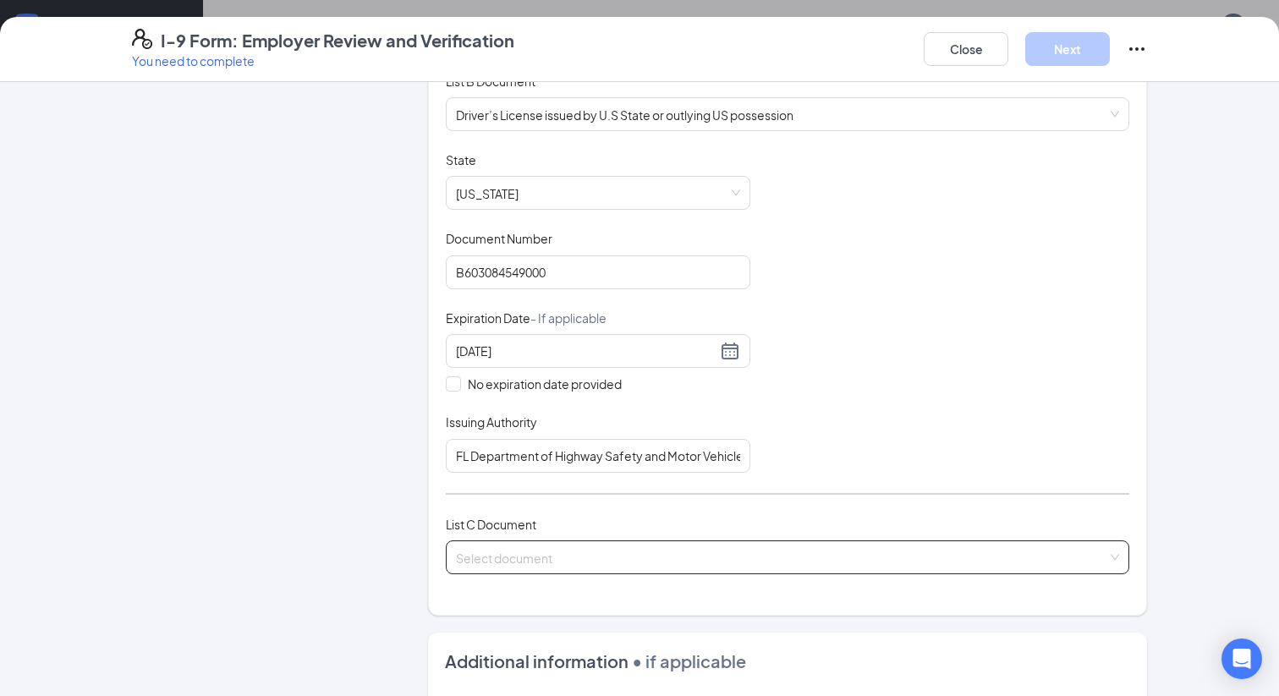
click at [623, 544] on input "search" at bounding box center [781, 553] width 651 height 25
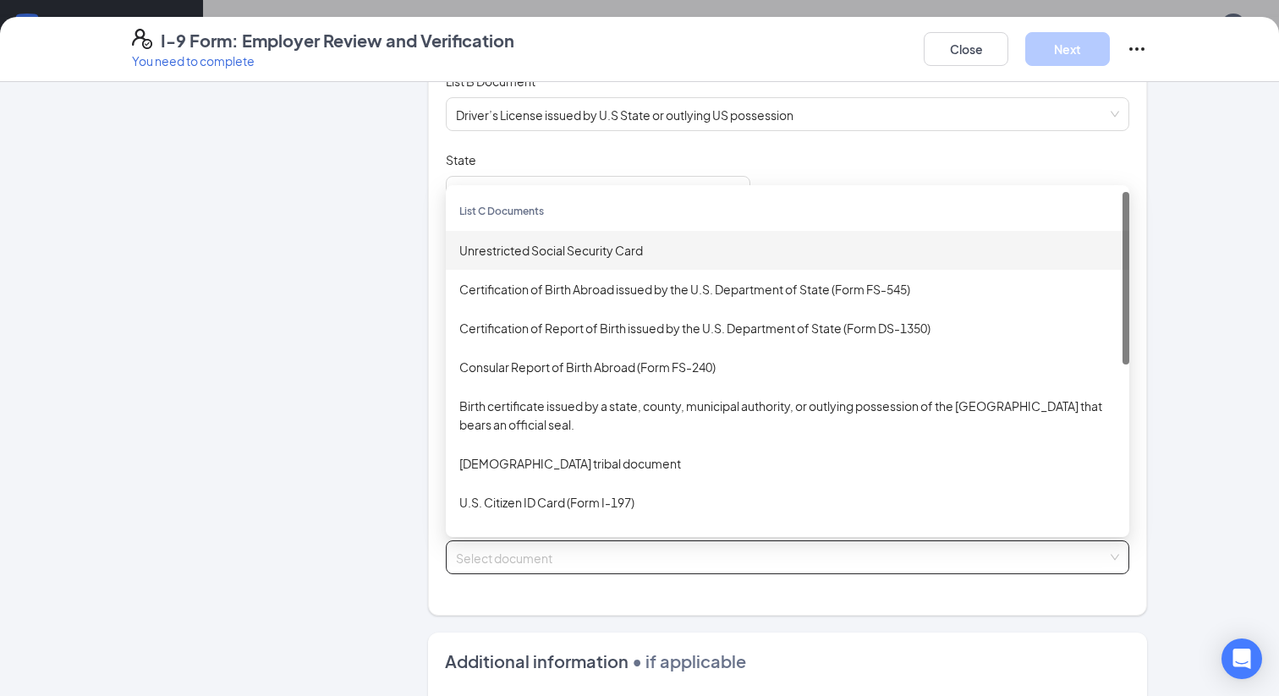
click at [532, 250] on div "Unrestricted Social Security Card" at bounding box center [787, 250] width 656 height 19
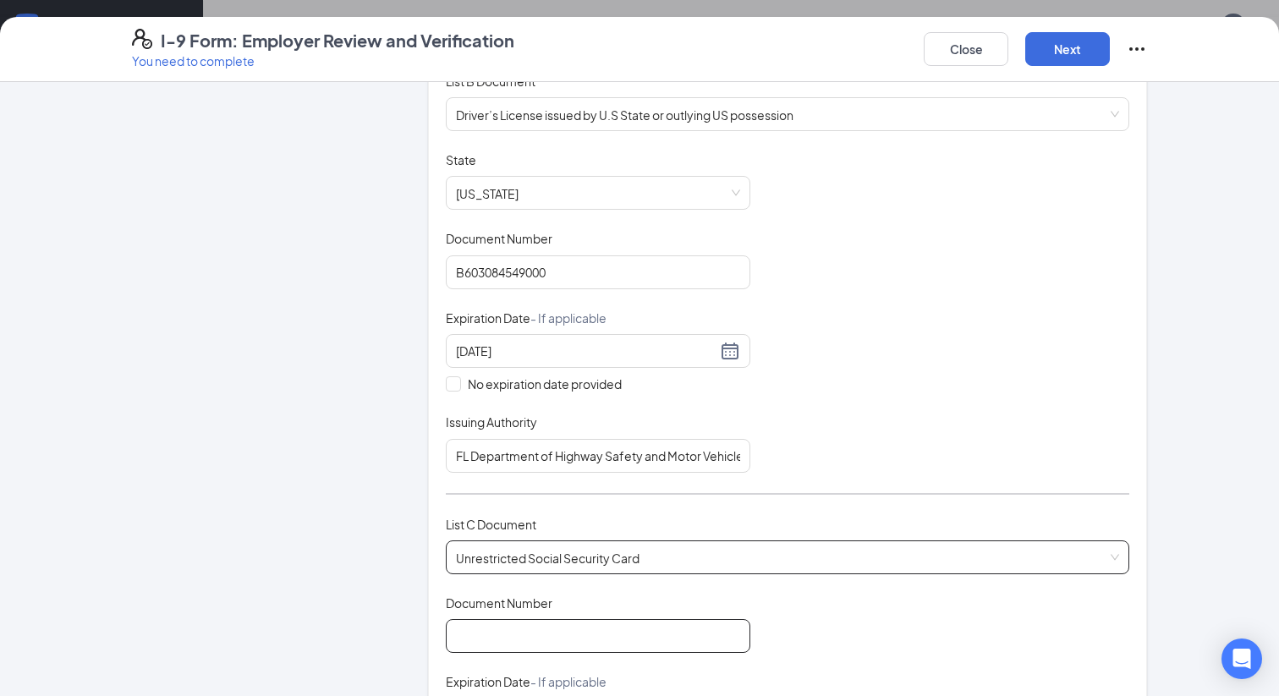
click at [566, 631] on input "Document Number" at bounding box center [598, 636] width 304 height 34
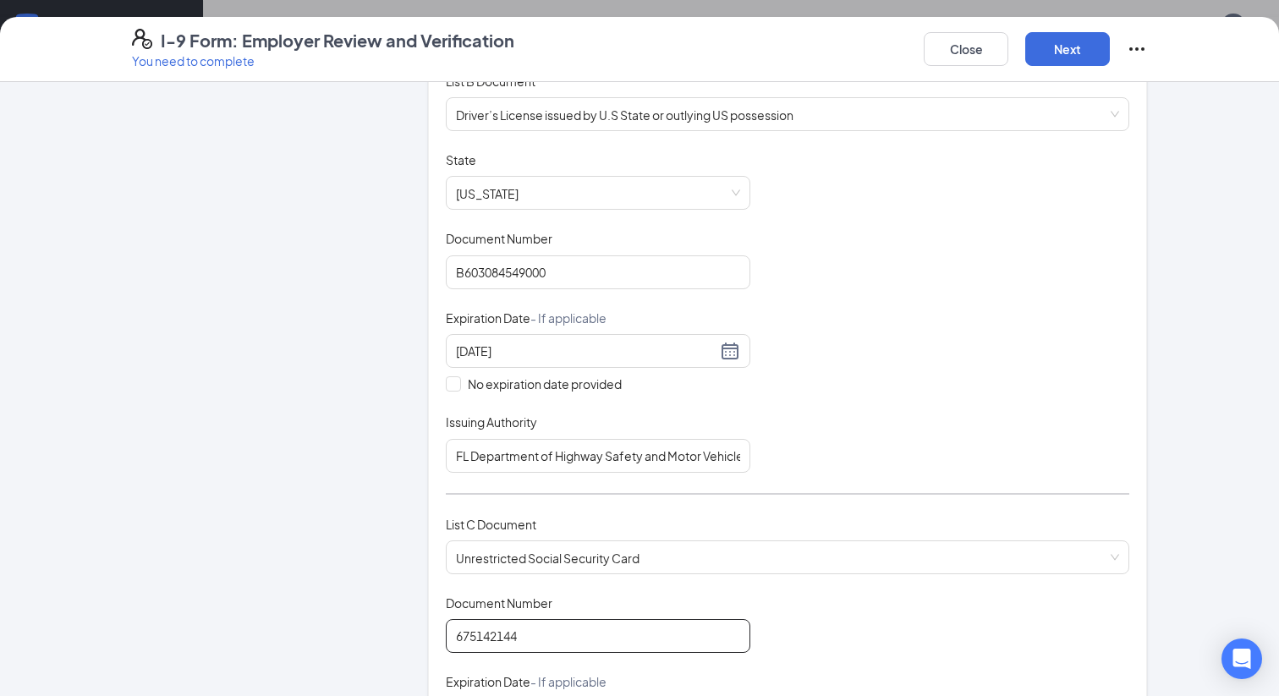
type input "675142144"
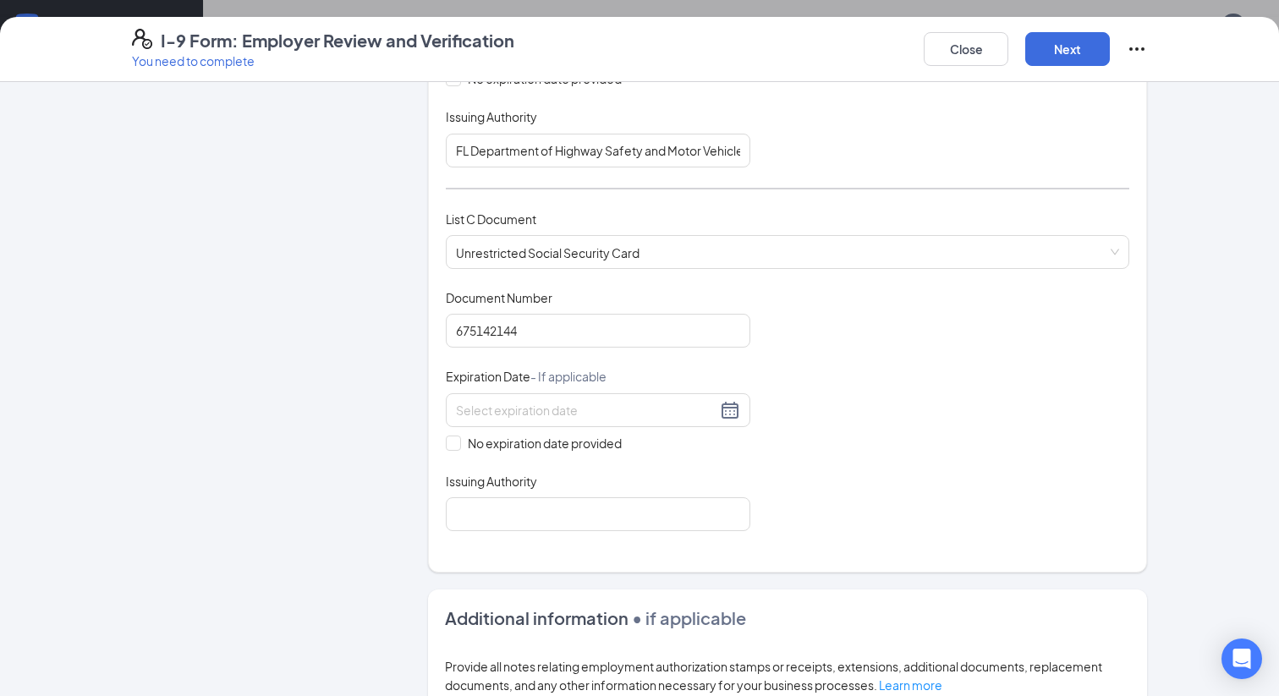
scroll to position [587, 0]
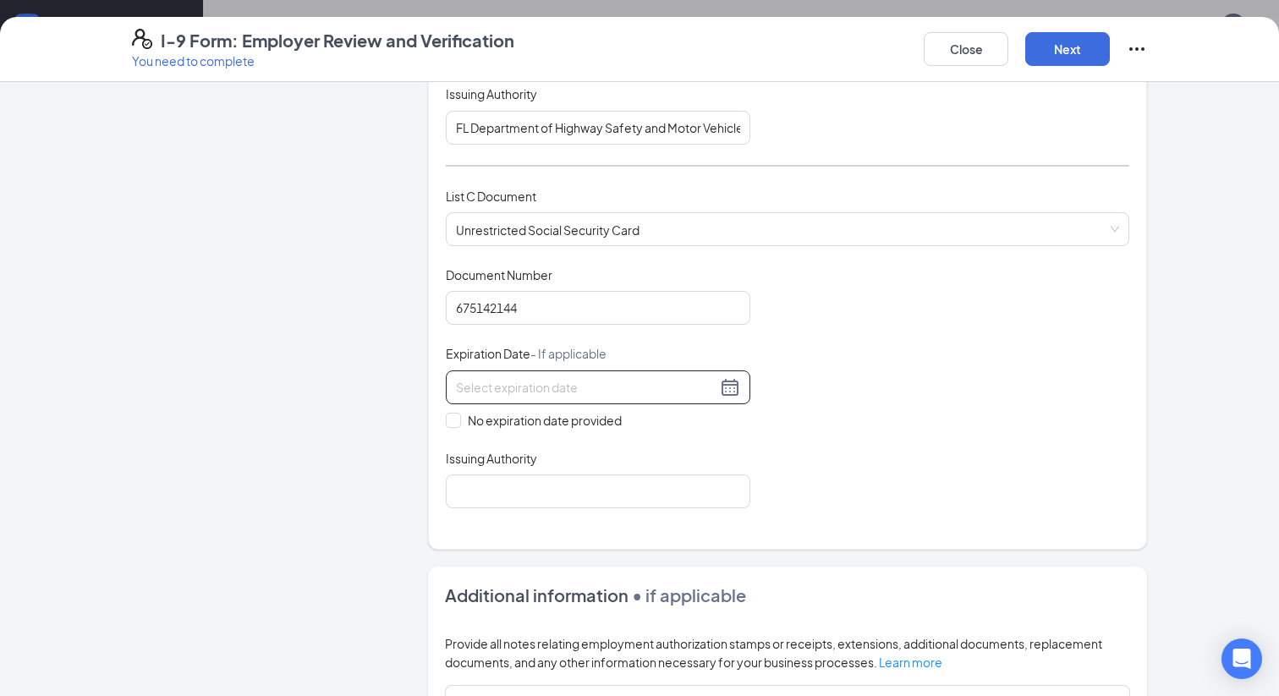
click at [725, 379] on div at bounding box center [598, 387] width 284 height 20
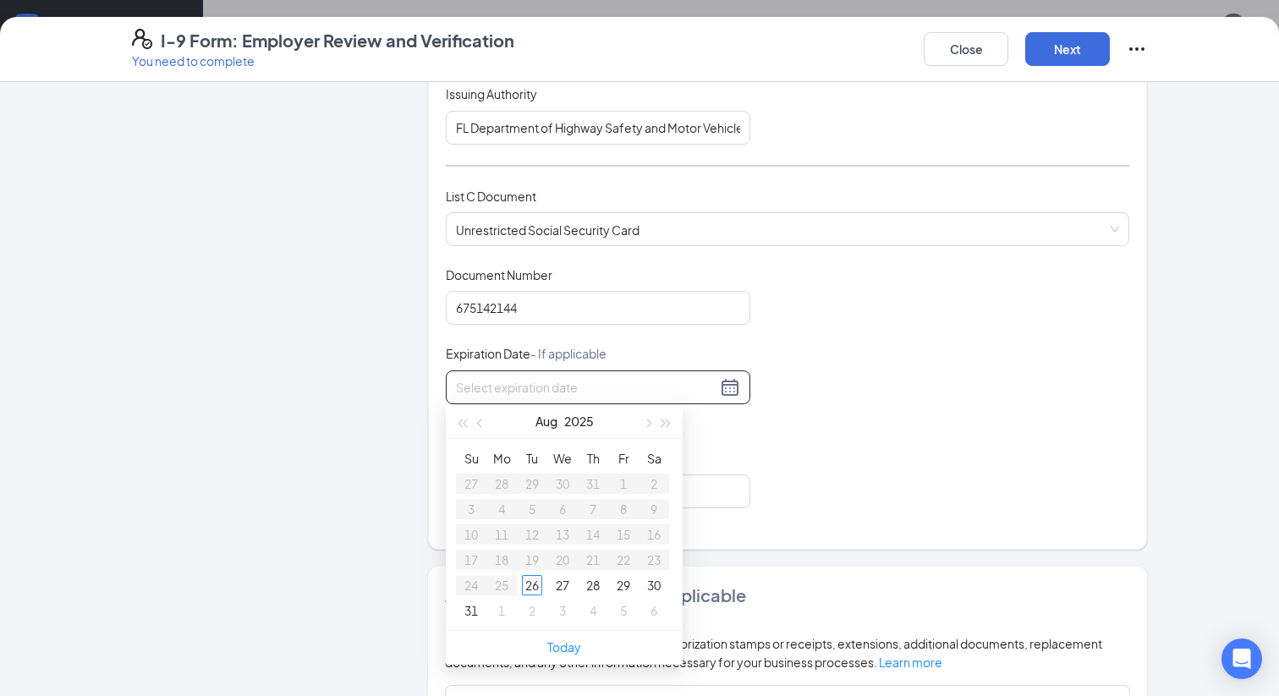
click at [847, 507] on div "Which documents did your new hire bring? [PERSON_NAME] identifies as a [DEMOGRA…" at bounding box center [787, 31] width 683 height 996
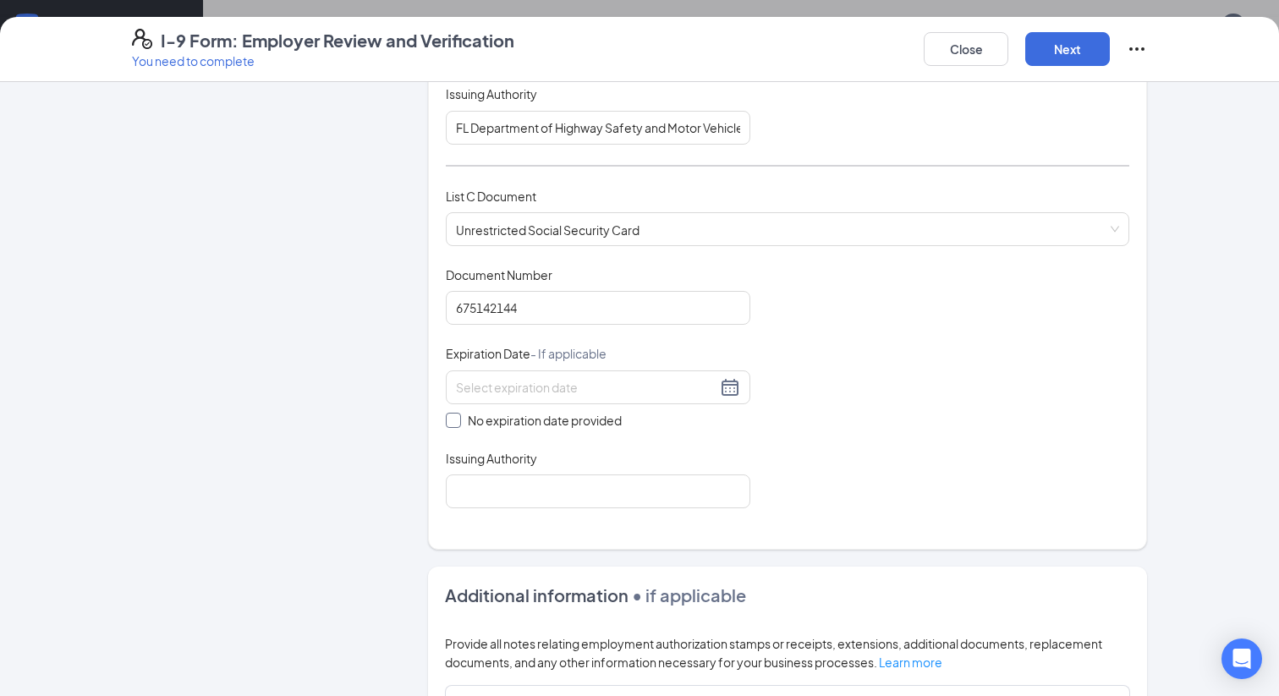
click at [453, 417] on input "No expiration date provided" at bounding box center [452, 419] width 12 height 12
checkbox input "true"
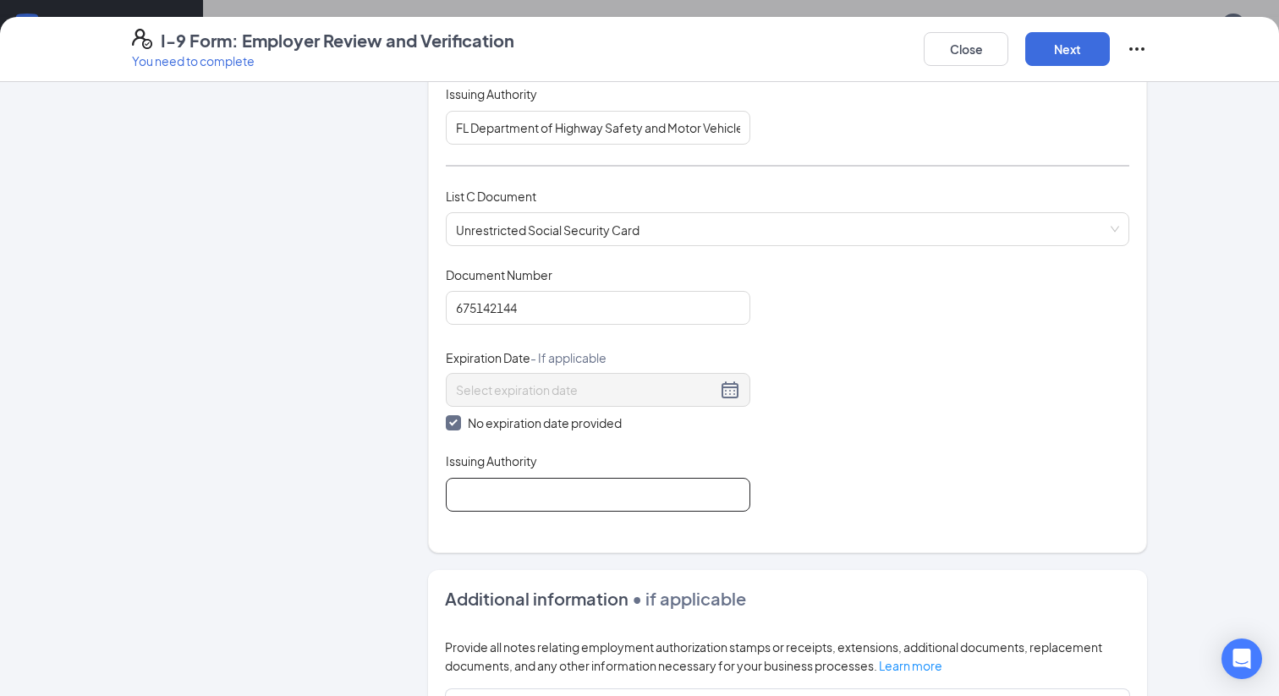
click at [677, 503] on input "Issuing Authority" at bounding box center [598, 495] width 304 height 34
type input "Social Security Administration"
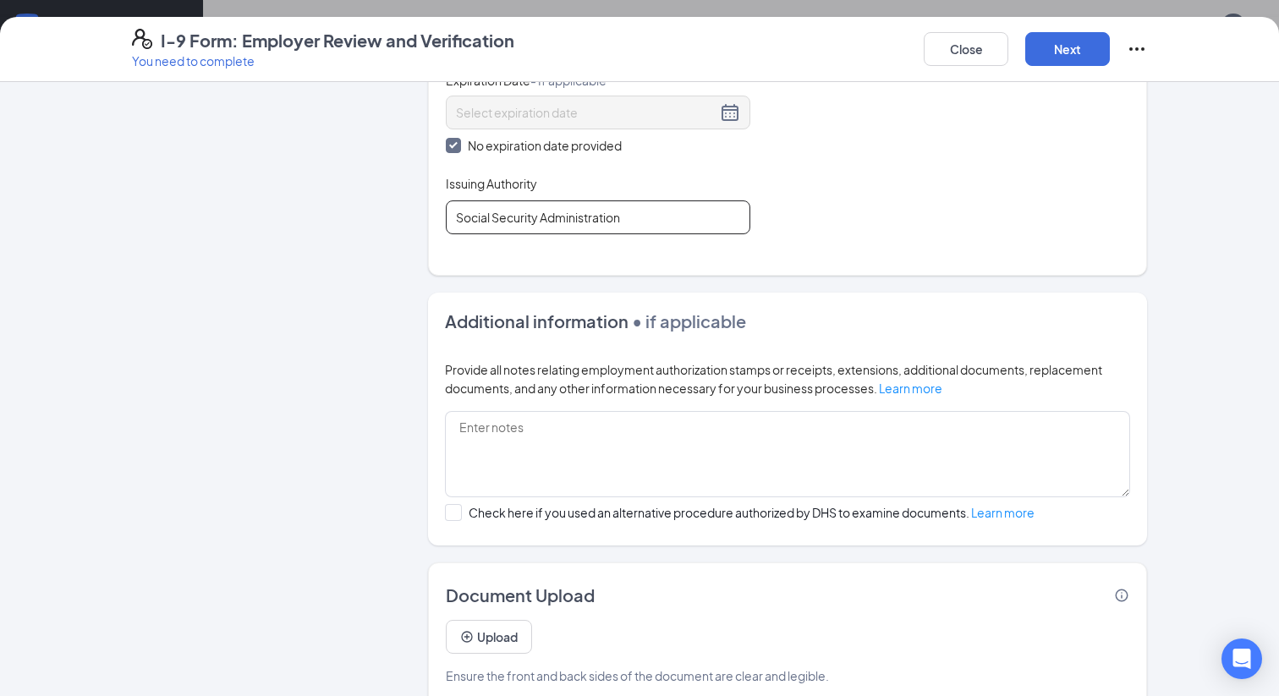
scroll to position [886, 0]
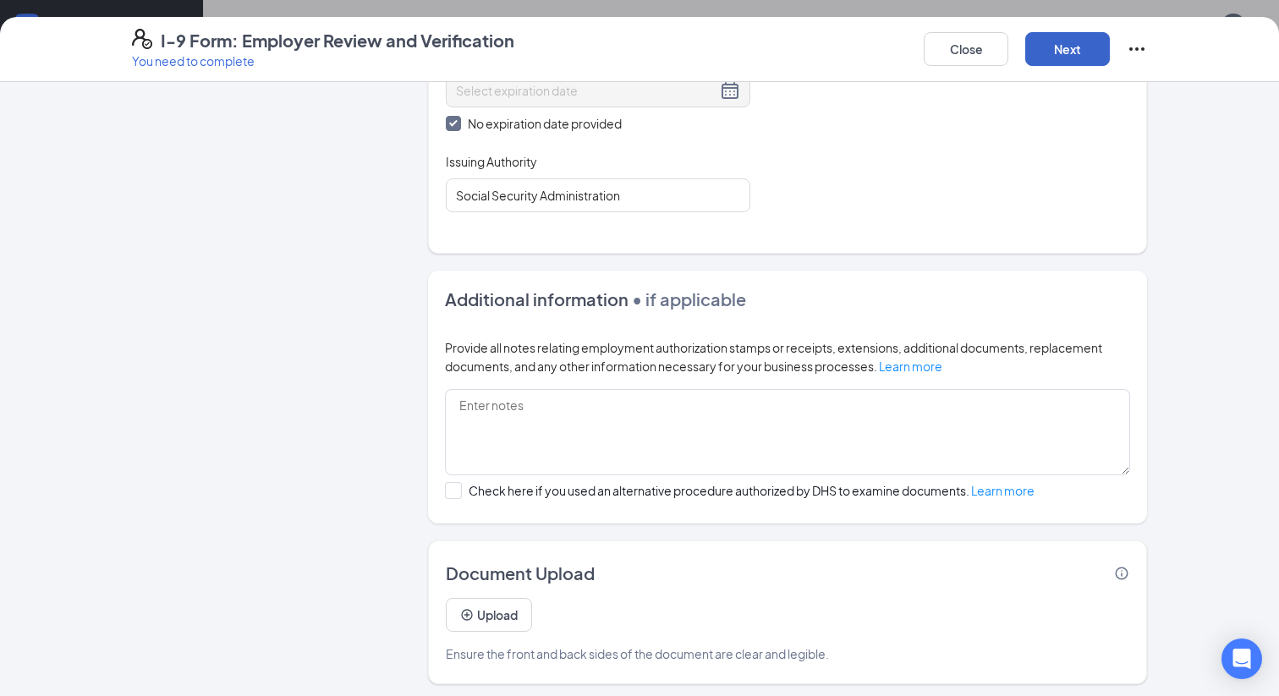
click at [1060, 55] on button "Next" at bounding box center [1067, 49] width 85 height 34
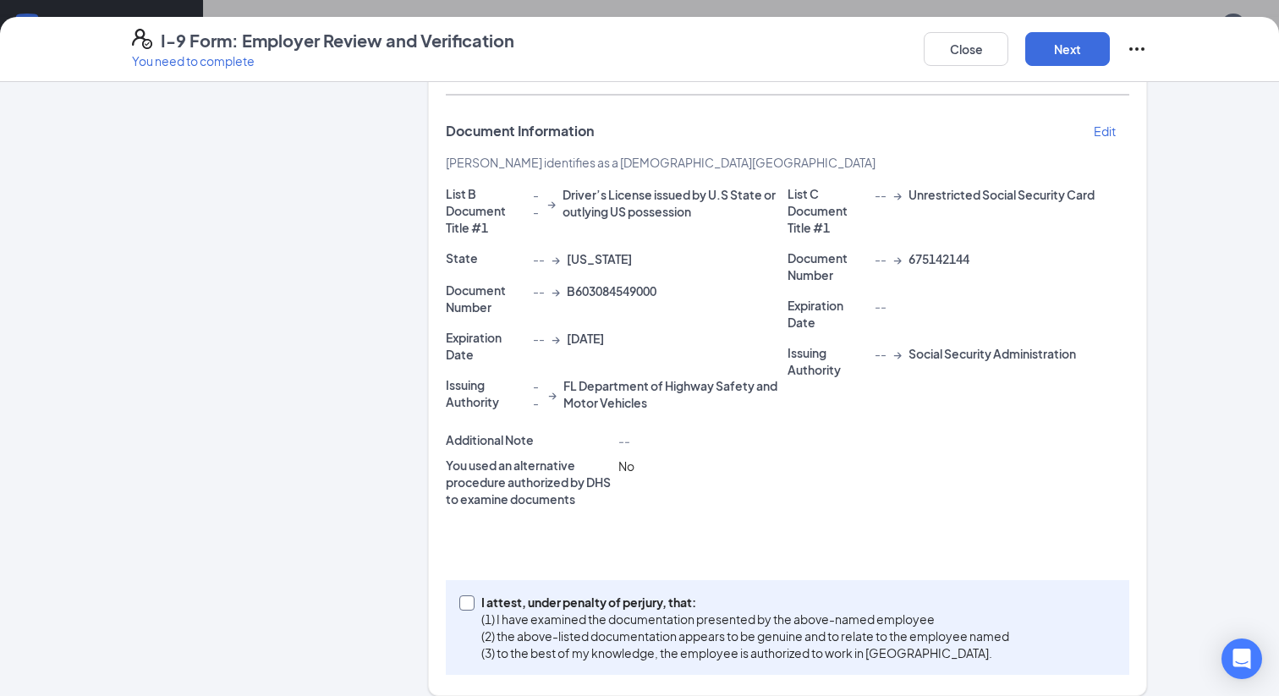
click at [463, 595] on input "I attest, under penalty of [PERSON_NAME], that: (1) I have examined the documen…" at bounding box center [465, 601] width 12 height 12
checkbox input "true"
click at [1073, 41] on button "Next" at bounding box center [1067, 49] width 85 height 34
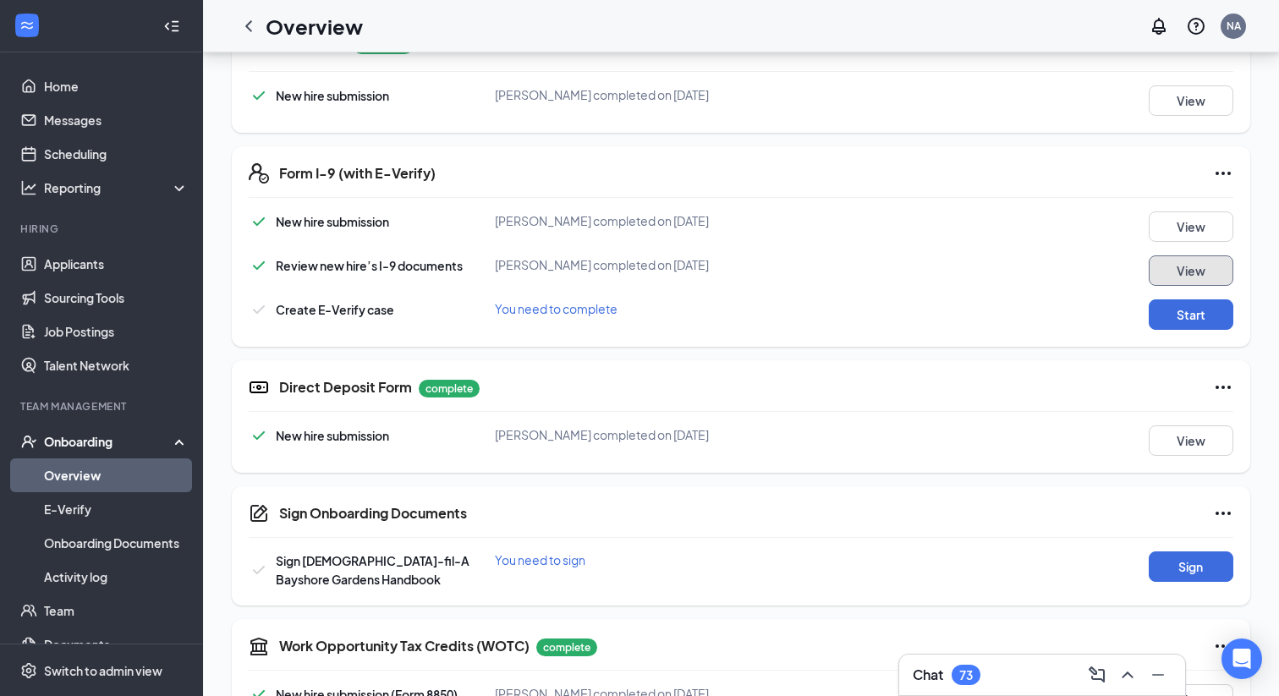
scroll to position [441, 0]
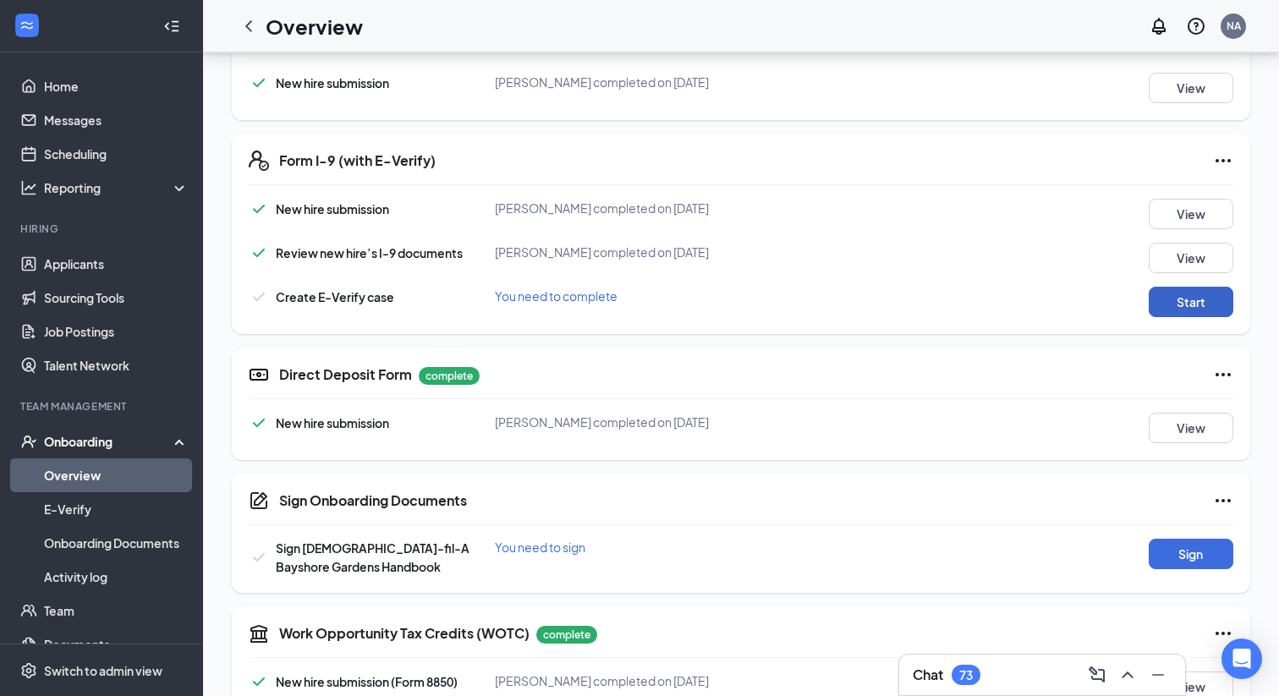
click at [1176, 310] on button "Start" at bounding box center [1191, 302] width 85 height 30
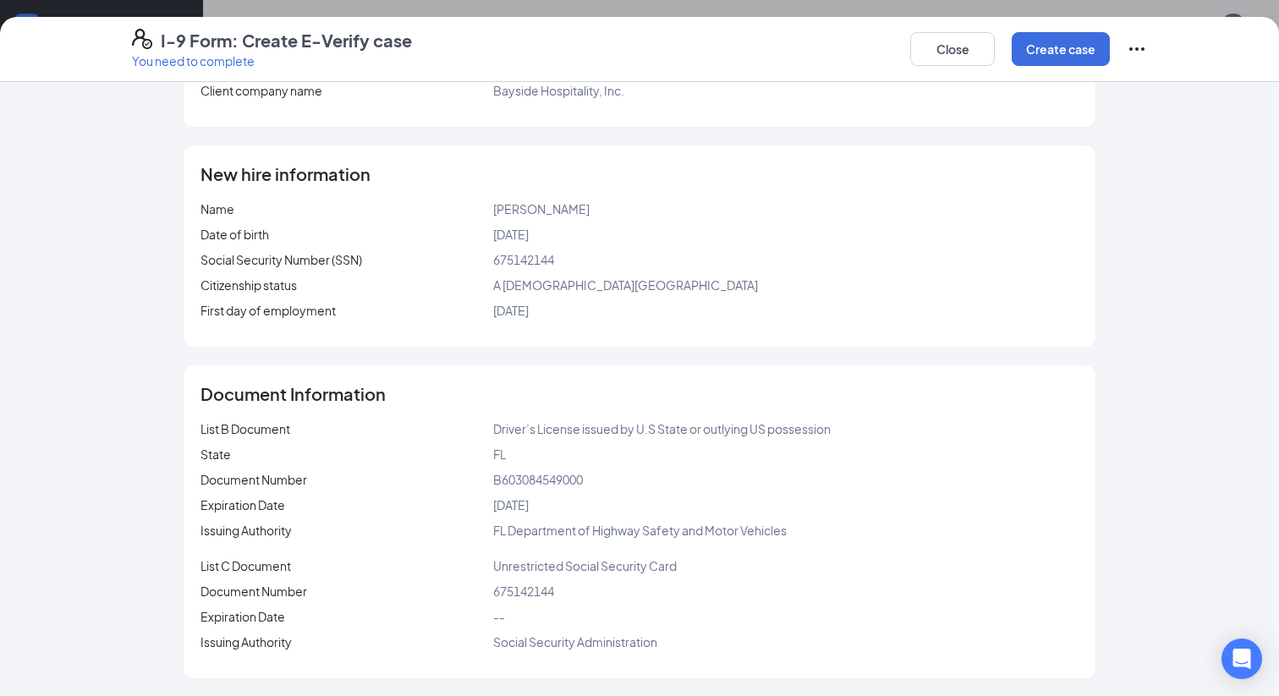
scroll to position [0, 0]
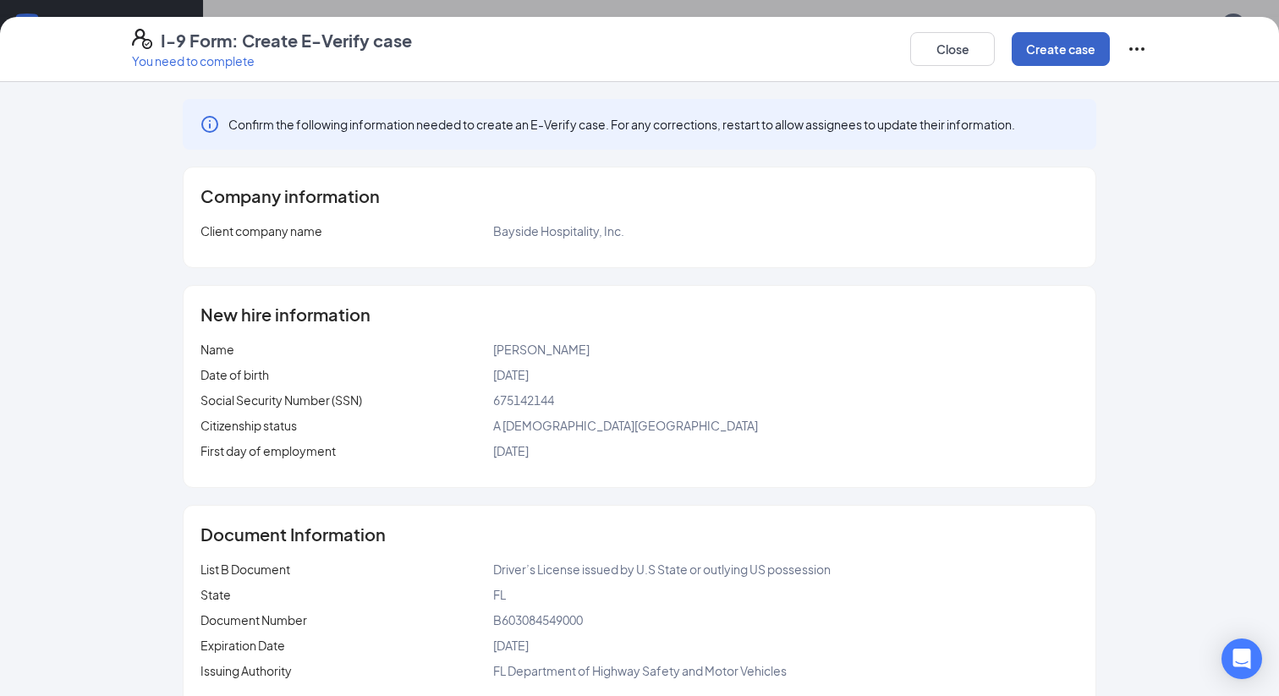
click at [1072, 48] on button "Create case" at bounding box center [1061, 49] width 98 height 34
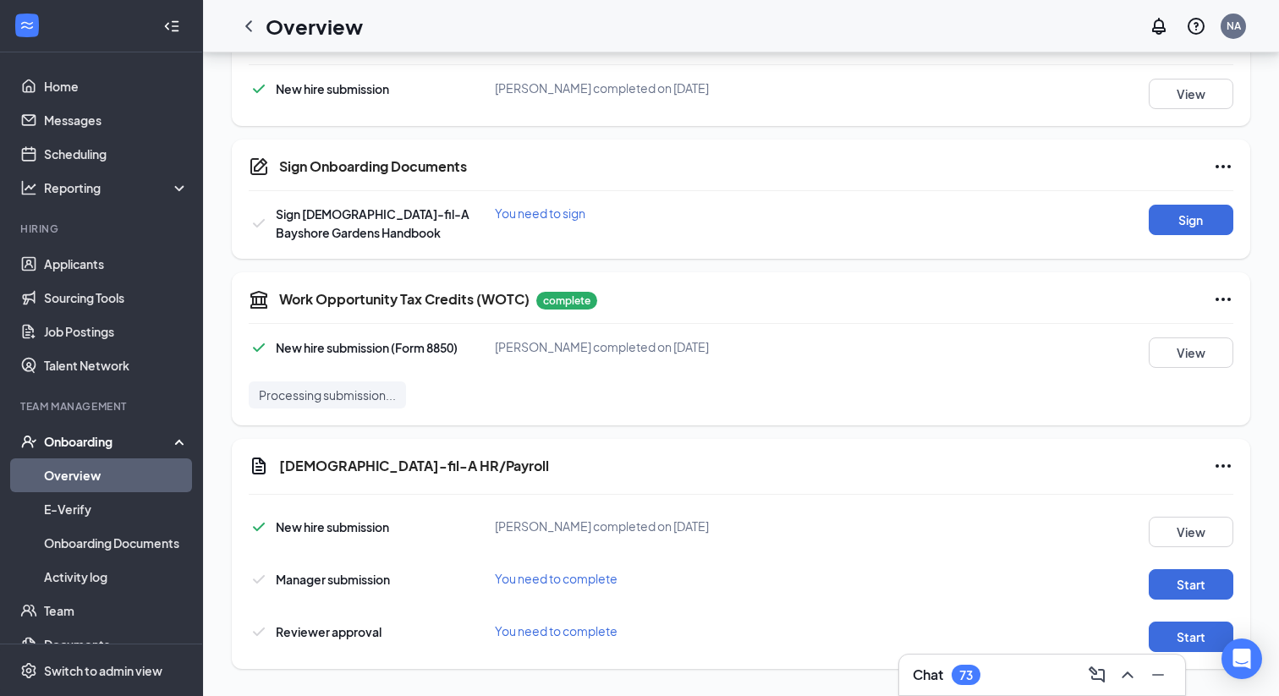
scroll to position [881, 0]
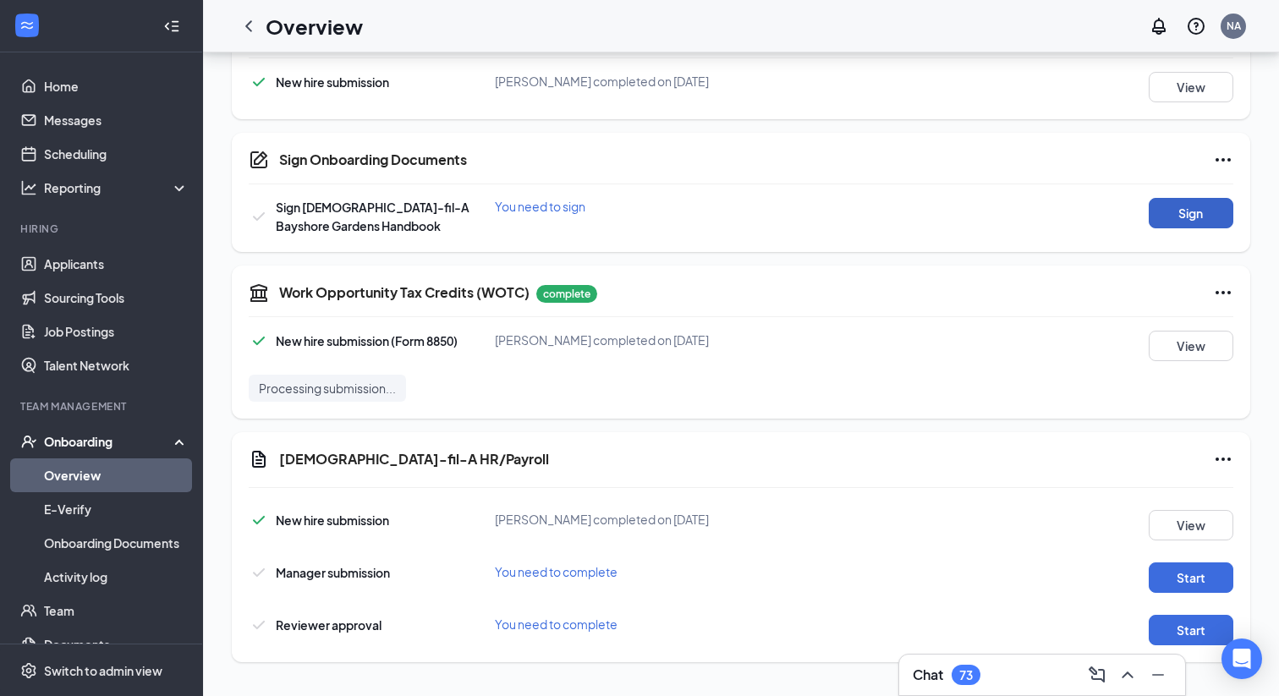
click at [1188, 210] on button "Sign" at bounding box center [1191, 213] width 85 height 30
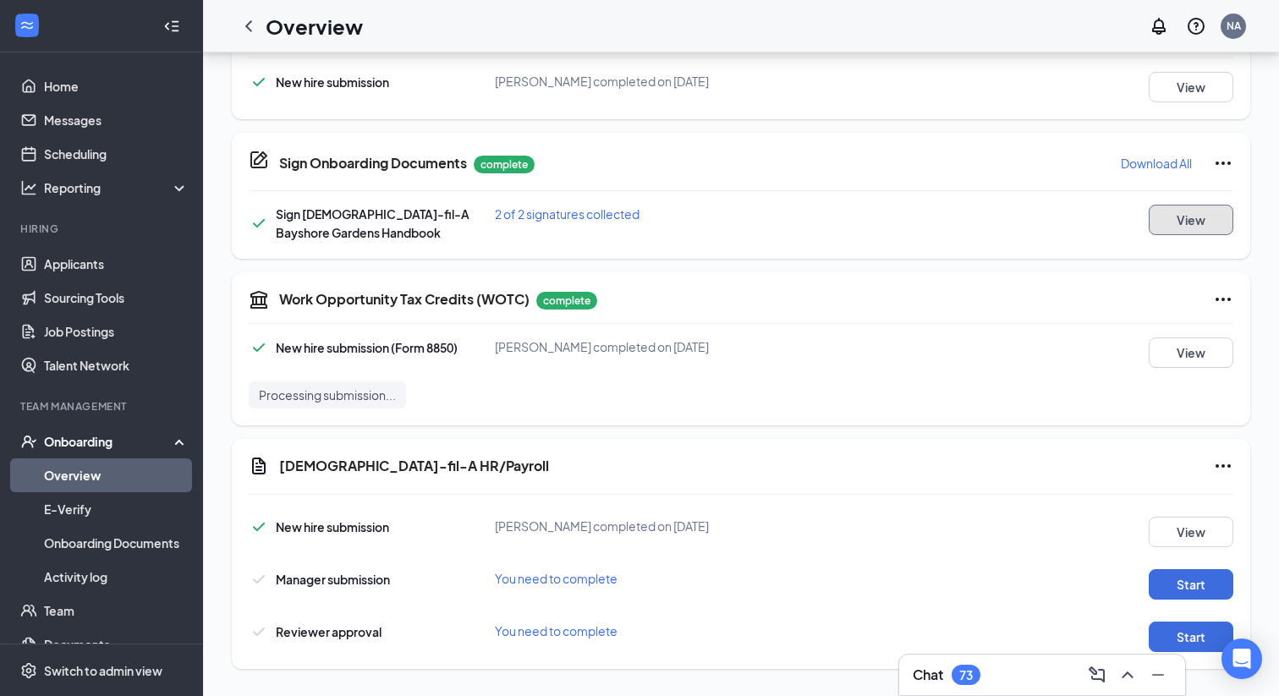
scroll to position [895, 0]
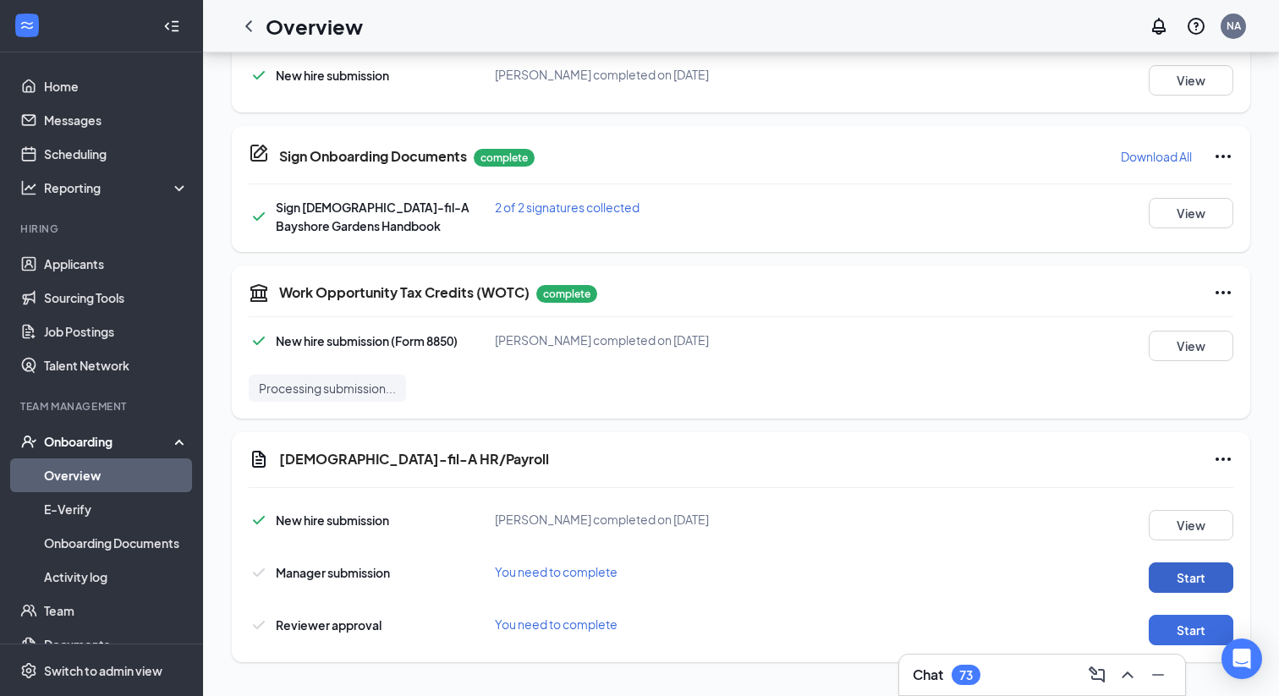
click at [1191, 575] on button "Start" at bounding box center [1191, 577] width 85 height 30
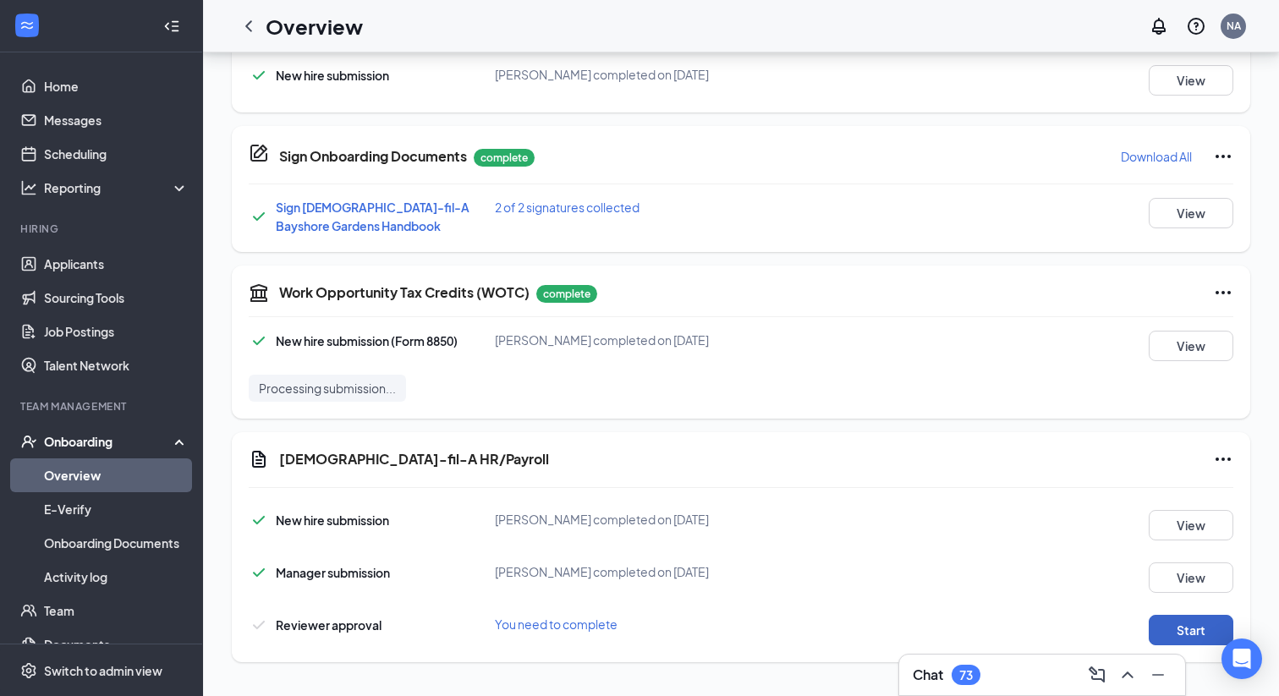
click at [1184, 628] on button "Start" at bounding box center [1191, 630] width 85 height 30
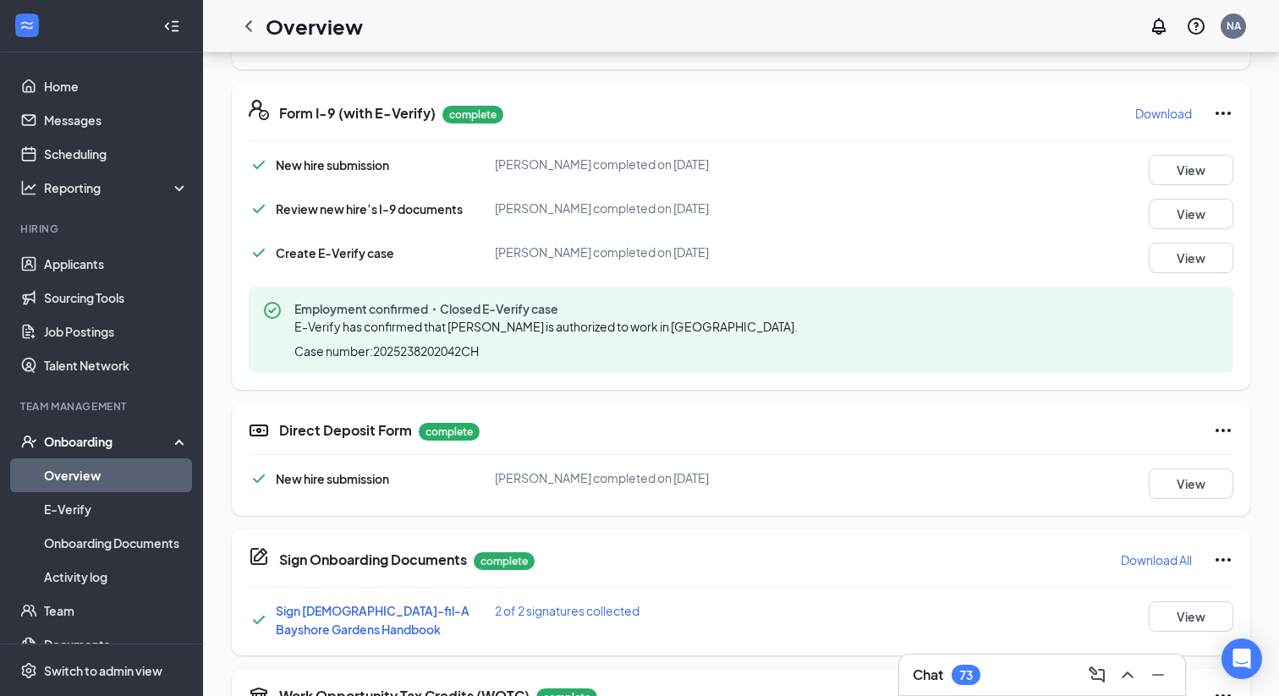
scroll to position [0, 0]
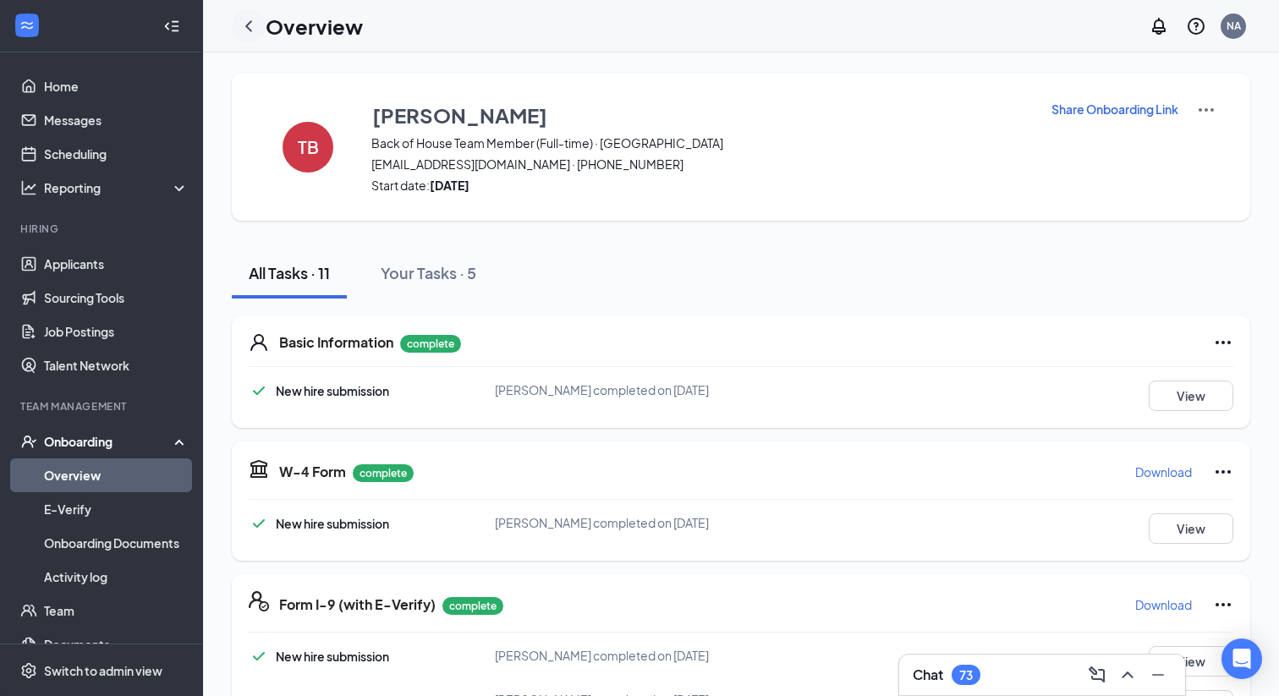
click at [250, 24] on icon "ChevronLeft" at bounding box center [249, 26] width 20 height 20
